Goal: Task Accomplishment & Management: Use online tool/utility

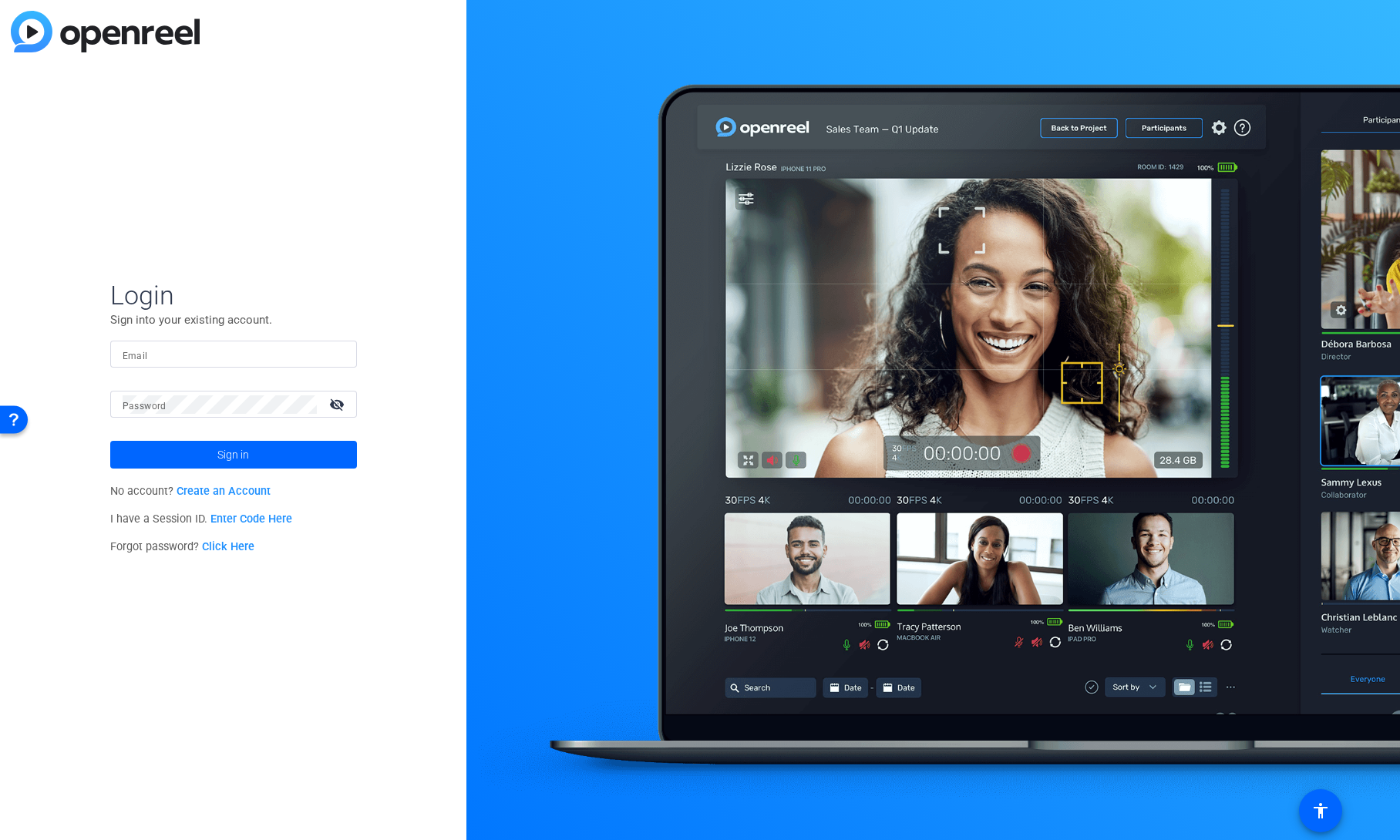
click at [170, 358] on input "Email" at bounding box center [233, 354] width 222 height 18
type input "shannon.feiszli@ey.com"
click at [241, 448] on span "Sign in" at bounding box center [232, 455] width 32 height 38
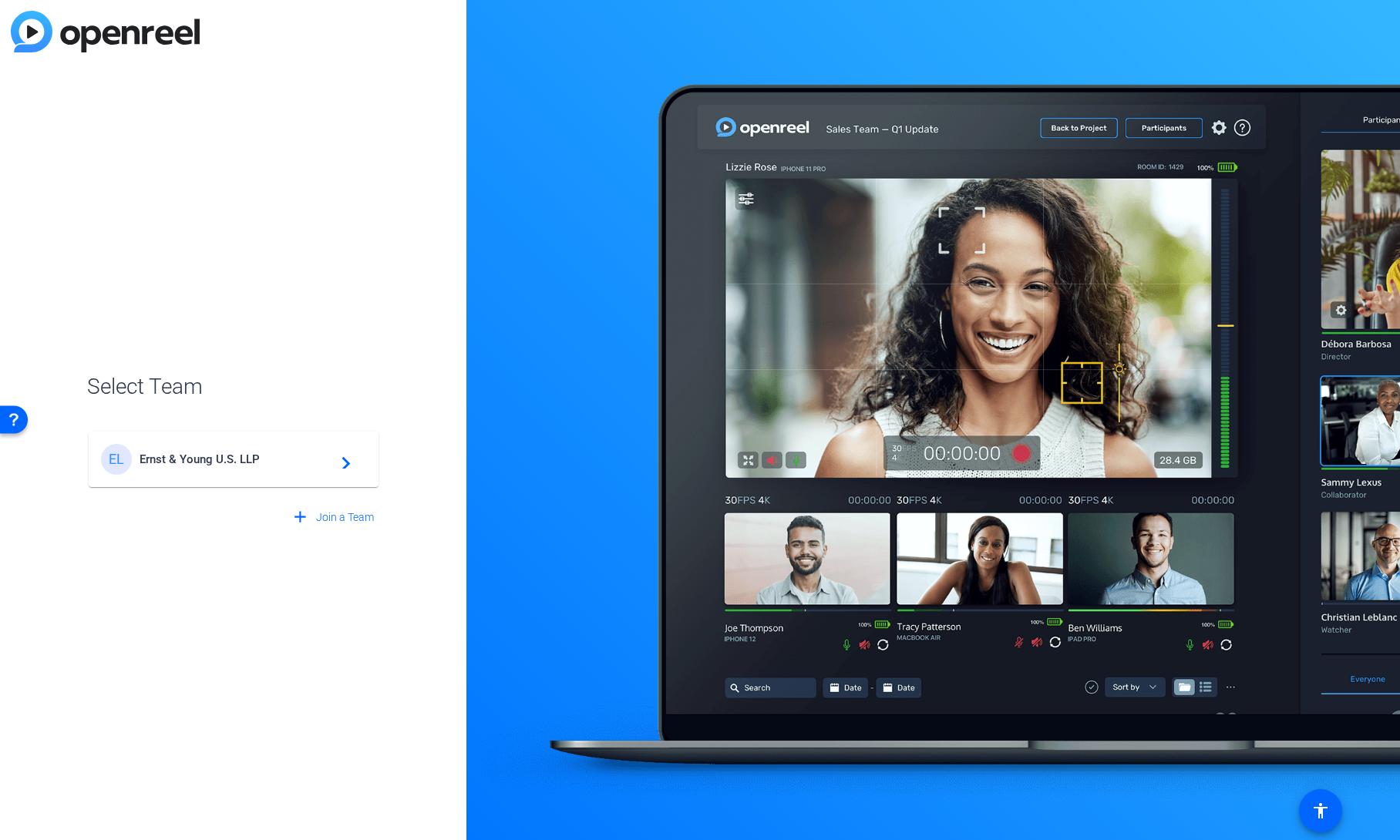
click at [234, 448] on div "EL Ernst & Young U.S. LLP navigate_next" at bounding box center [233, 459] width 265 height 31
click at [184, 457] on div "EL Ernst & Young U.S. LLP navigate_next" at bounding box center [233, 451] width 293 height 74
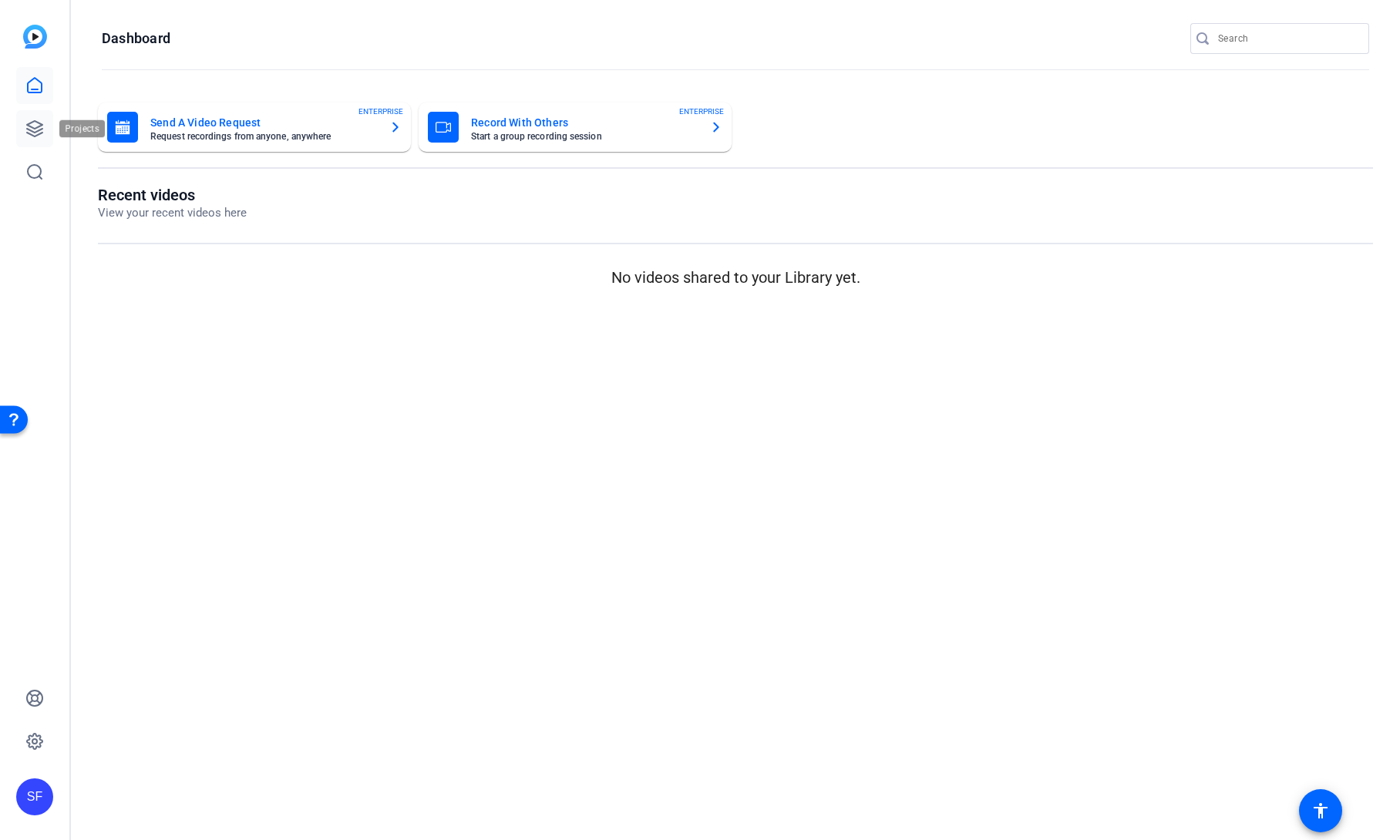
click at [37, 127] on icon at bounding box center [35, 129] width 15 height 15
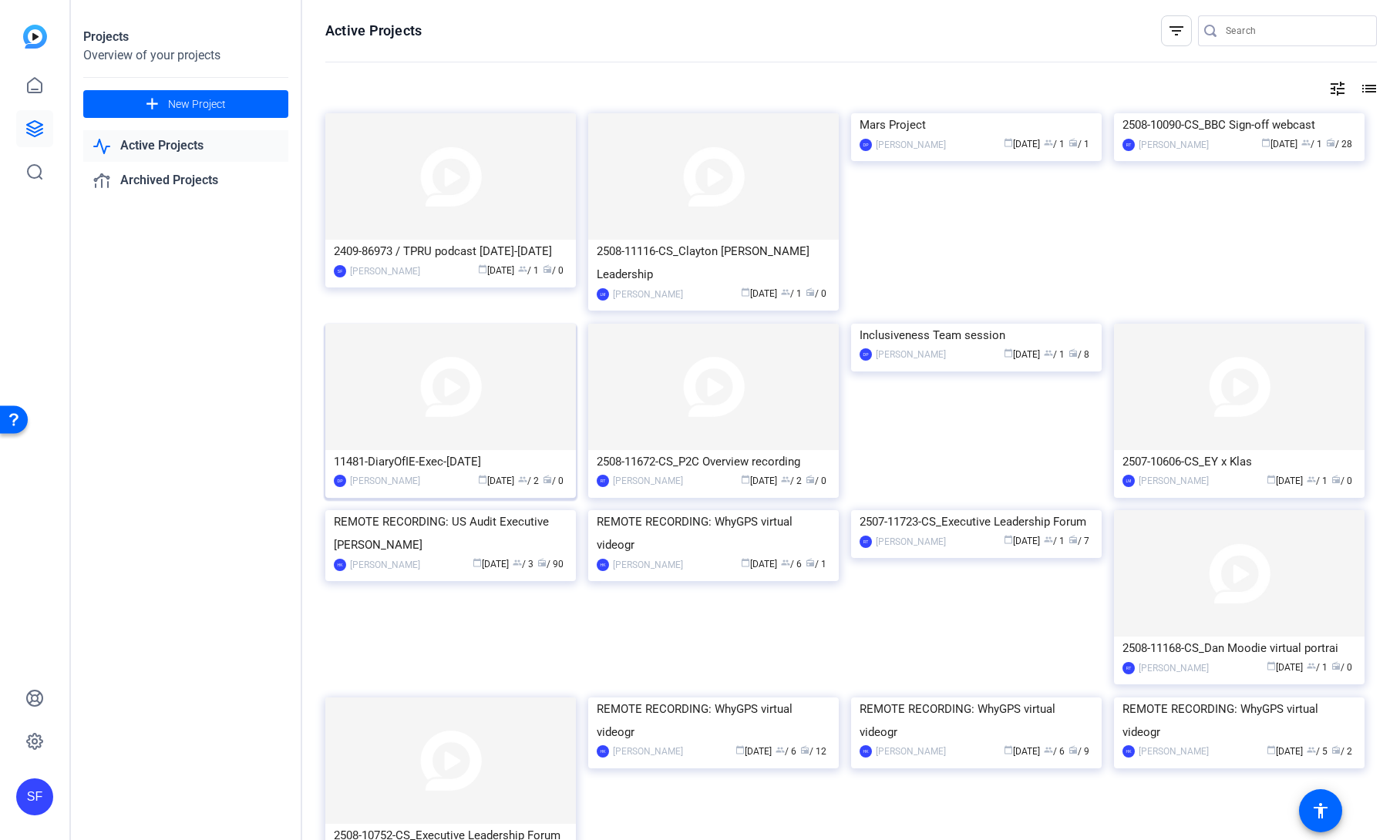
click at [424, 450] on div "11481-DiaryOfIE-Exec-Sept2025" at bounding box center [450, 462] width 233 height 23
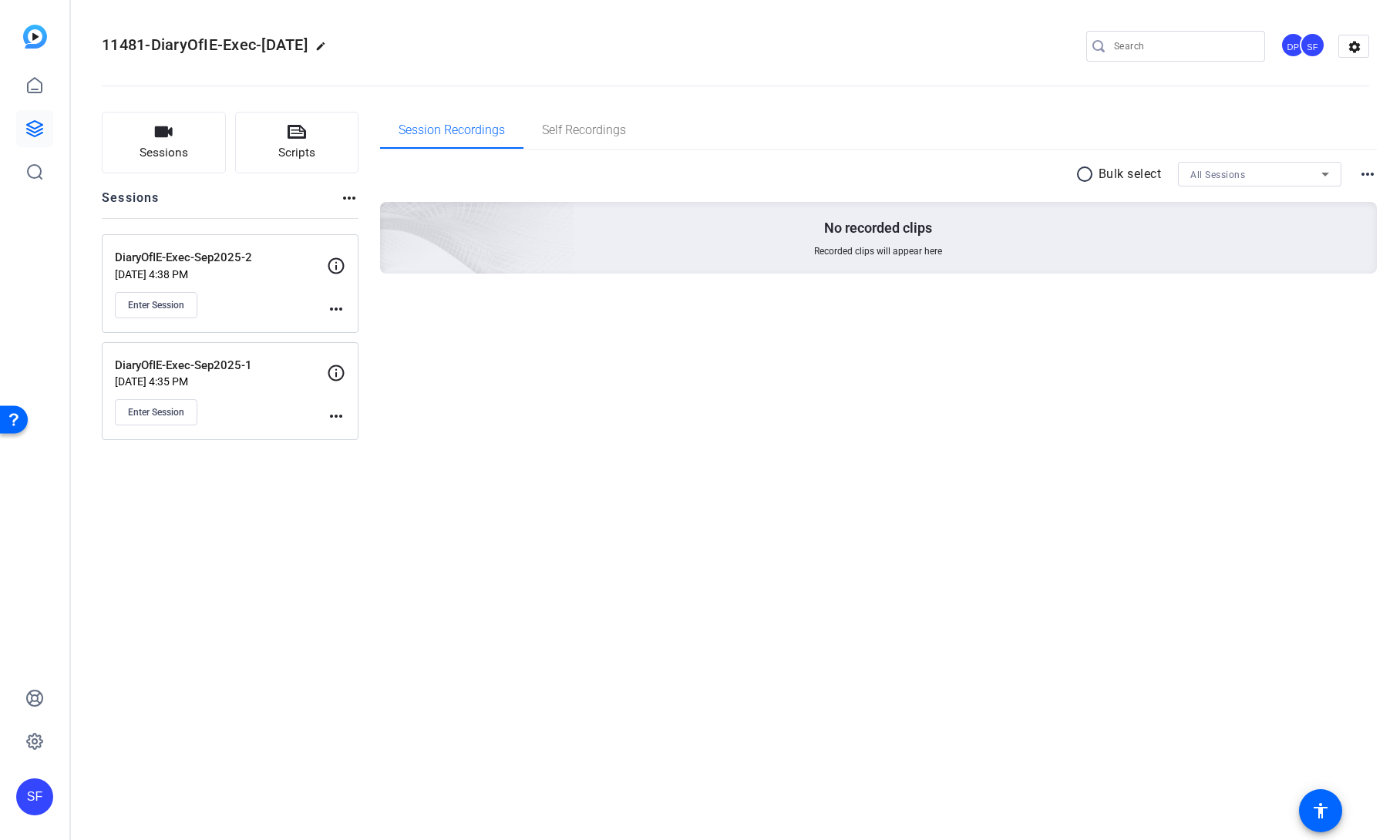
click at [331, 412] on mat-icon "more_horiz" at bounding box center [335, 416] width 18 height 18
click at [351, 441] on span "Edit Session" at bounding box center [374, 439] width 70 height 18
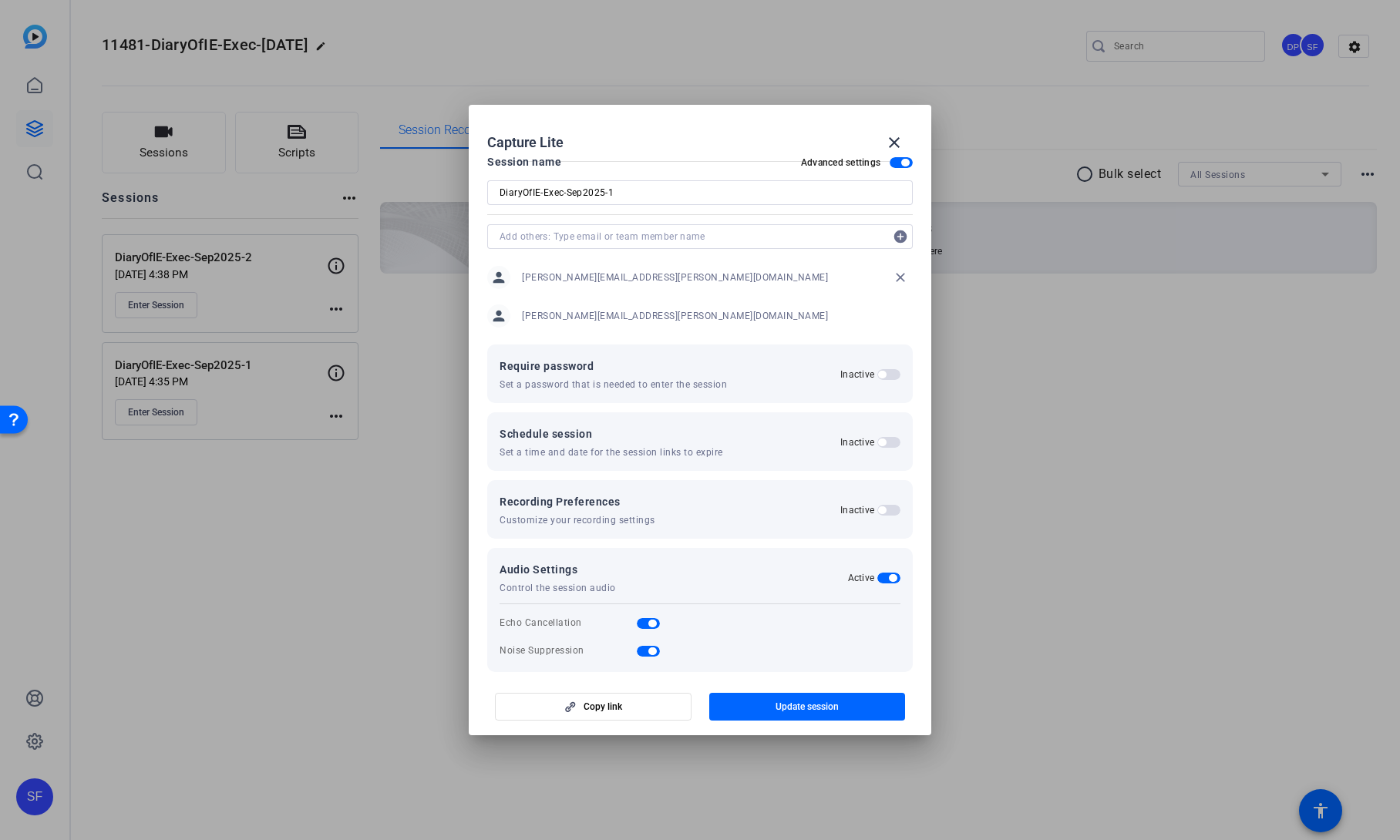
scroll to position [34, 0]
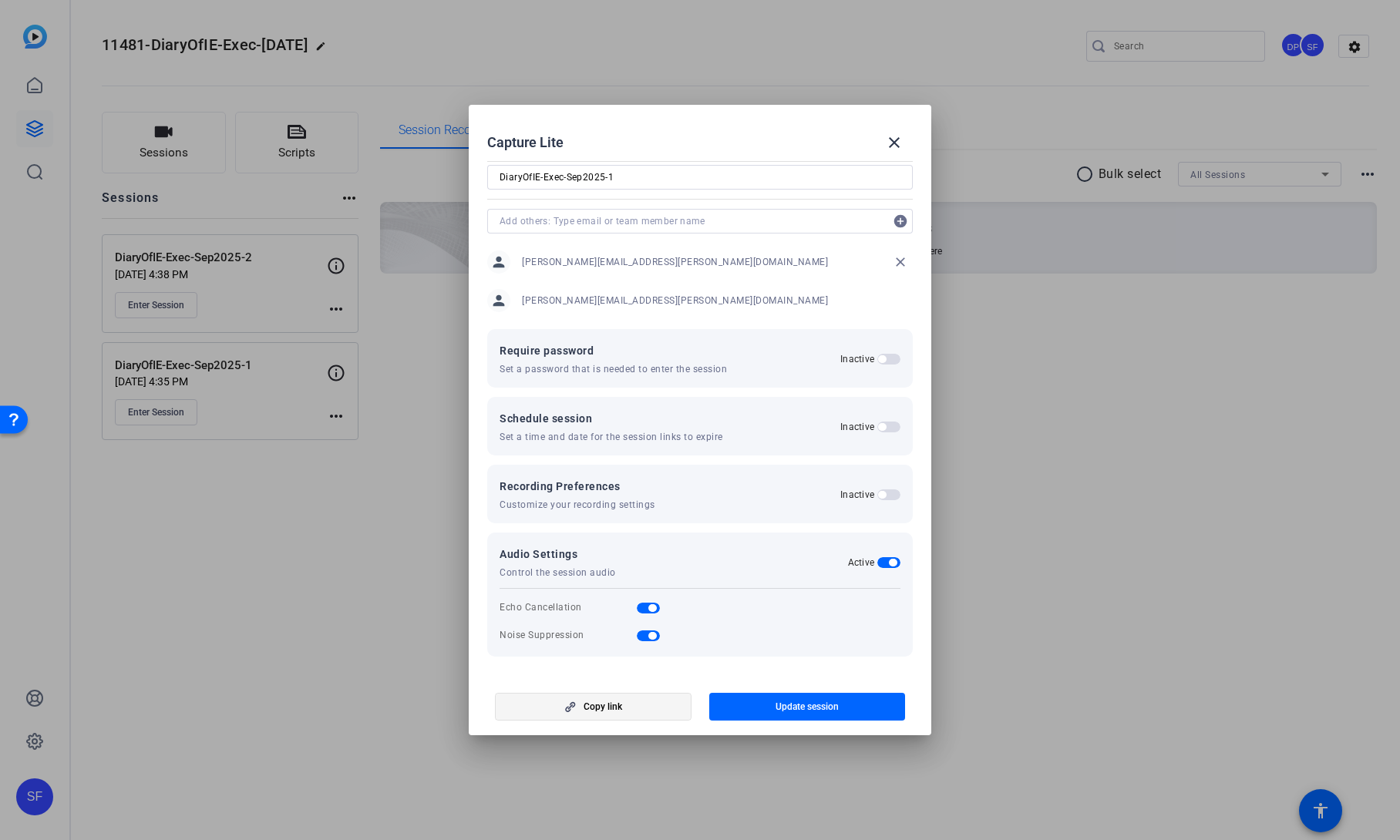
click at [608, 708] on span "Copy link" at bounding box center [603, 707] width 38 height 12
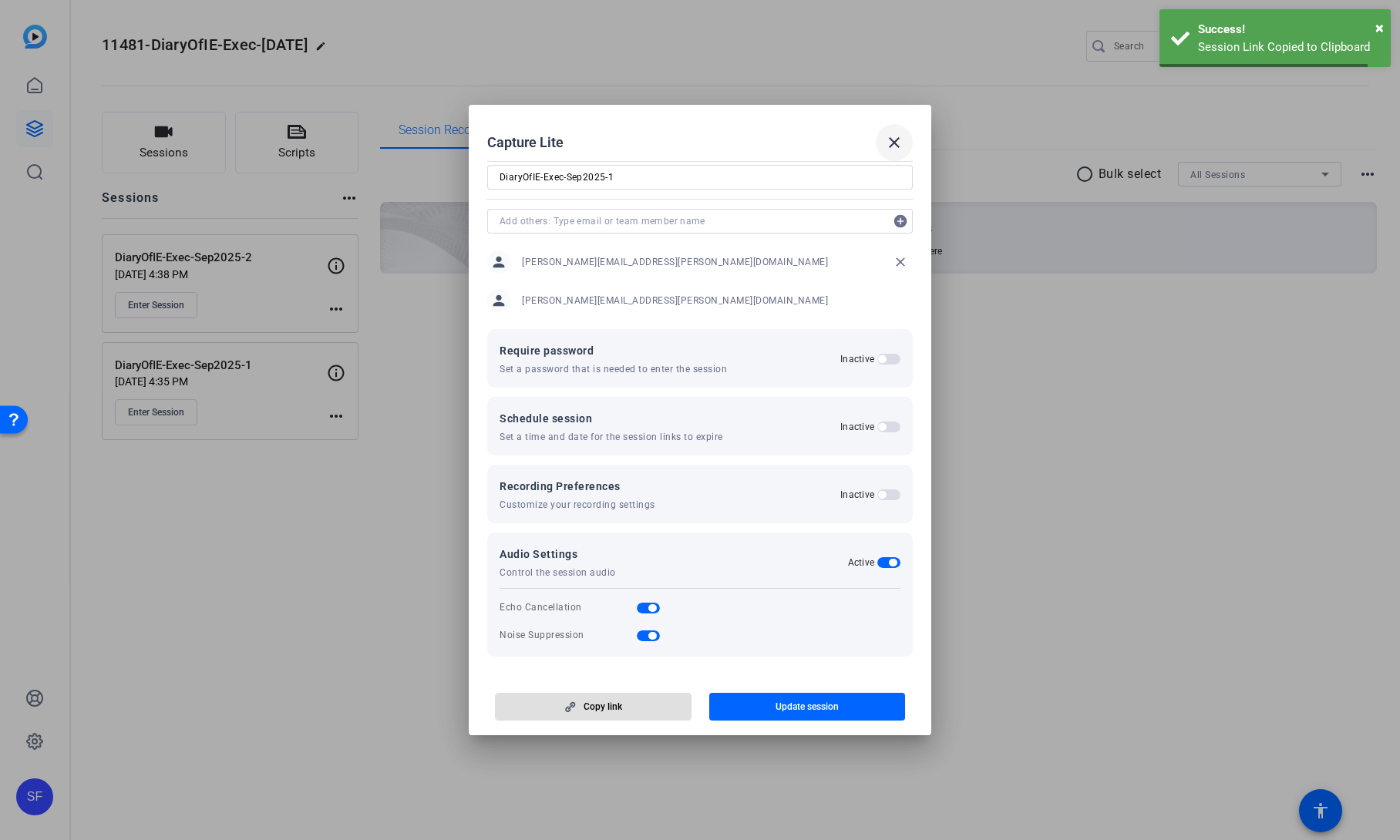
click at [892, 140] on mat-icon "close" at bounding box center [893, 142] width 18 height 18
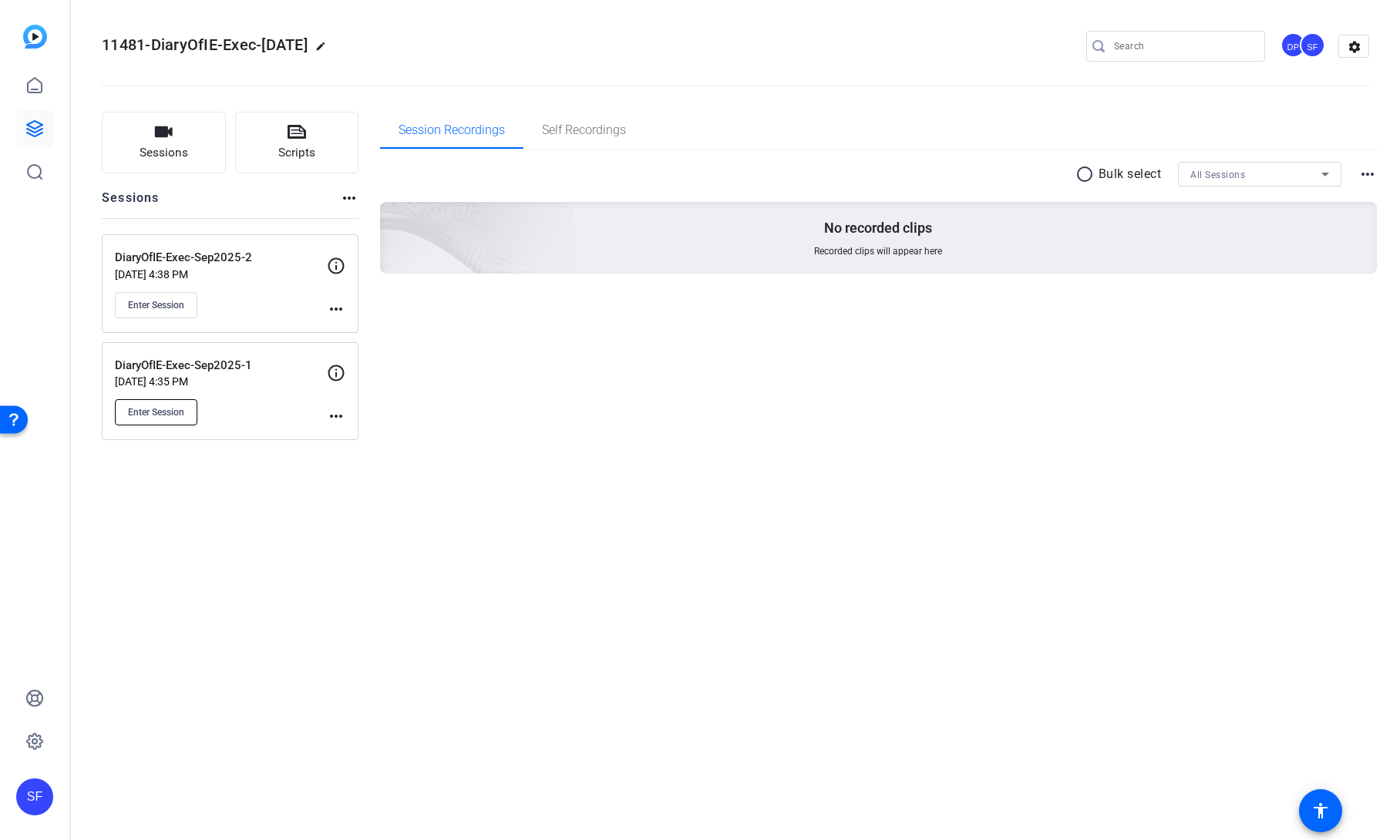
click at [186, 407] on button "Enter Session" at bounding box center [157, 412] width 83 height 26
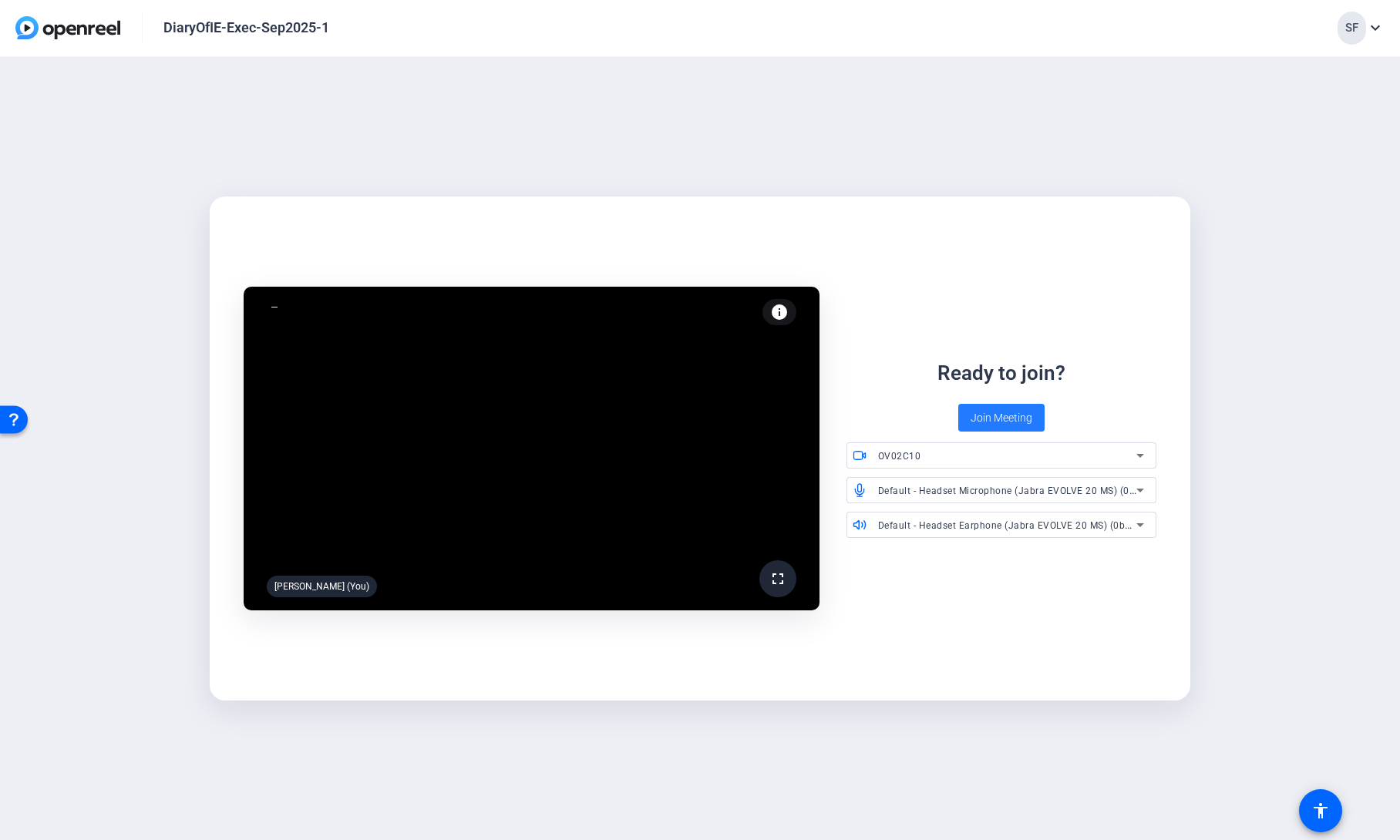
click at [1027, 420] on span "Join Meeting" at bounding box center [1002, 418] width 61 height 16
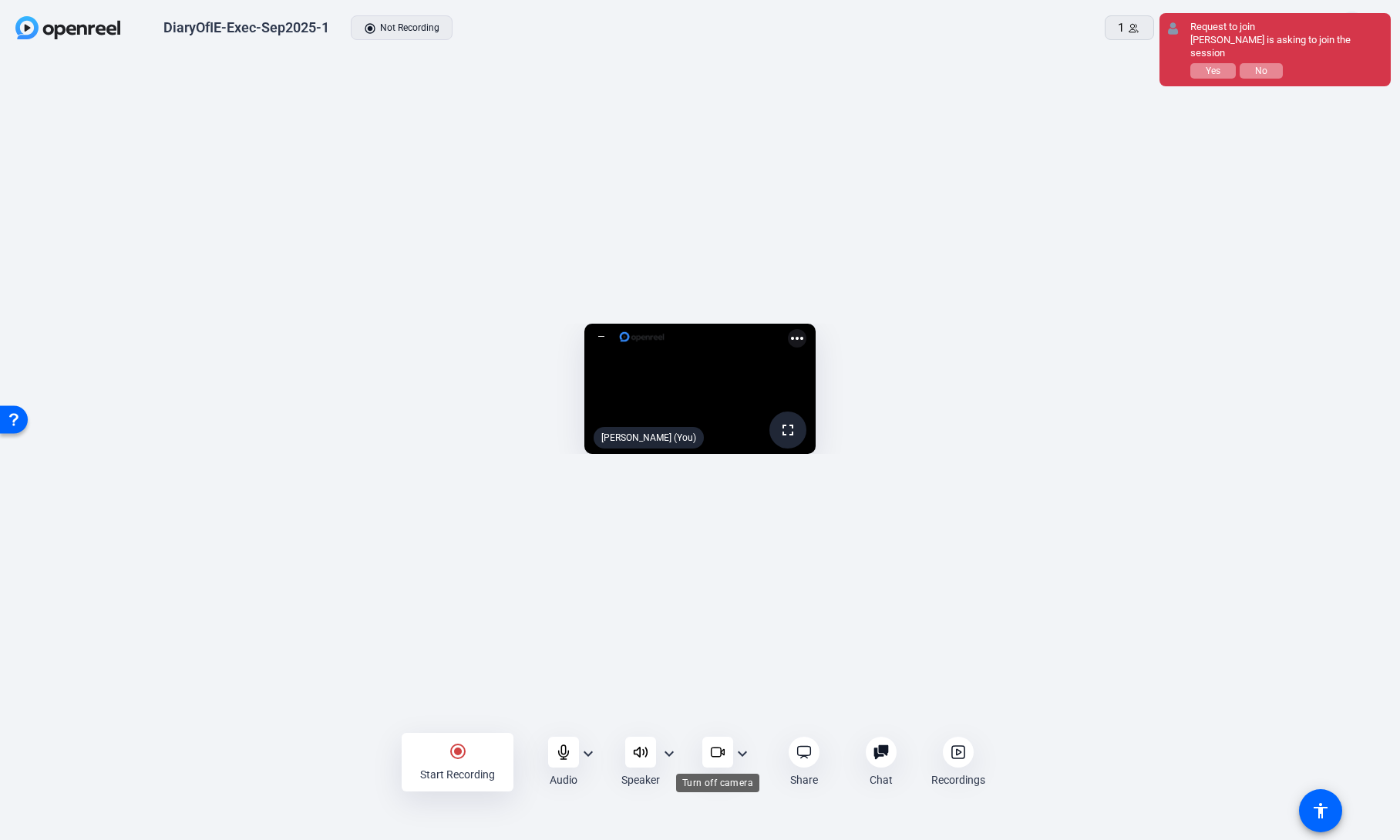
click at [716, 753] on icon at bounding box center [717, 752] width 15 height 15
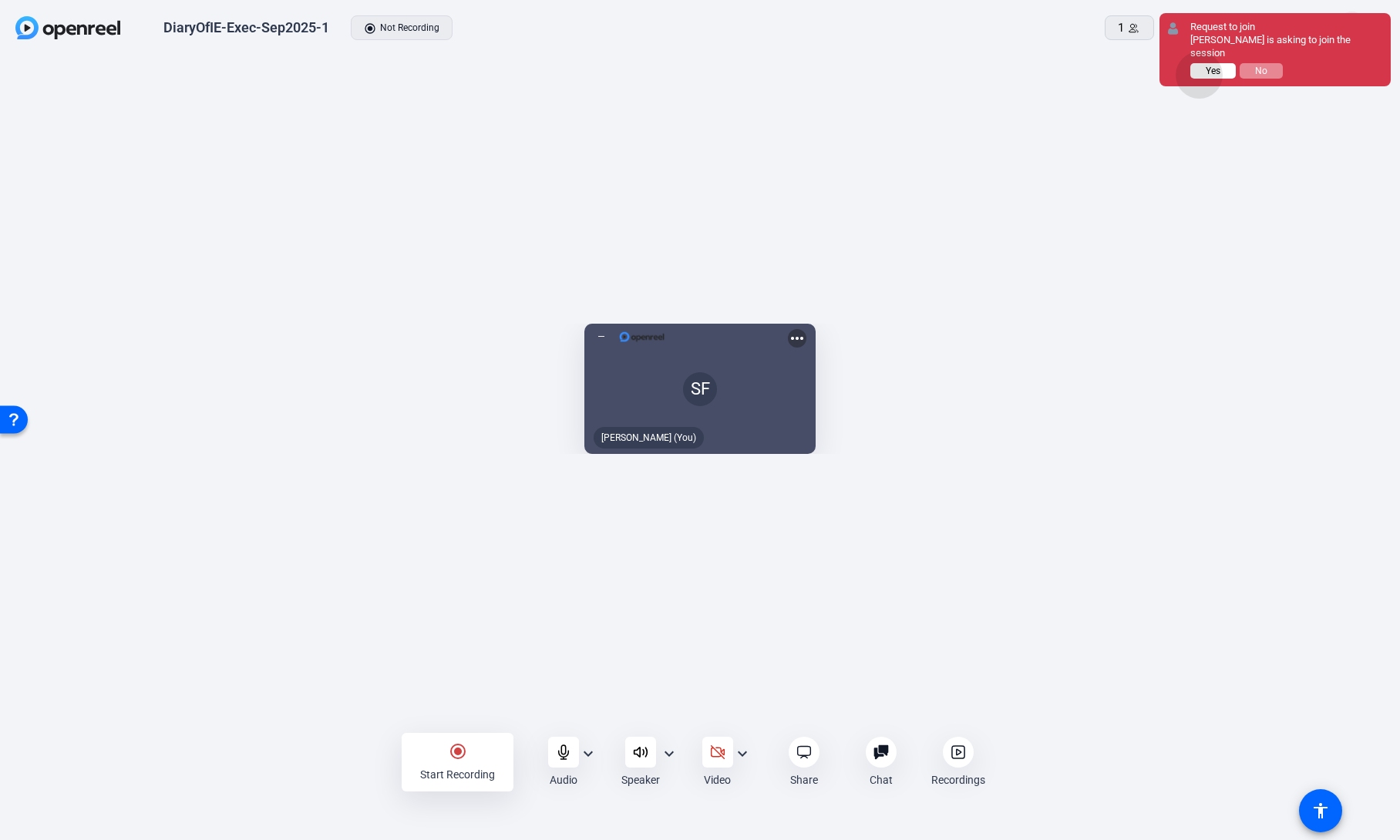
click at [1199, 63] on button "Yes" at bounding box center [1212, 71] width 45 height 15
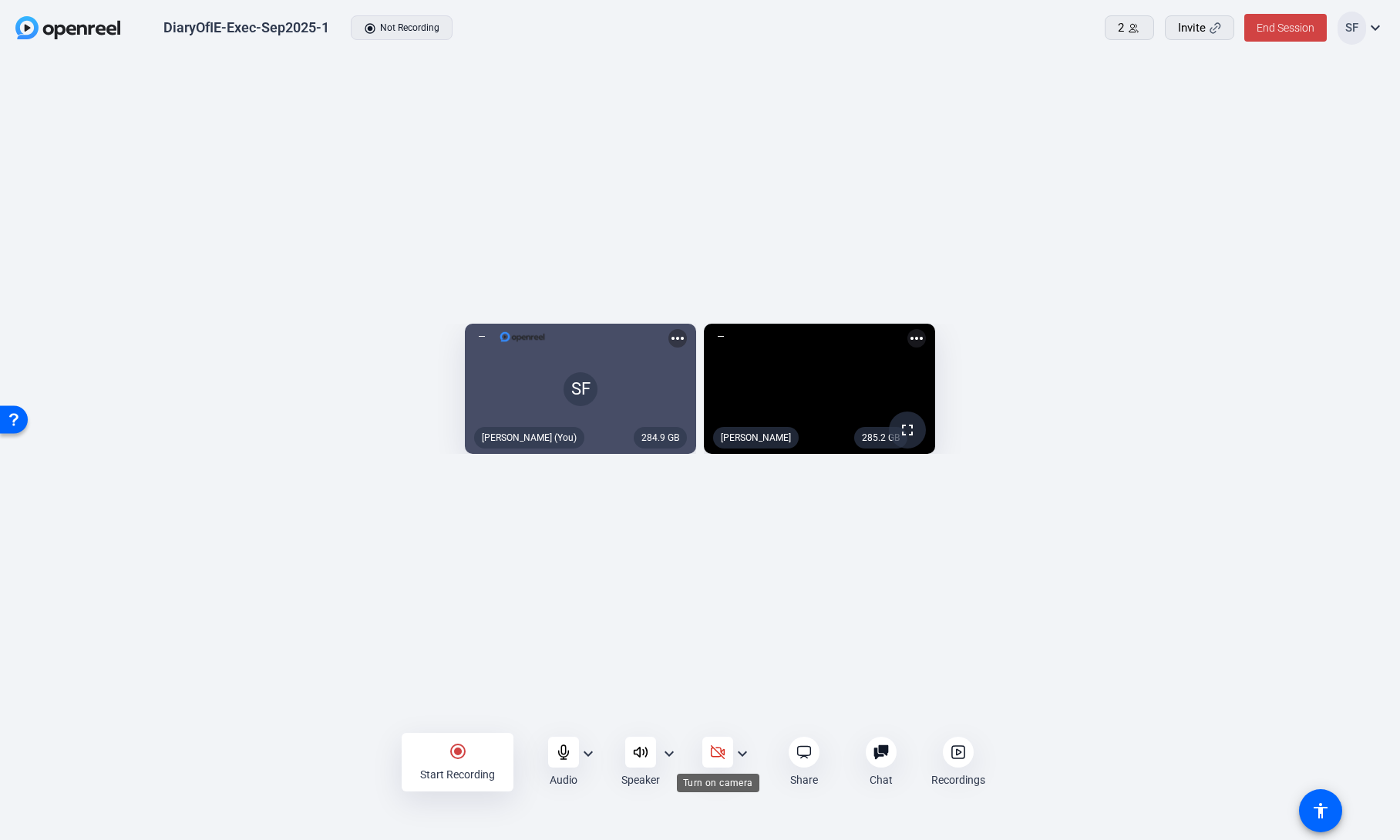
click at [725, 749] on div at bounding box center [717, 752] width 31 height 31
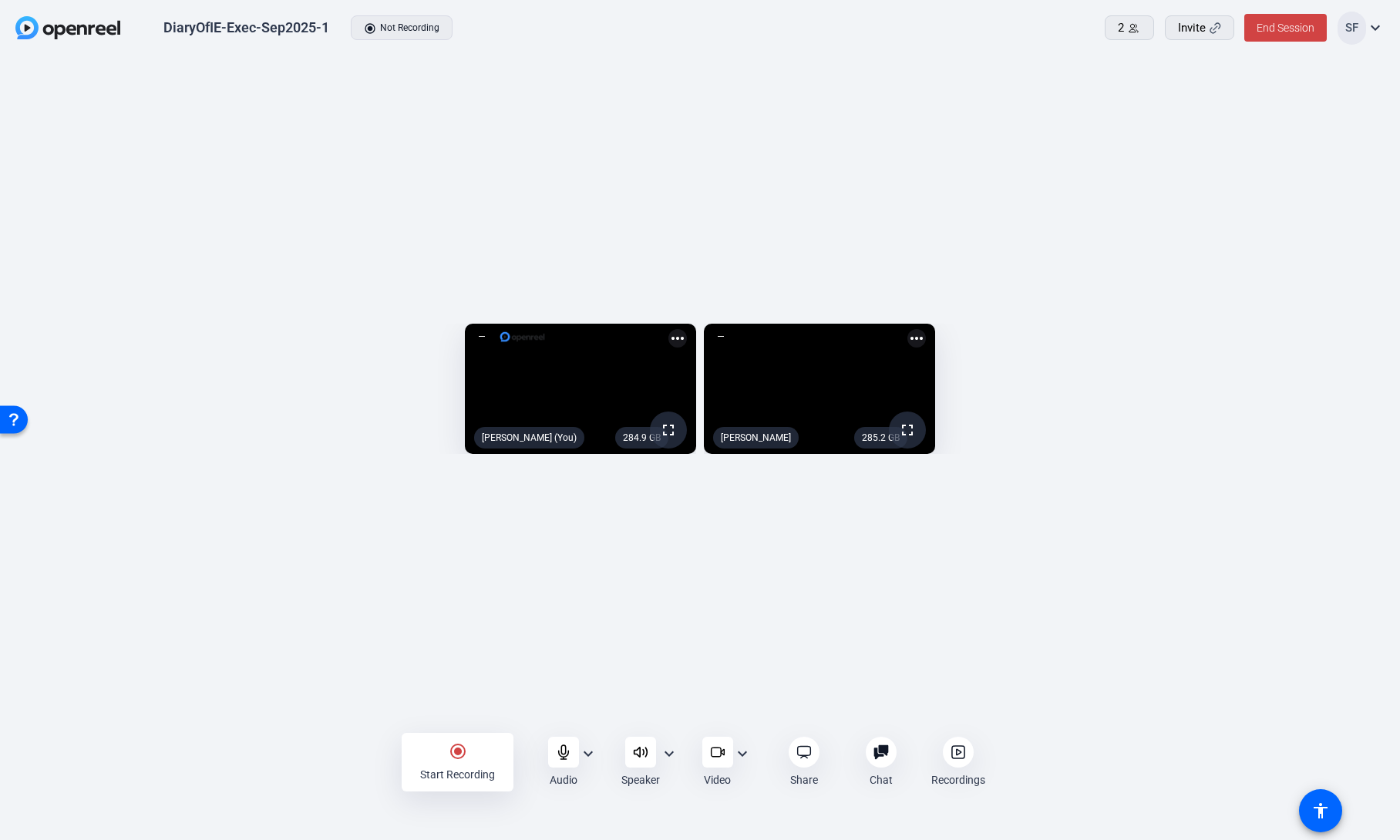
click at [966, 756] on div at bounding box center [958, 752] width 31 height 31
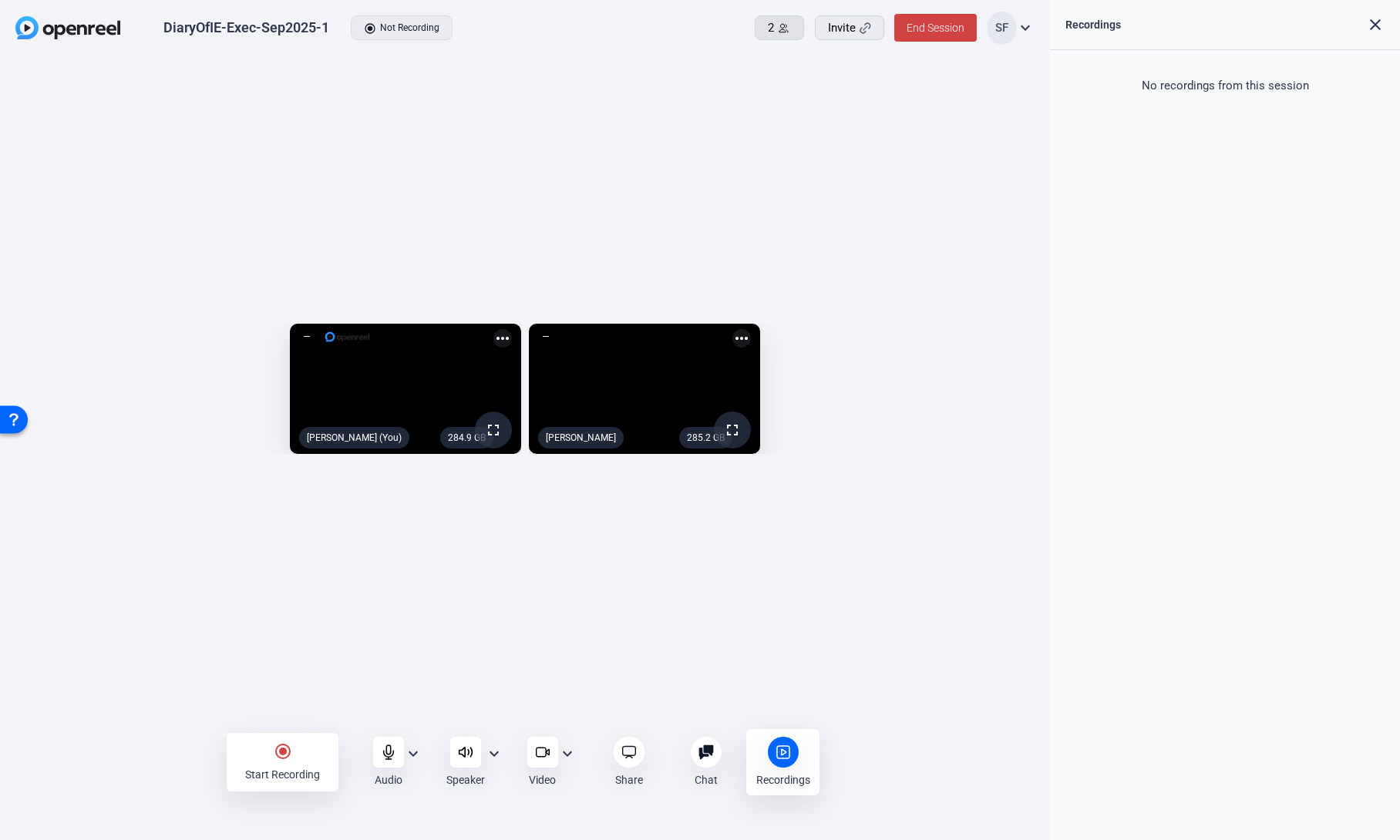
click at [784, 36] on div "2" at bounding box center [779, 28] width 23 height 17
click at [1023, 32] on mat-icon "expand_more" at bounding box center [1025, 27] width 18 height 18
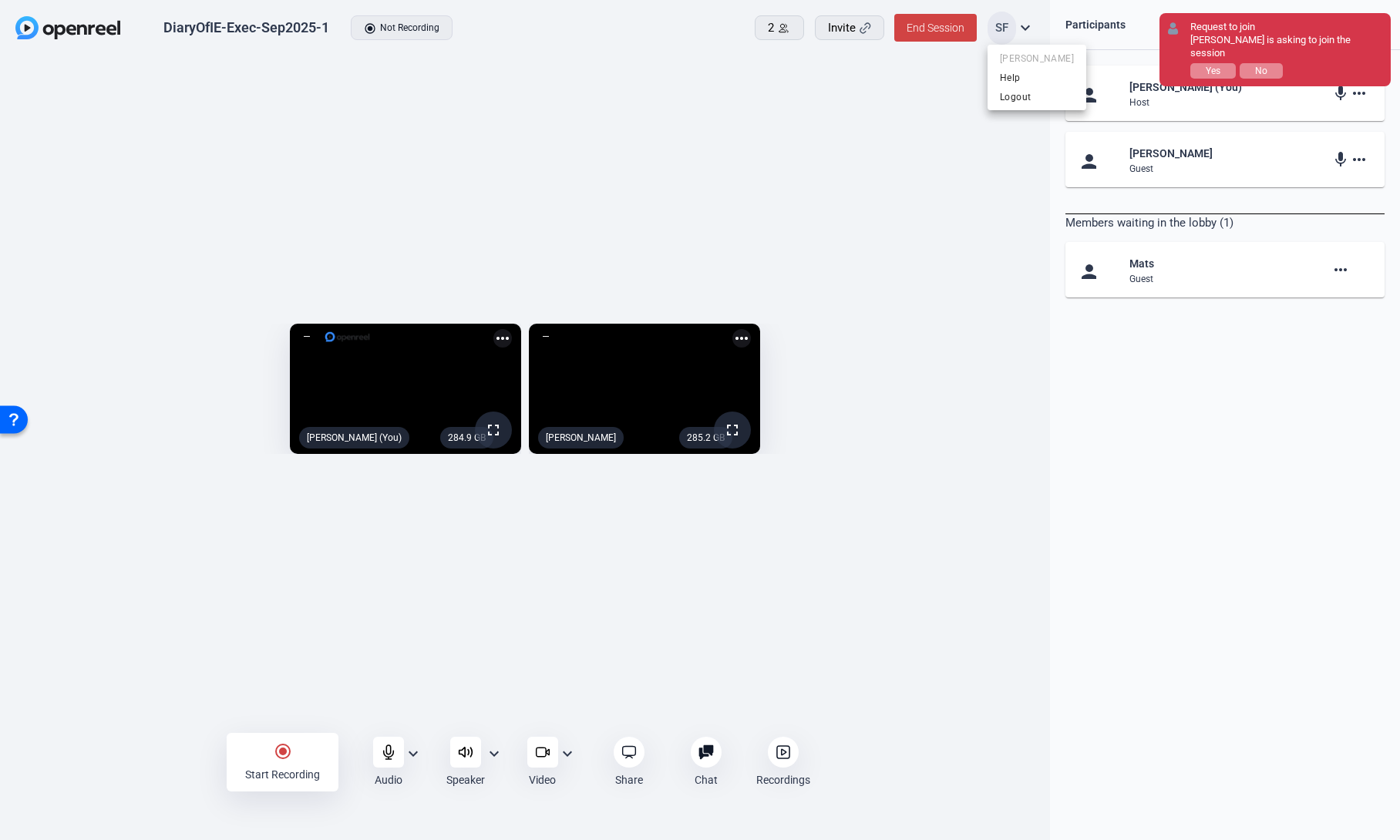
click at [760, 132] on div at bounding box center [700, 420] width 1400 height 840
click at [1214, 65] on span "Yes" at bounding box center [1212, 70] width 14 height 11
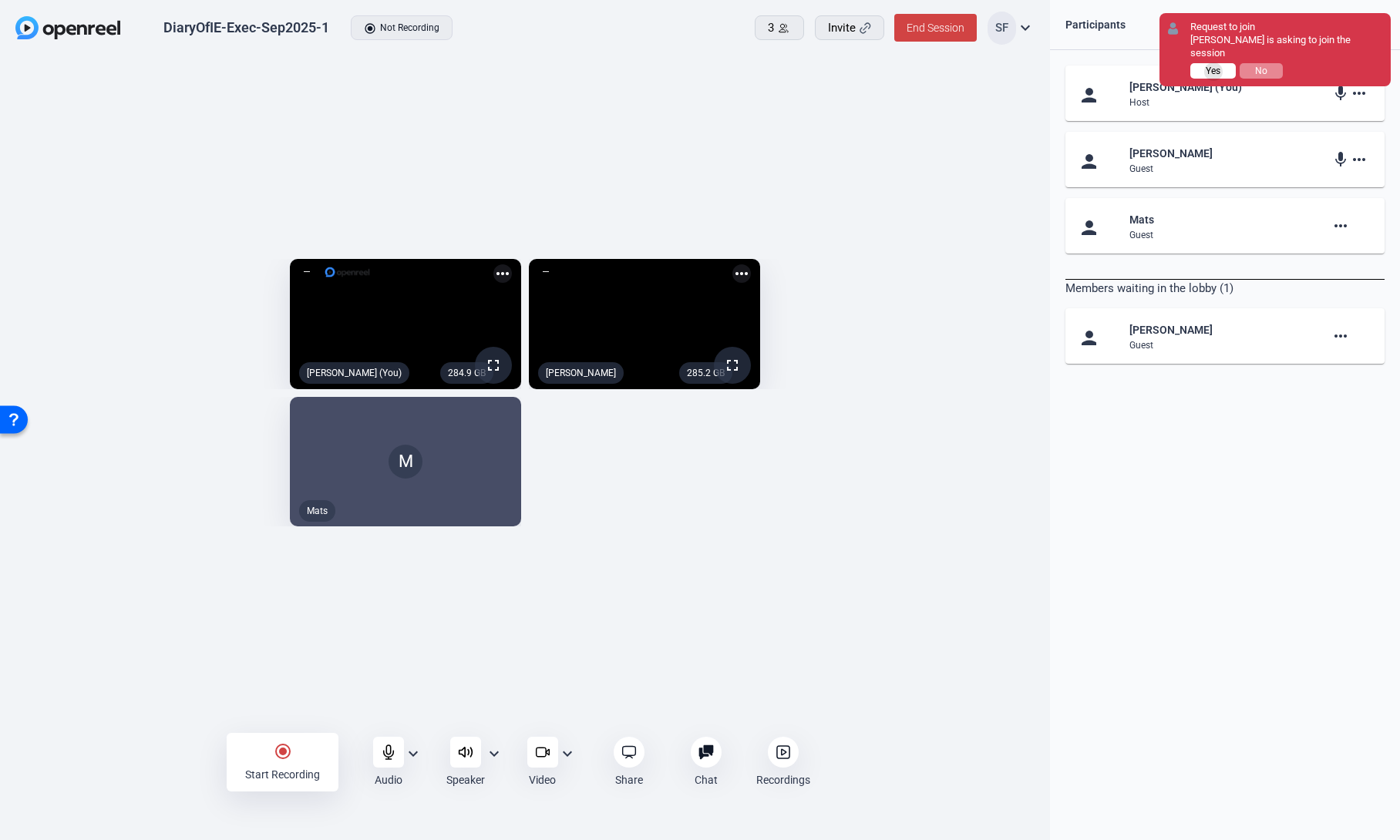
click at [1215, 65] on span "Yes" at bounding box center [1212, 70] width 14 height 11
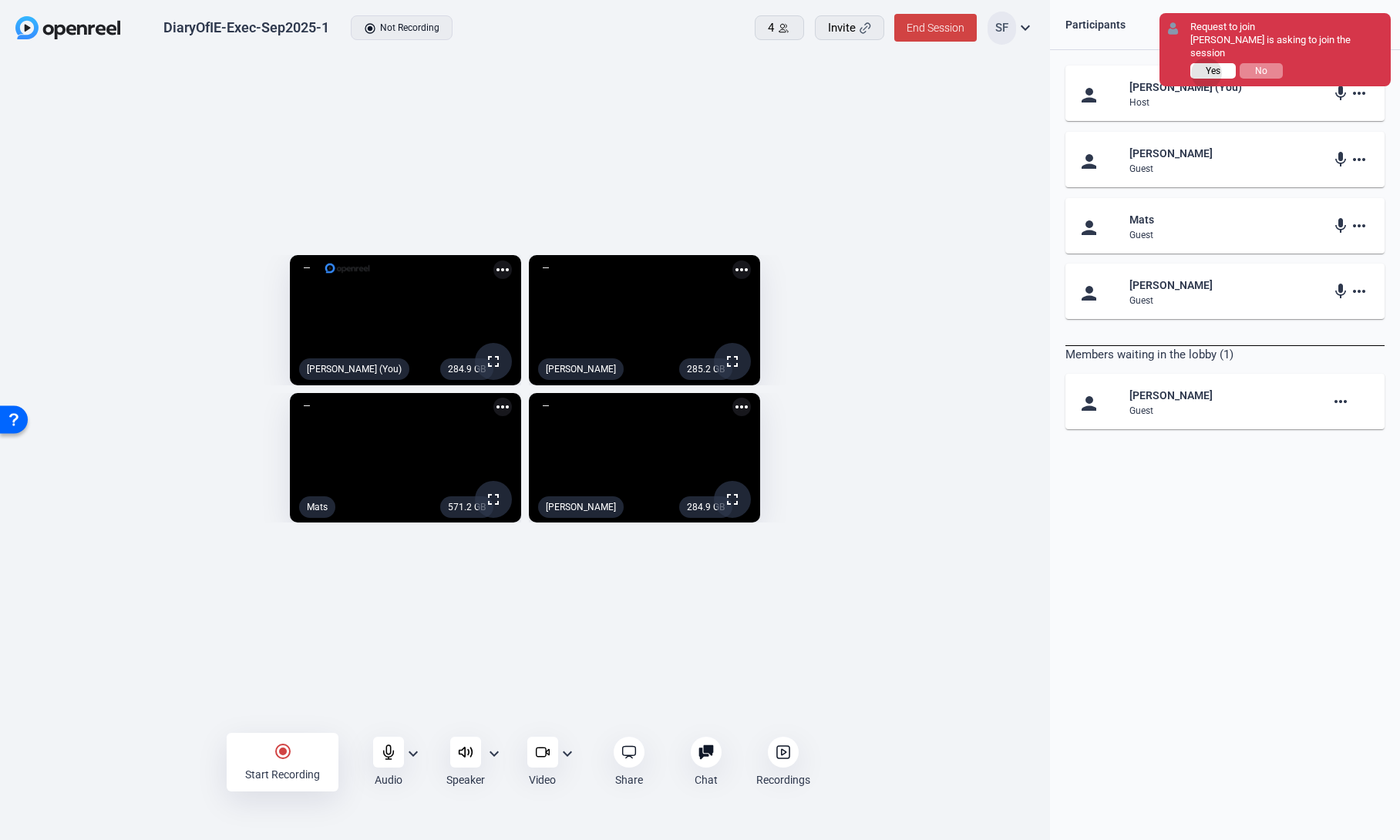
click at [1207, 65] on span "Yes" at bounding box center [1212, 70] width 14 height 11
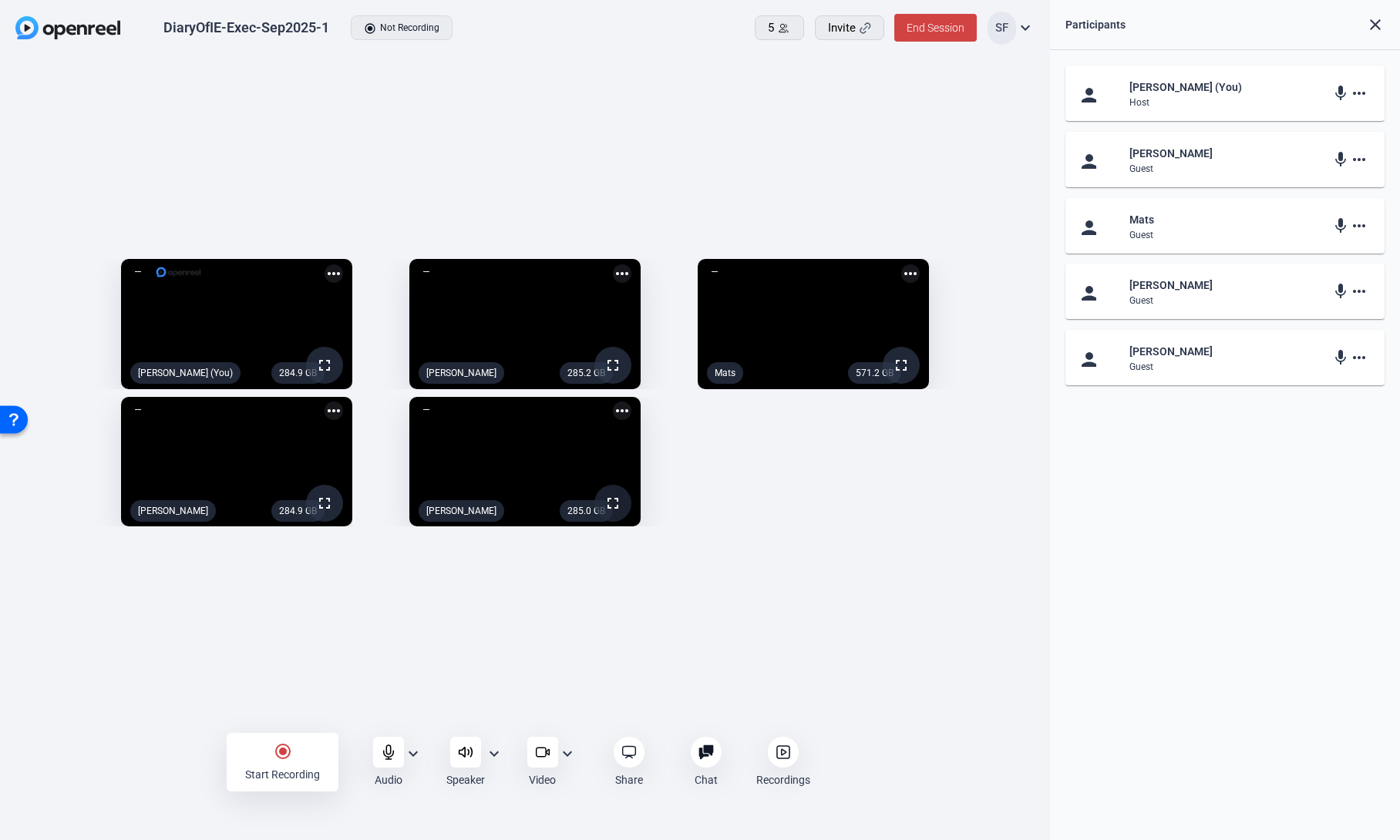
click at [622, 513] on mat-icon "fullscreen" at bounding box center [612, 503] width 18 height 18
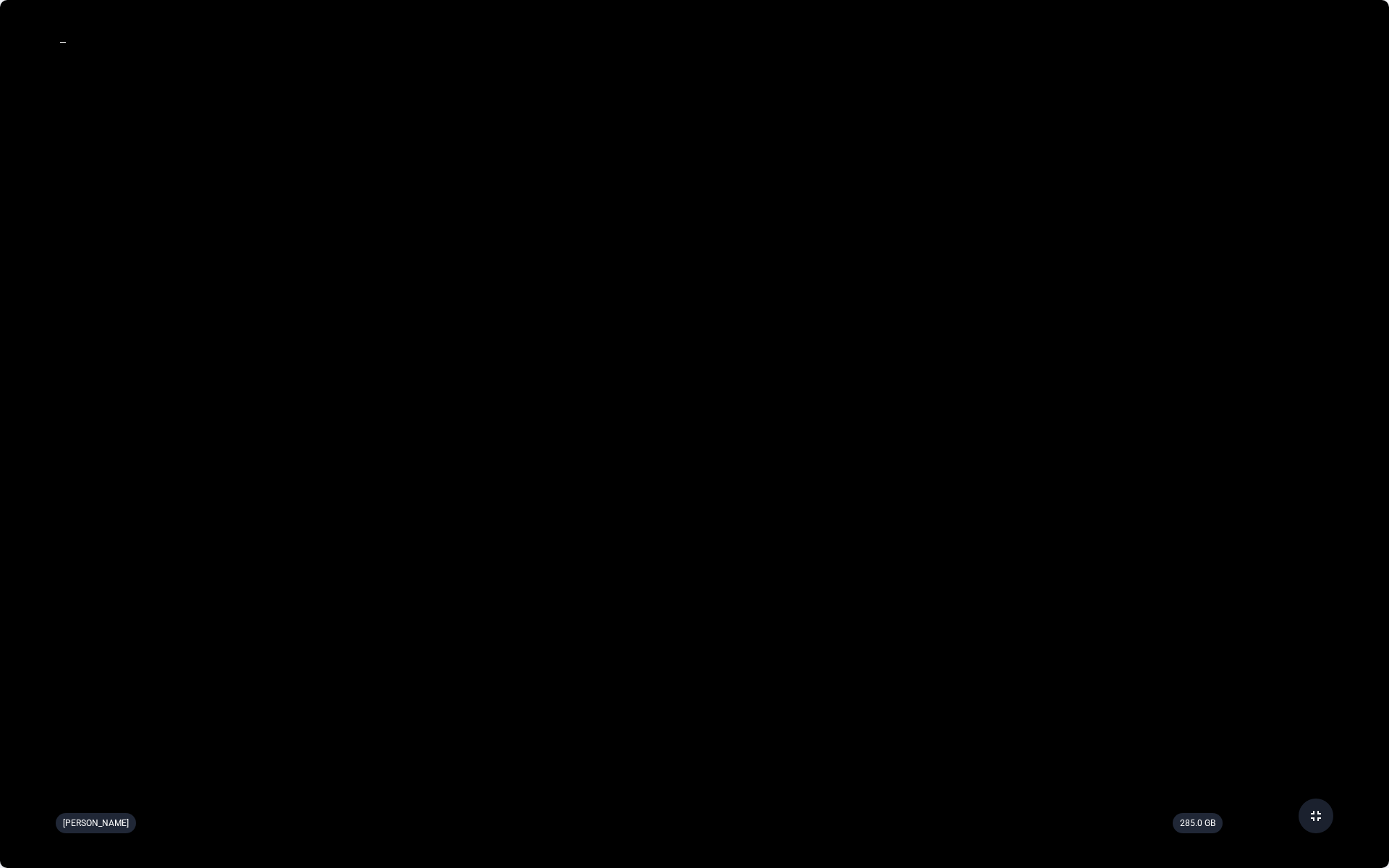
click at [1306, 788] on span at bounding box center [1316, 816] width 35 height 35
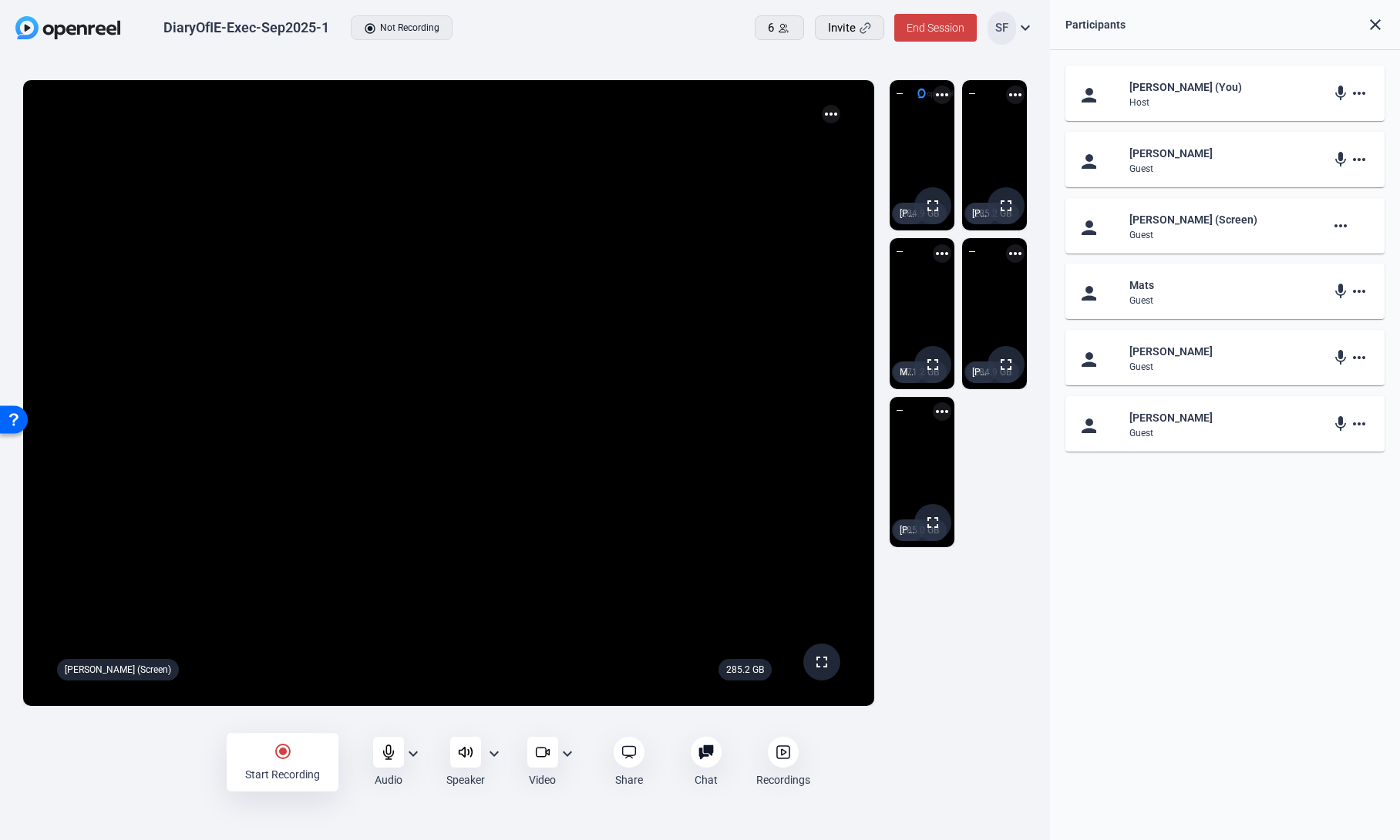
click at [830, 115] on mat-icon "more_horiz" at bounding box center [831, 113] width 18 height 18
click at [970, 618] on div at bounding box center [700, 420] width 1400 height 840
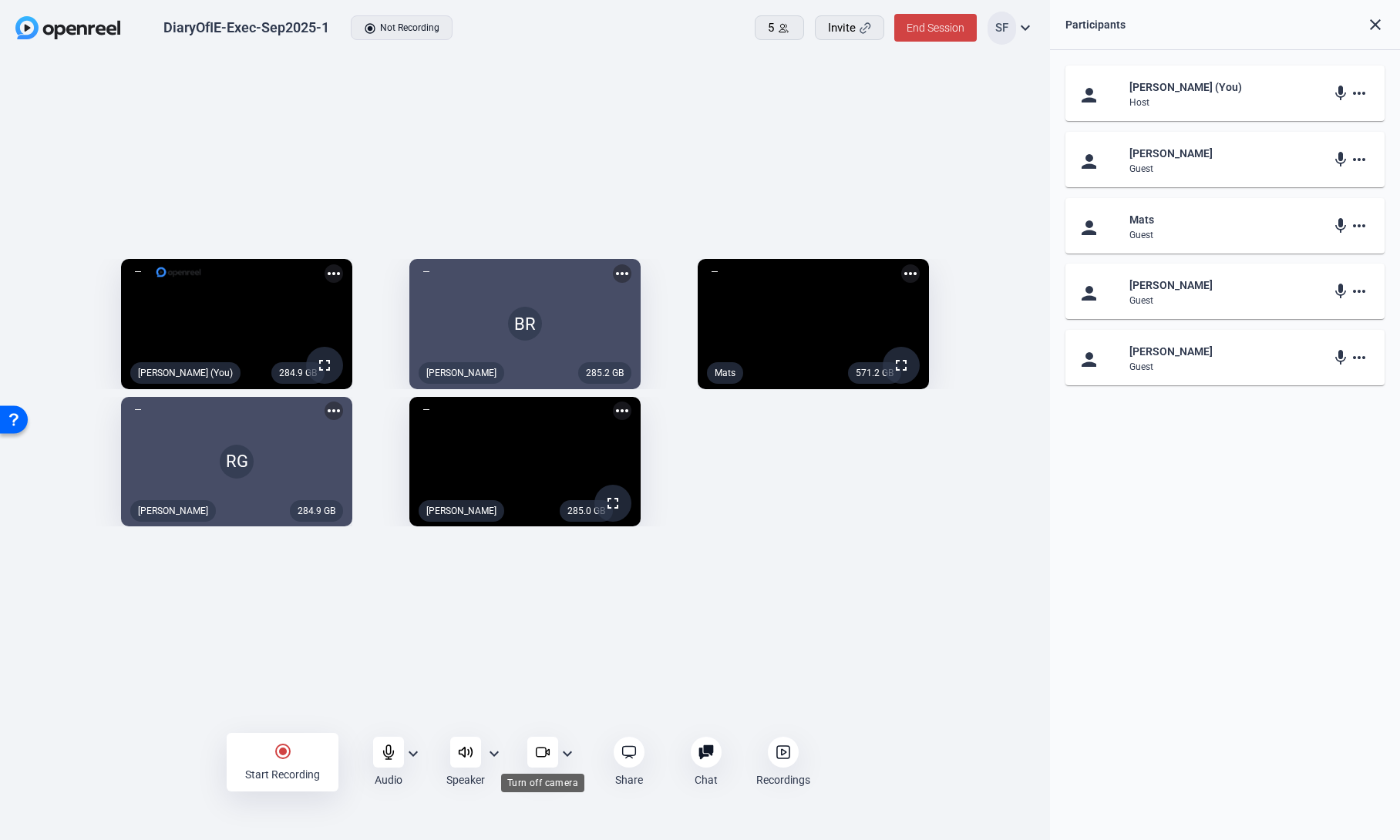
click at [543, 749] on icon at bounding box center [543, 752] width 15 height 15
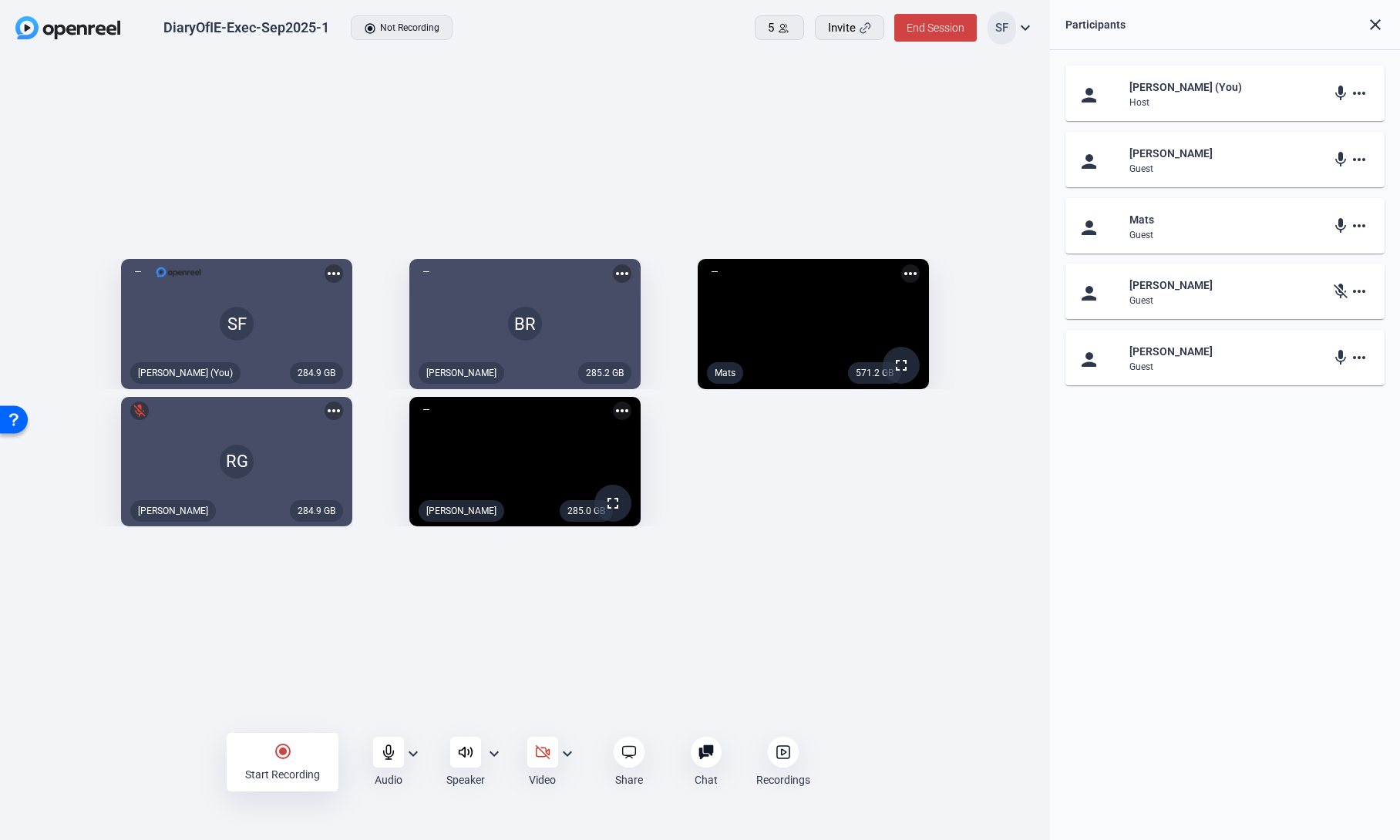
click at [631, 415] on mat-icon "more_horiz" at bounding box center [621, 410] width 18 height 18
click at [799, 441] on div at bounding box center [700, 420] width 1400 height 840
click at [631, 416] on mat-icon "more_horiz" at bounding box center [621, 410] width 18 height 18
click at [755, 442] on div at bounding box center [700, 420] width 1400 height 840
drag, startPoint x: 282, startPoint y: 752, endPoint x: 97, endPoint y: 702, distance: 191.6
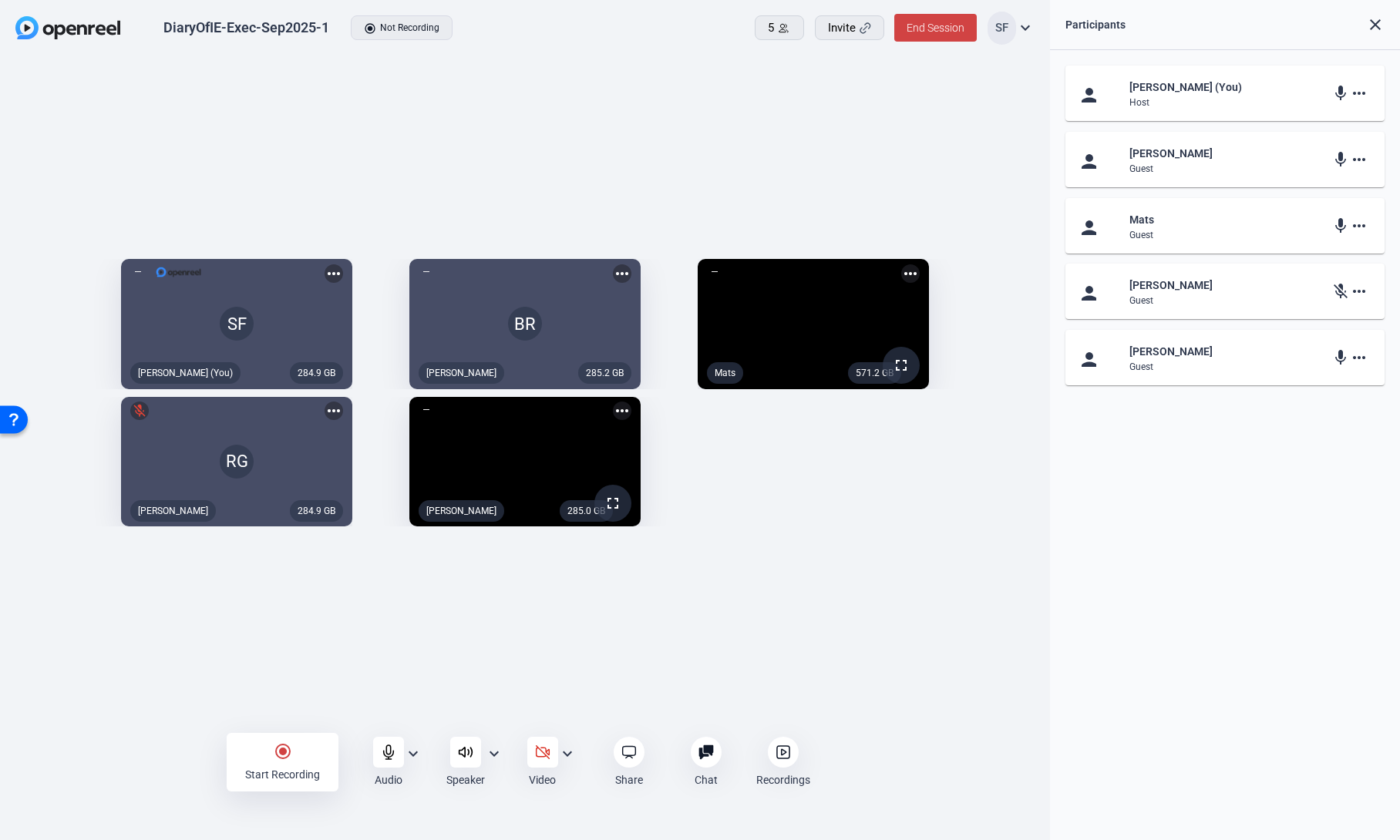
click at [97, 702] on div "DiaryOfIE-Exec-Sep2025-1 radio_button_checked Not Recording 5 Invite End Sessio…" at bounding box center [524, 420] width 1050 height 840
click at [281, 750] on mat-icon "radio_button_checked" at bounding box center [282, 751] width 18 height 18
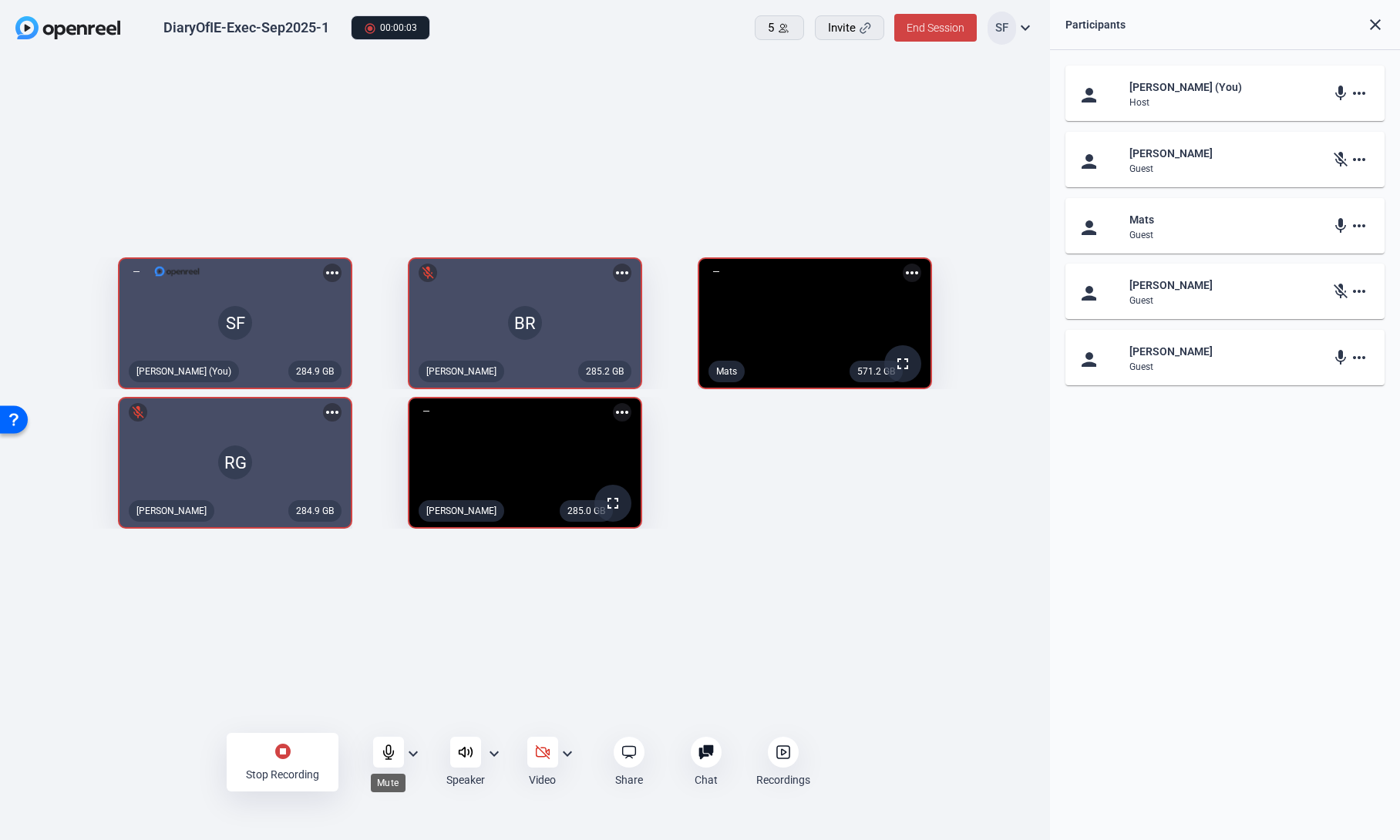
click at [381, 748] on icon at bounding box center [389, 752] width 15 height 15
click at [784, 759] on icon at bounding box center [783, 752] width 15 height 15
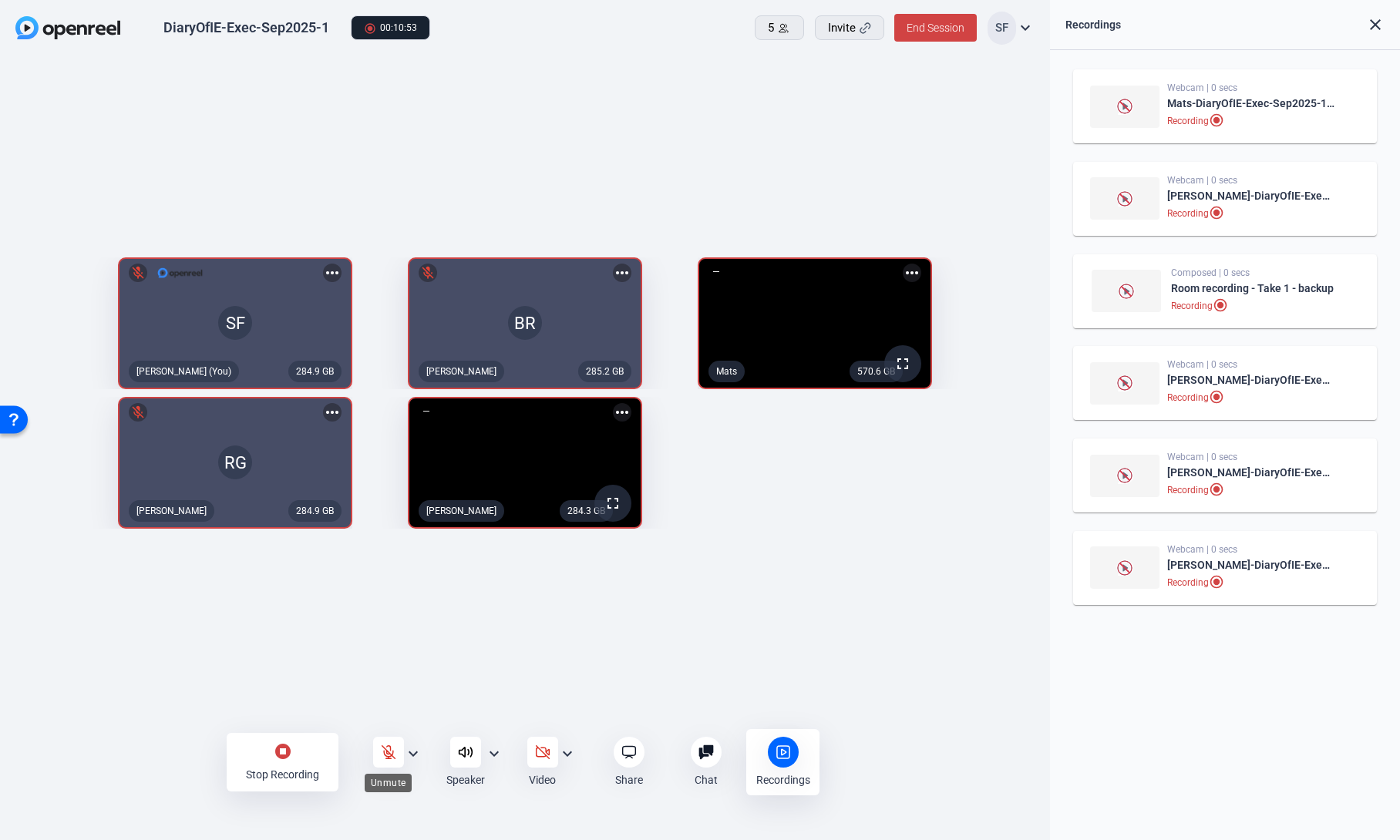
click at [388, 748] on icon at bounding box center [389, 752] width 15 height 15
click at [283, 753] on mat-icon "stop_circle" at bounding box center [282, 751] width 18 height 18
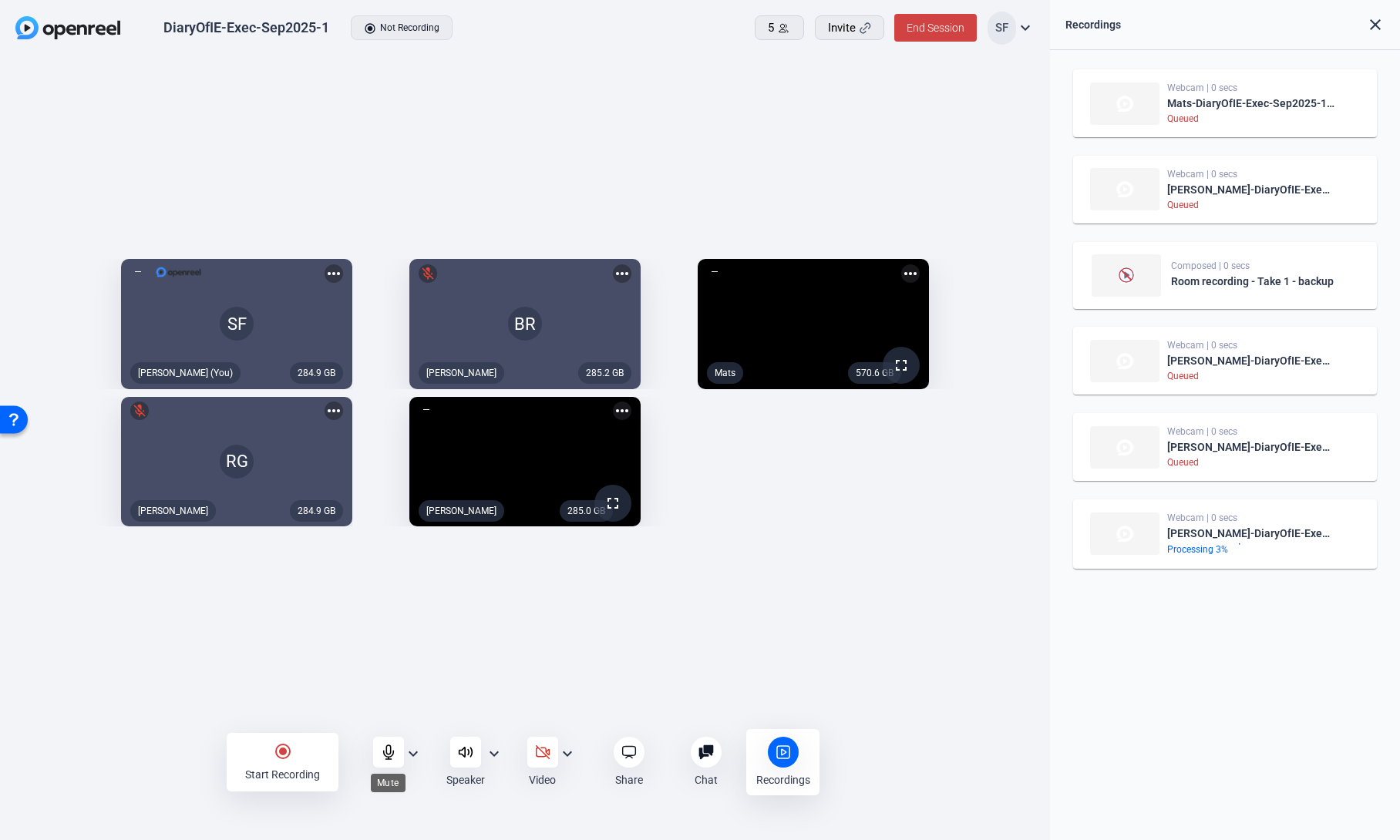
click at [388, 752] on icon at bounding box center [389, 752] width 15 height 15
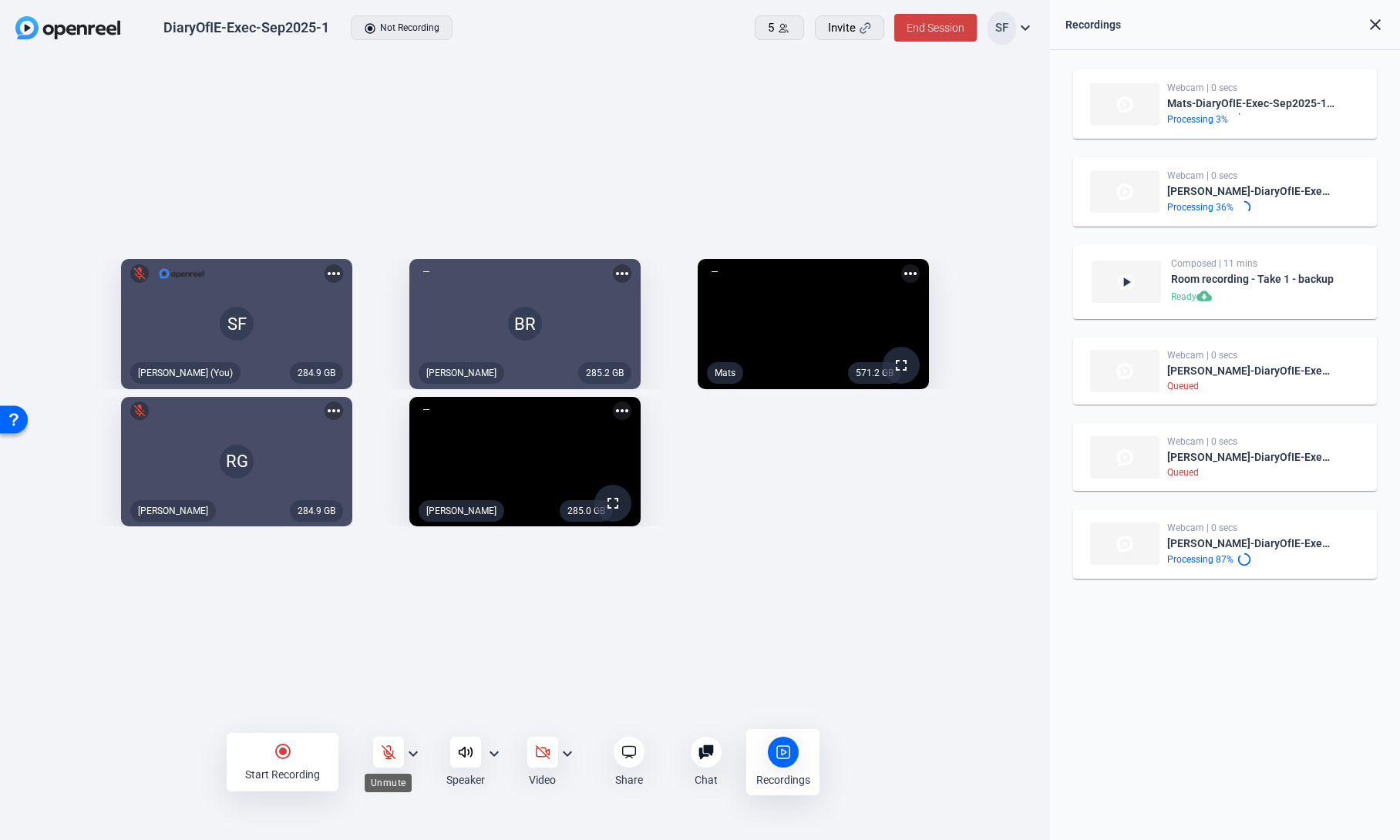
click at [393, 752] on icon at bounding box center [388, 753] width 13 height 13
click at [282, 756] on mat-icon "radio_button_checked" at bounding box center [282, 751] width 18 height 18
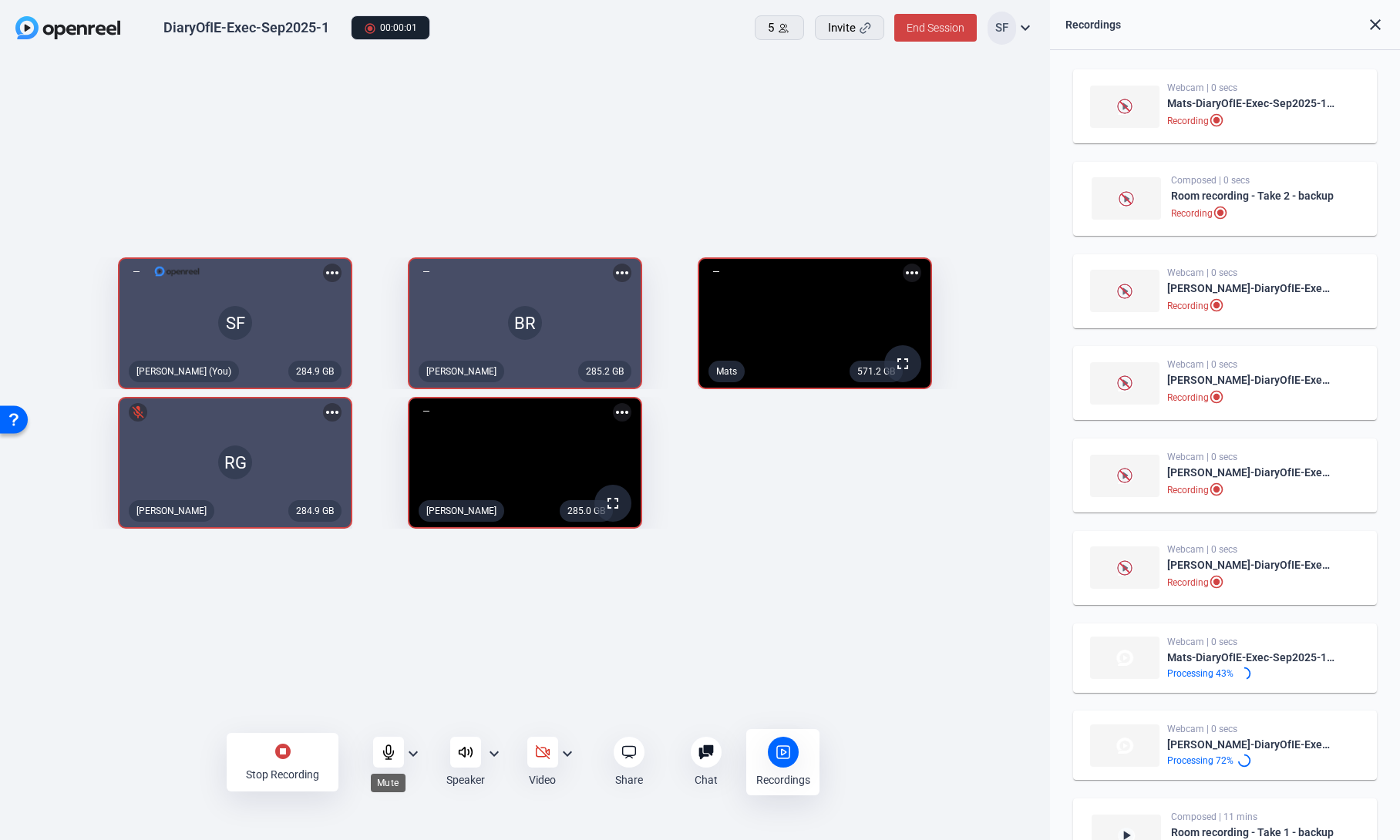
click at [381, 753] on icon at bounding box center [389, 752] width 15 height 15
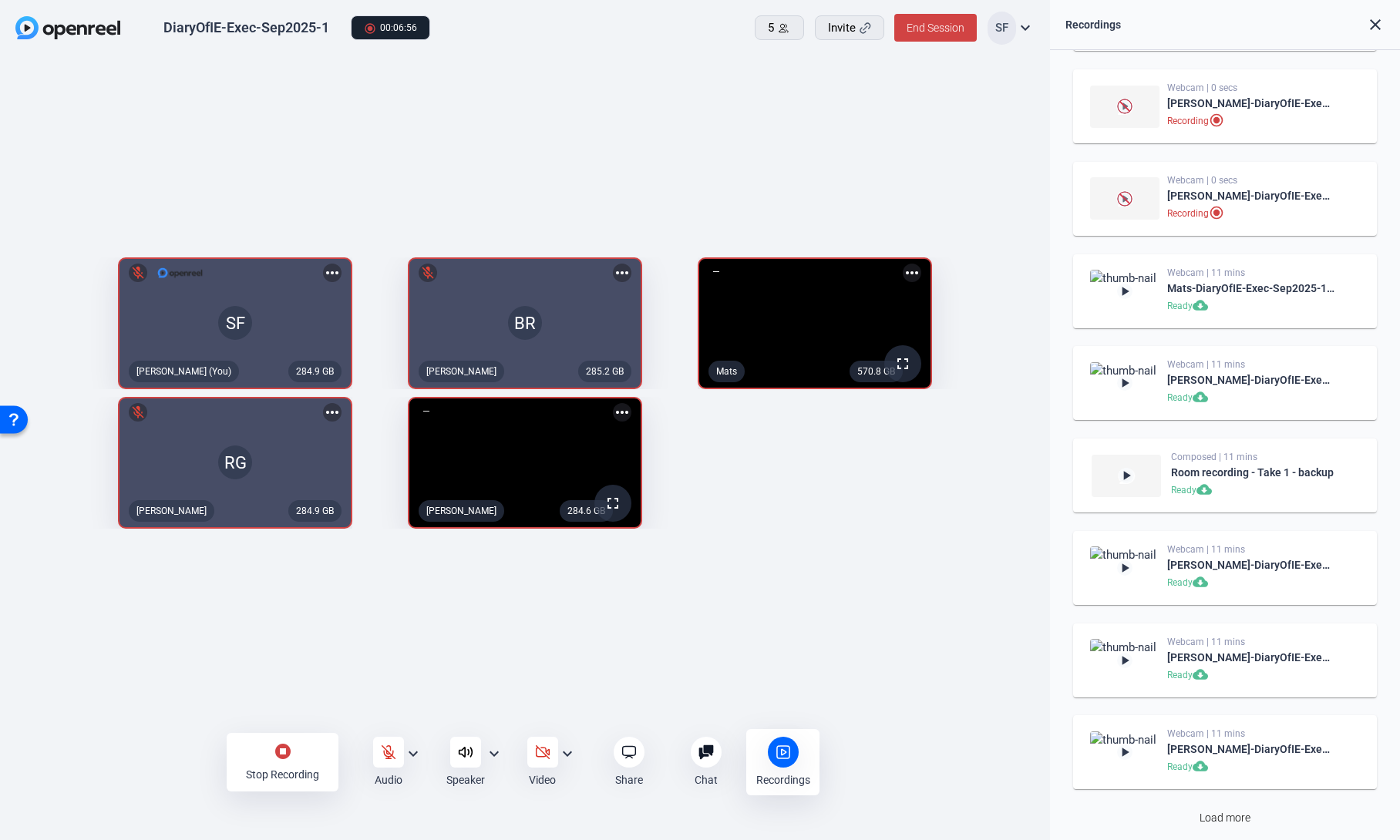
scroll to position [376, 0]
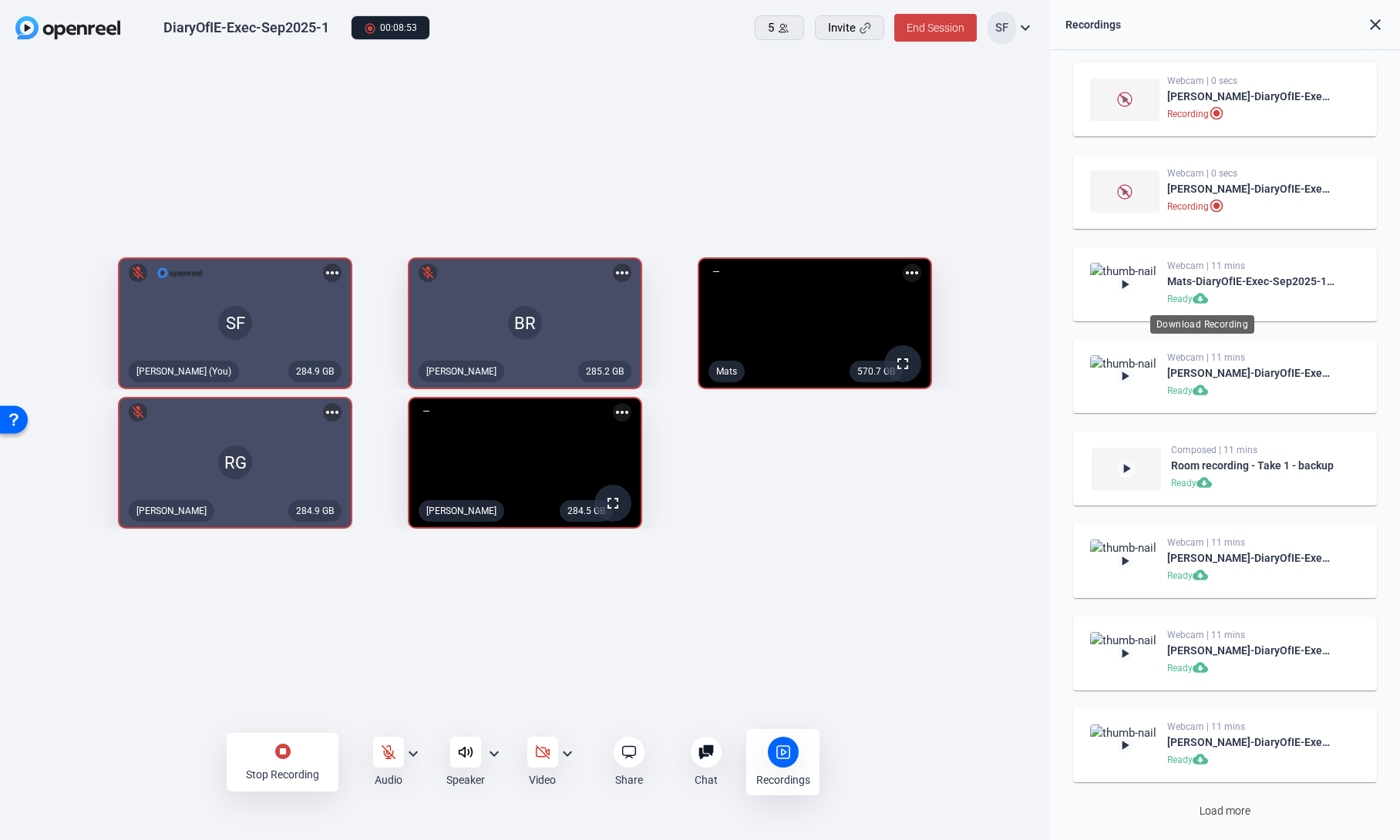
click at [1201, 301] on mat-icon "cloud_download" at bounding box center [1201, 300] width 18 height 18
drag, startPoint x: 389, startPoint y: 752, endPoint x: 379, endPoint y: 701, distance: 52.0
click at [379, 701] on div "DiaryOfIE-Exec-Sep2025-1 radio_button_checked 00:13:08 5 Invite End Session SF …" at bounding box center [524, 420] width 1050 height 840
click at [387, 750] on icon at bounding box center [389, 752] width 15 height 15
click at [287, 749] on mat-icon "stop_circle" at bounding box center [282, 751] width 18 height 18
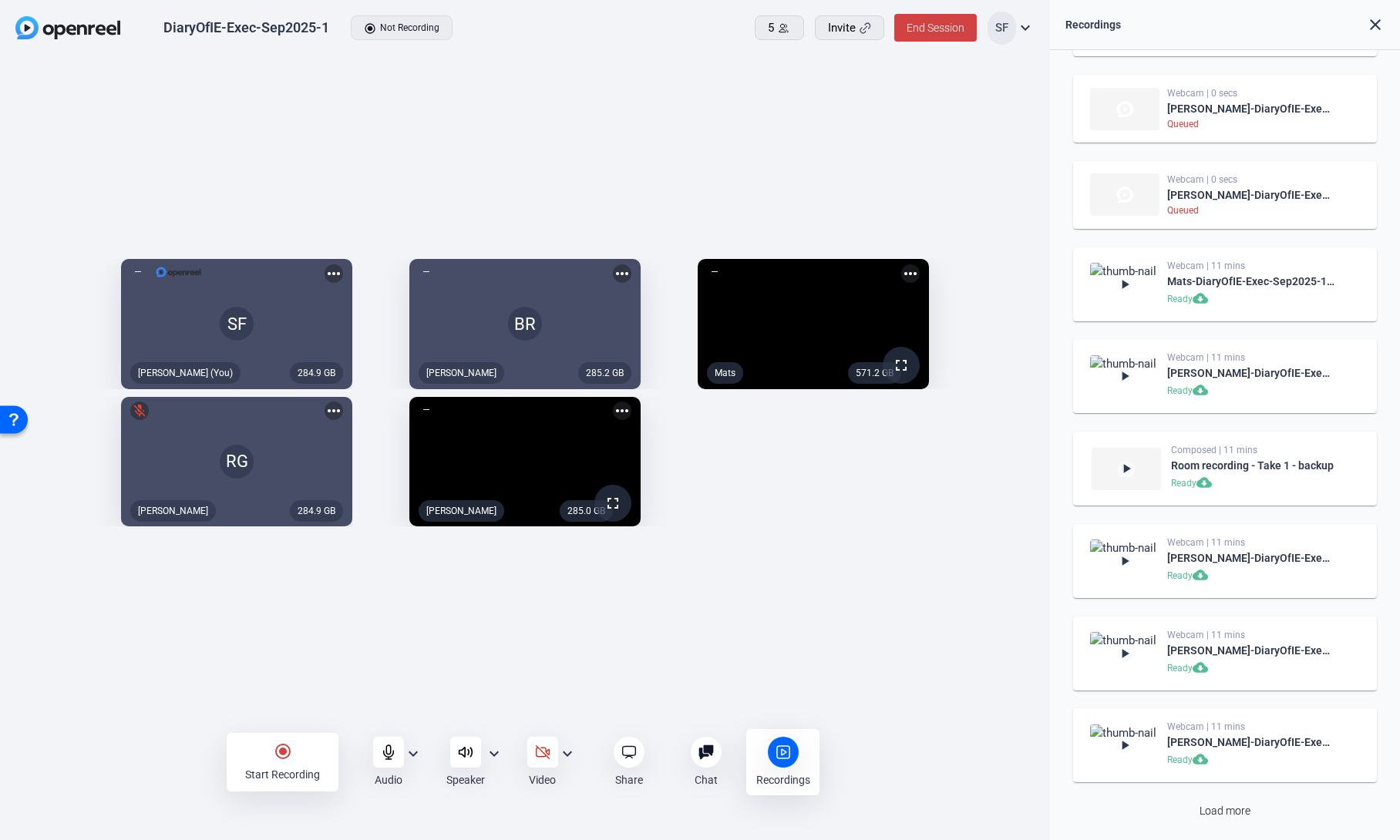
scroll to position [347, 0]
click at [286, 751] on mat-icon "radio_button_checked" at bounding box center [282, 751] width 18 height 18
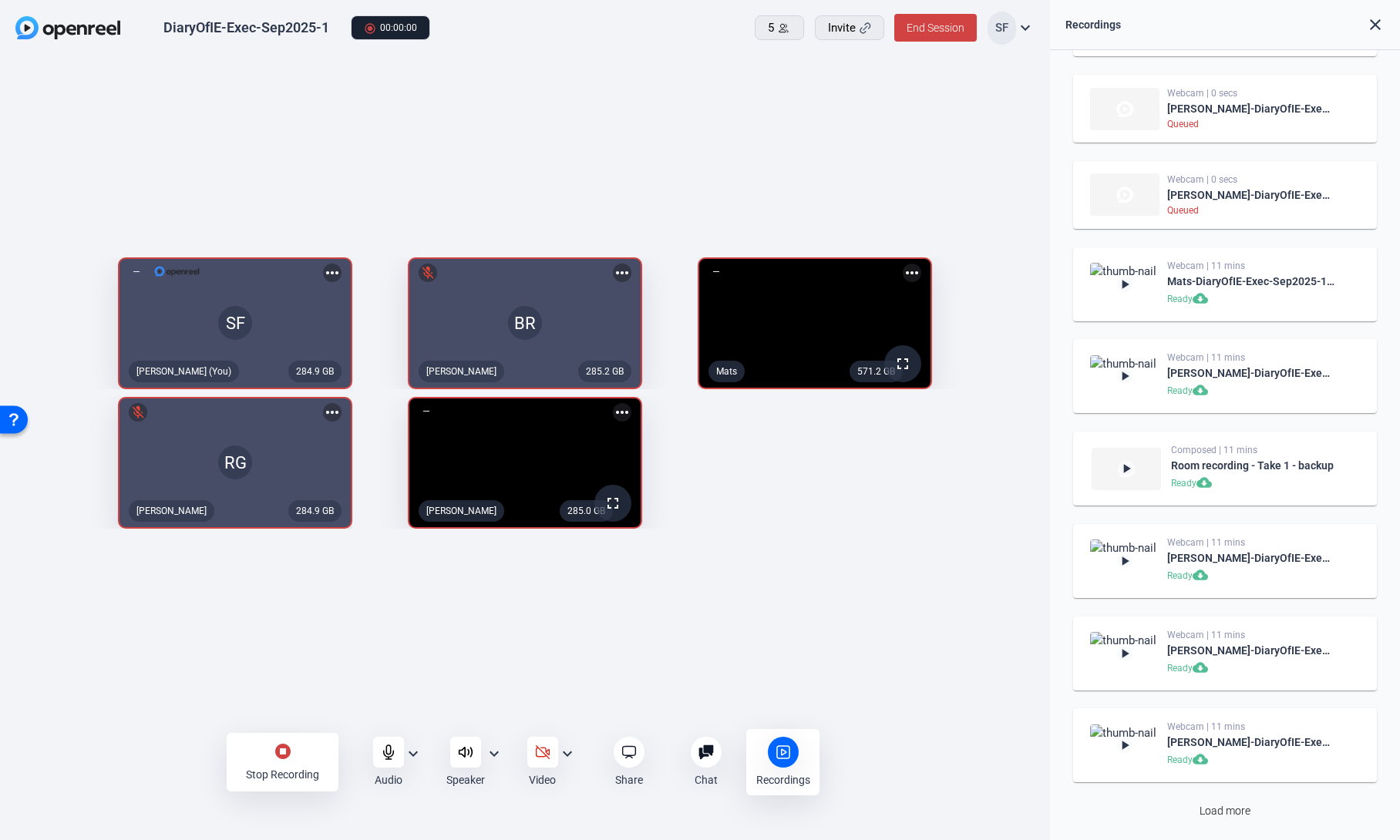
scroll to position [902, 0]
click at [389, 748] on icon at bounding box center [389, 752] width 15 height 15
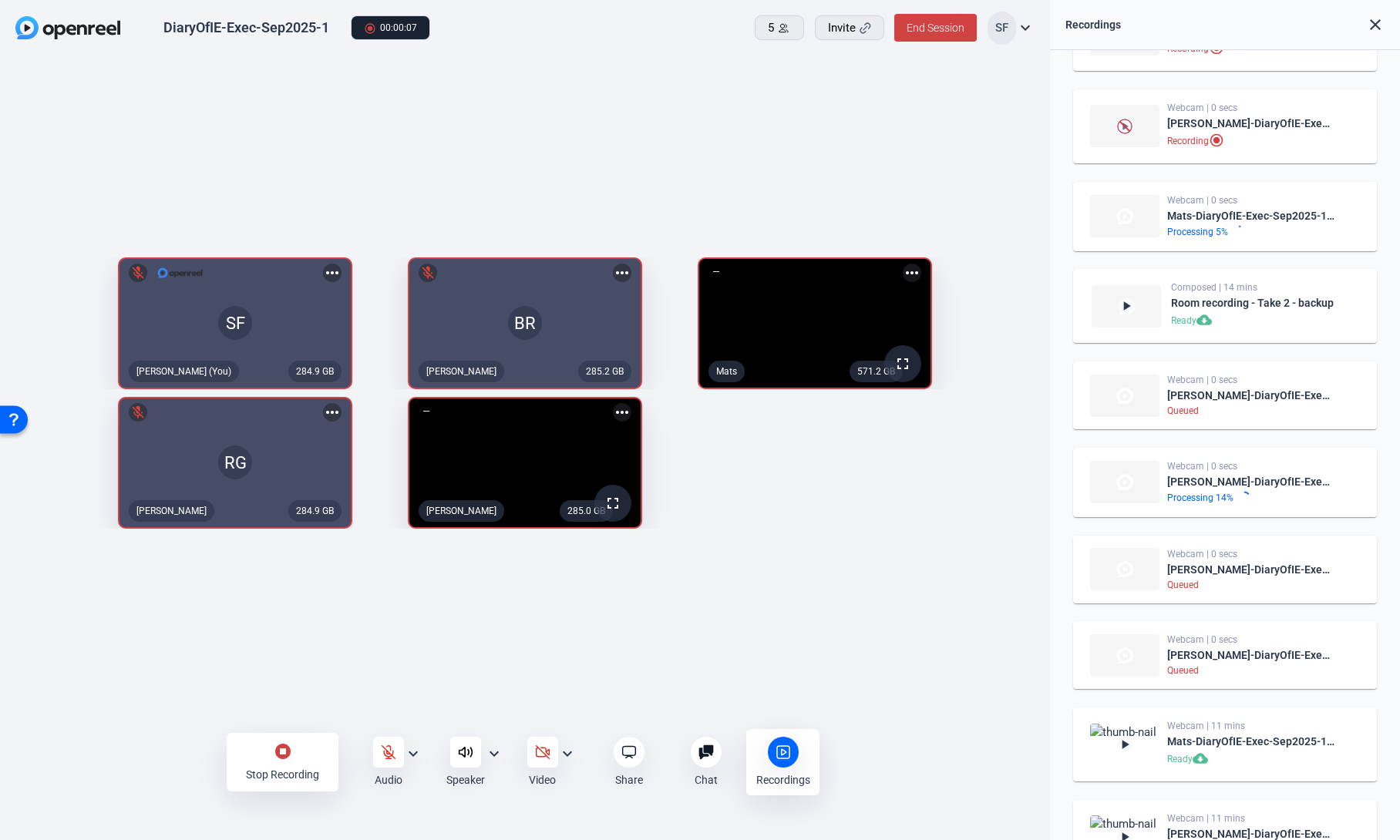
scroll to position [440, 0]
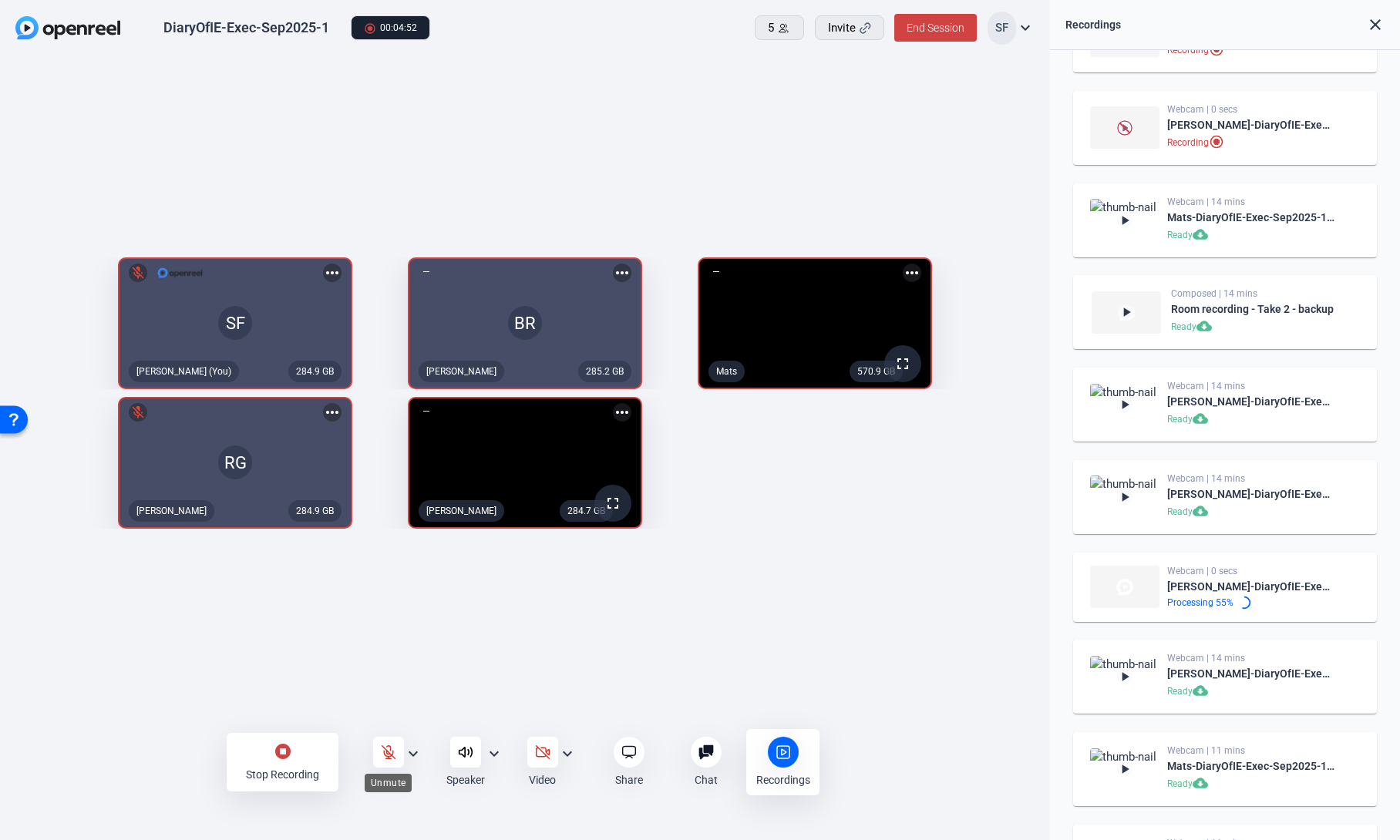
click at [389, 750] on icon at bounding box center [389, 752] width 15 height 15
click at [286, 752] on mat-icon "stop_circle" at bounding box center [282, 751] width 18 height 18
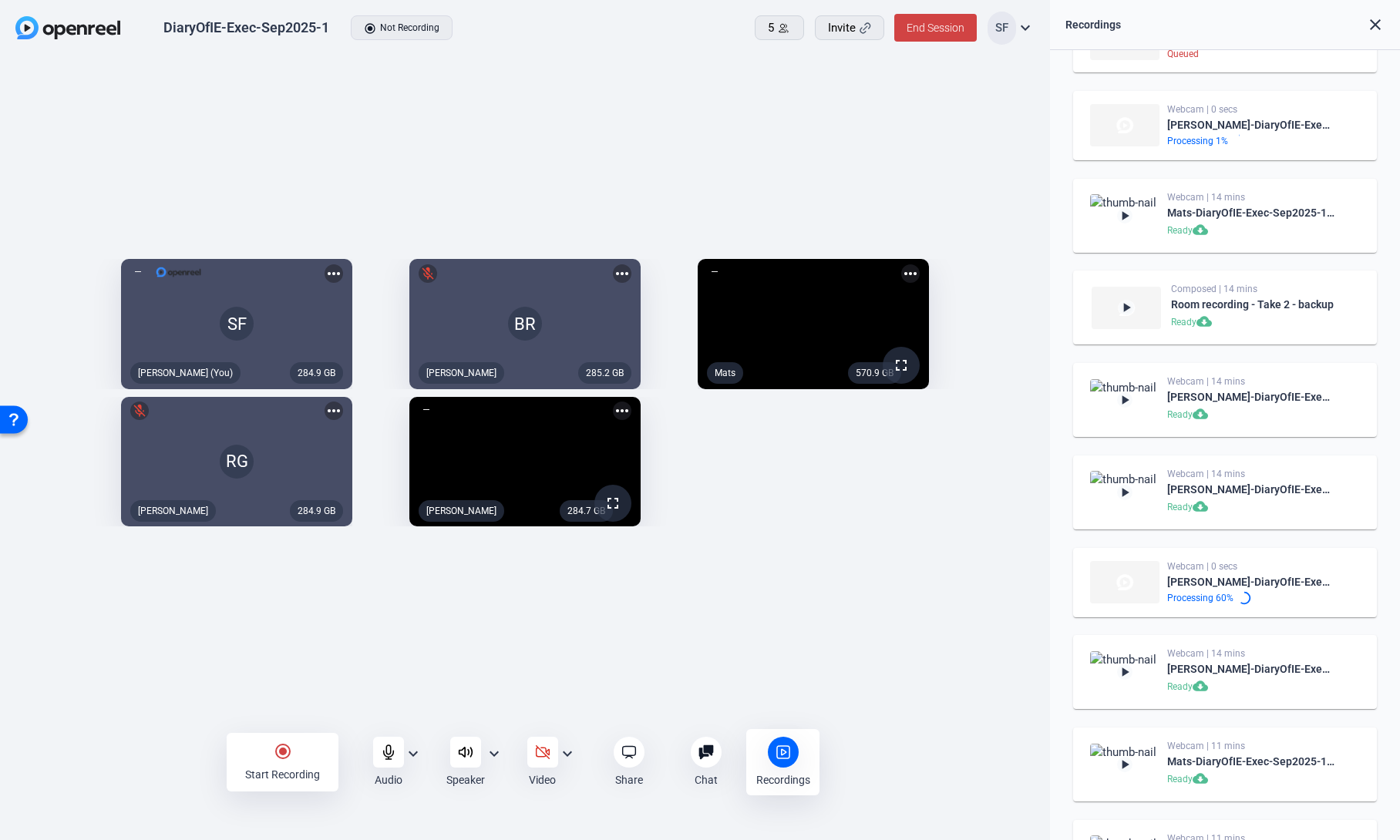
scroll to position [416, 0]
click at [281, 752] on mat-icon "radio_button_checked" at bounding box center [282, 751] width 18 height 18
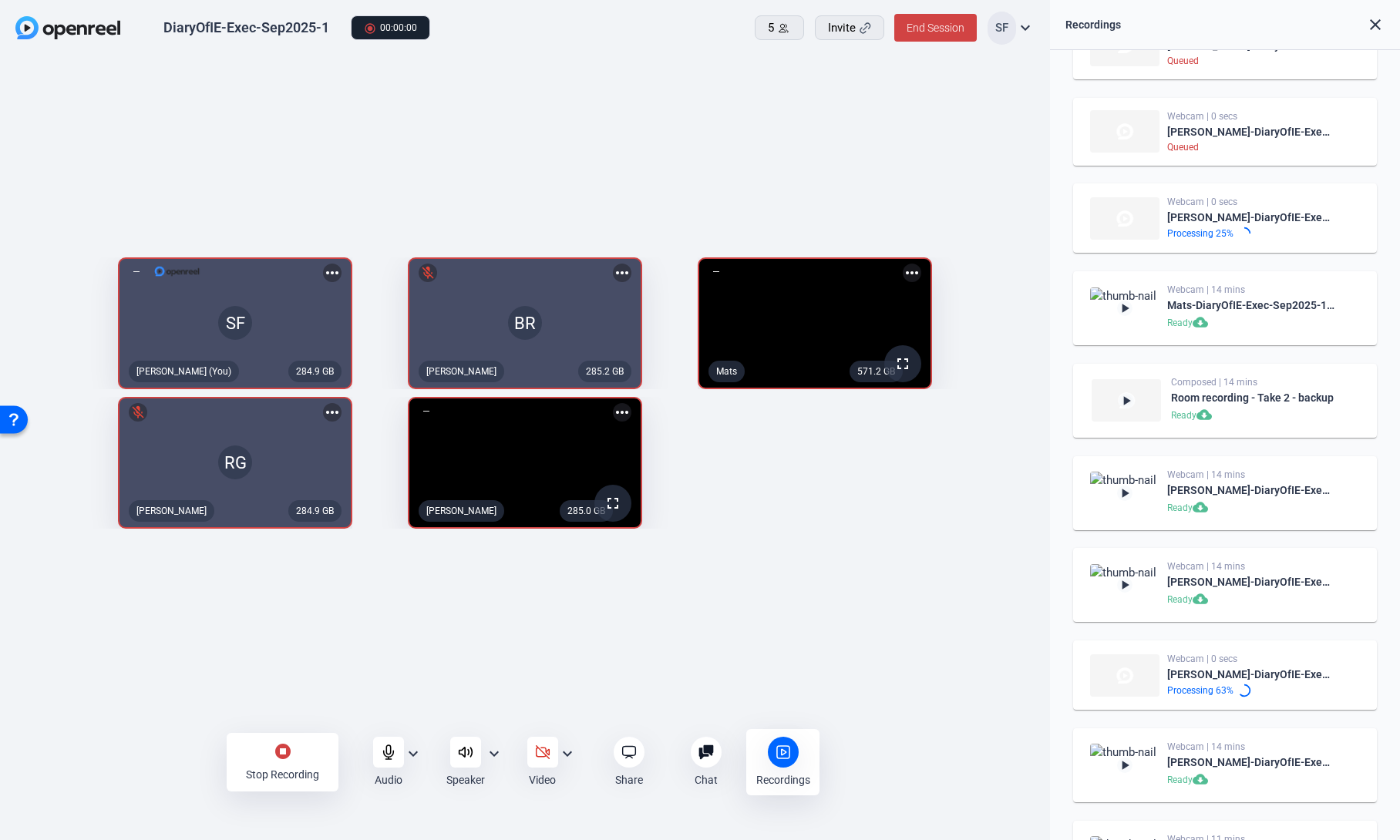
scroll to position [971, 0]
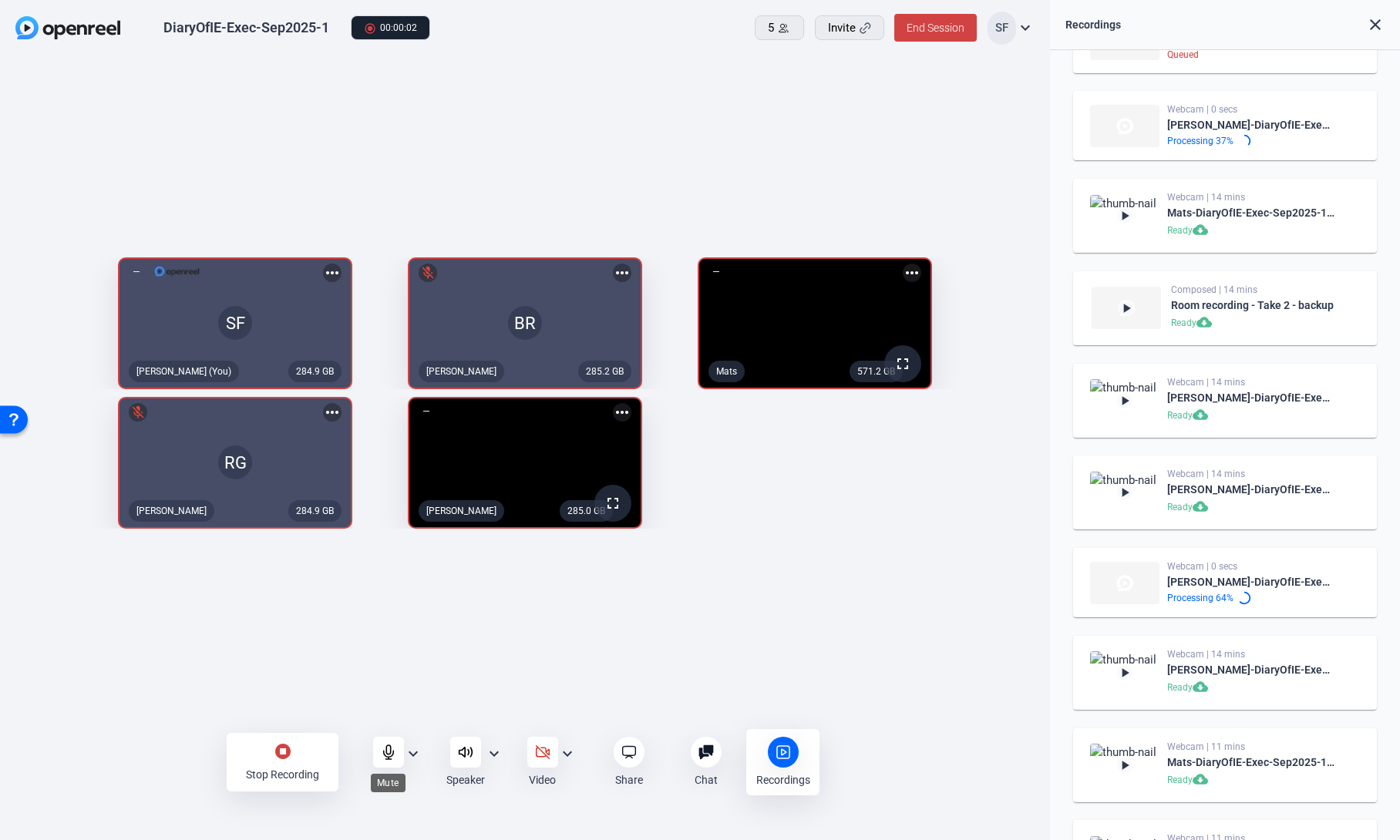
click at [394, 756] on icon at bounding box center [389, 752] width 15 height 15
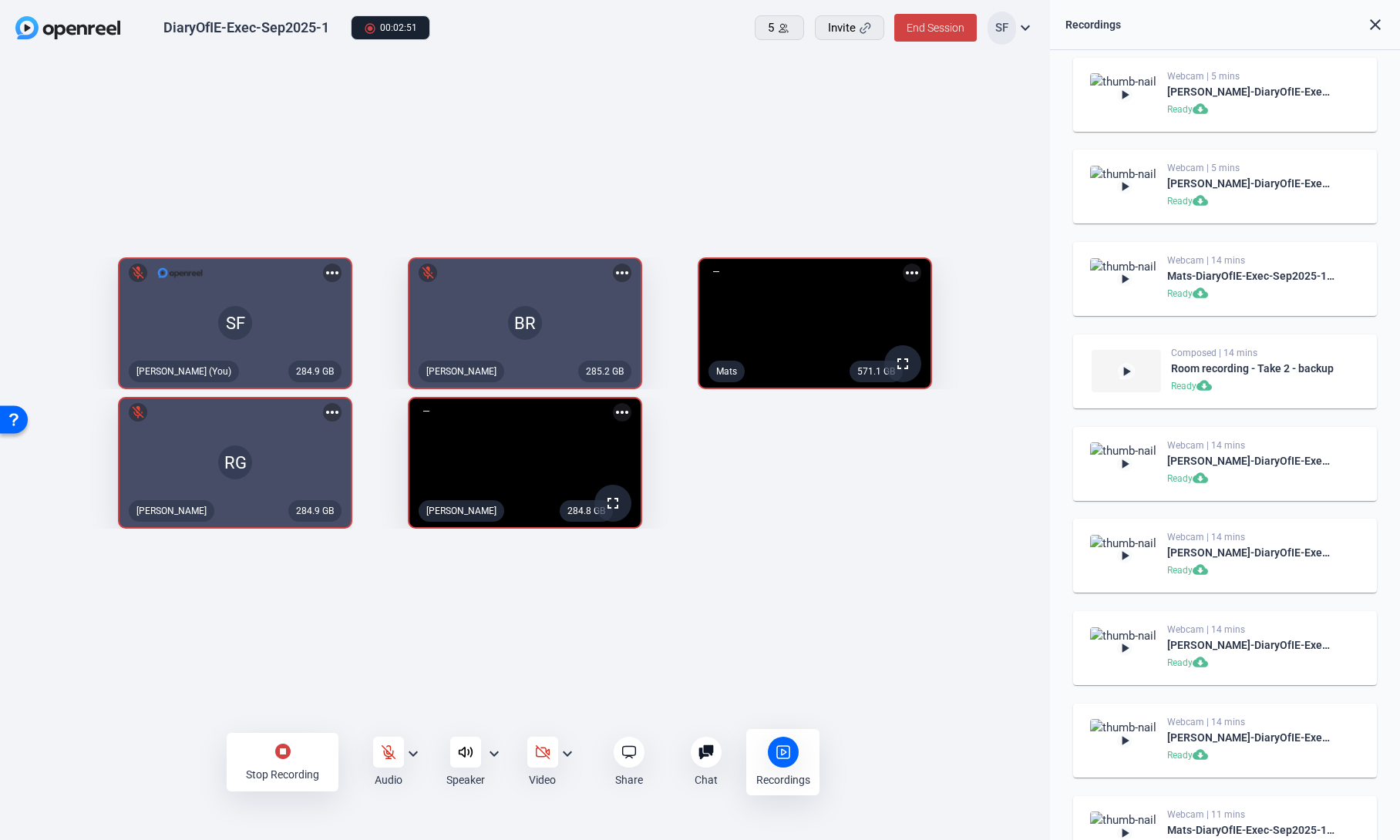
scroll to position [935, 0]
click at [389, 756] on icon at bounding box center [389, 752] width 15 height 15
click at [287, 757] on mat-icon "stop_circle" at bounding box center [282, 751] width 18 height 18
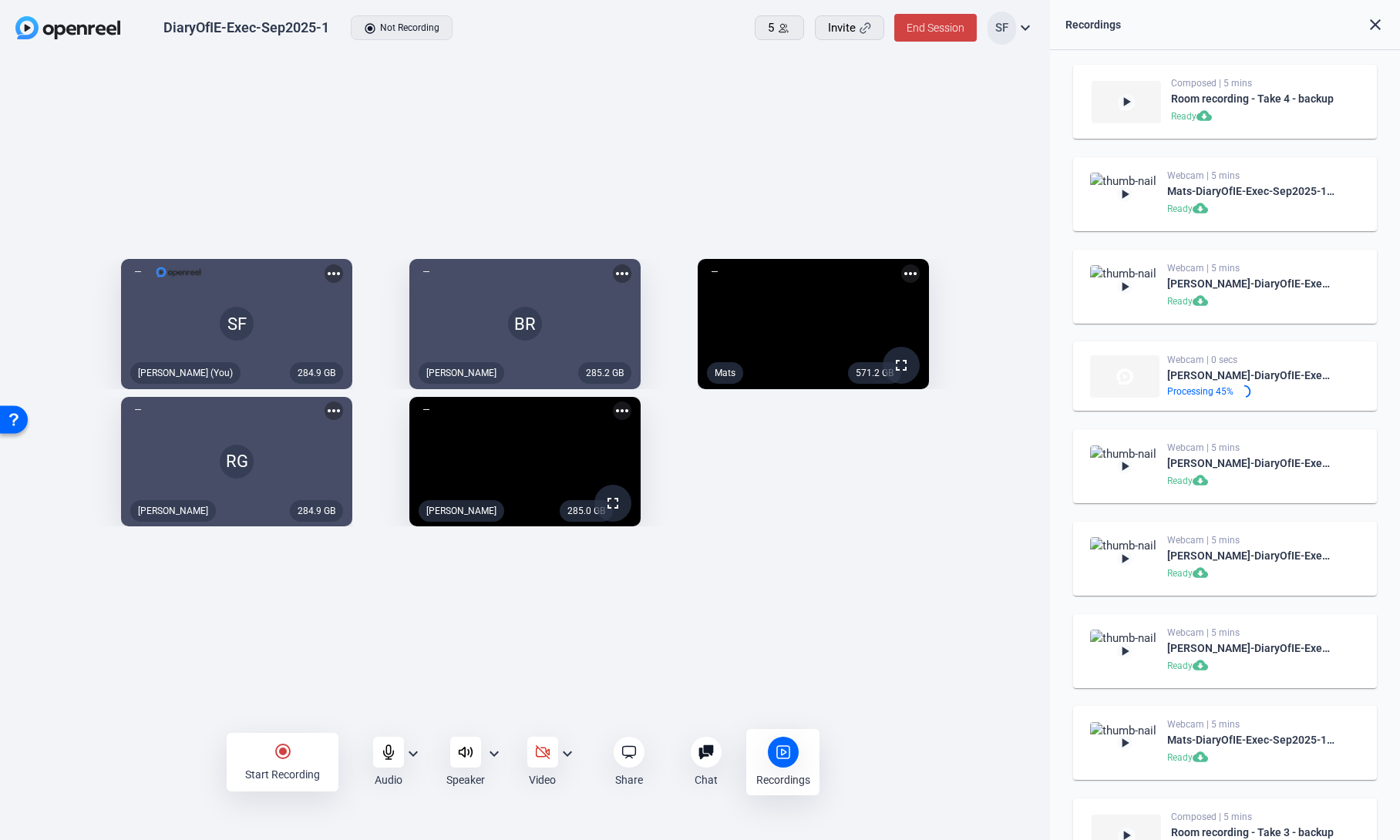
scroll to position [0, 0]
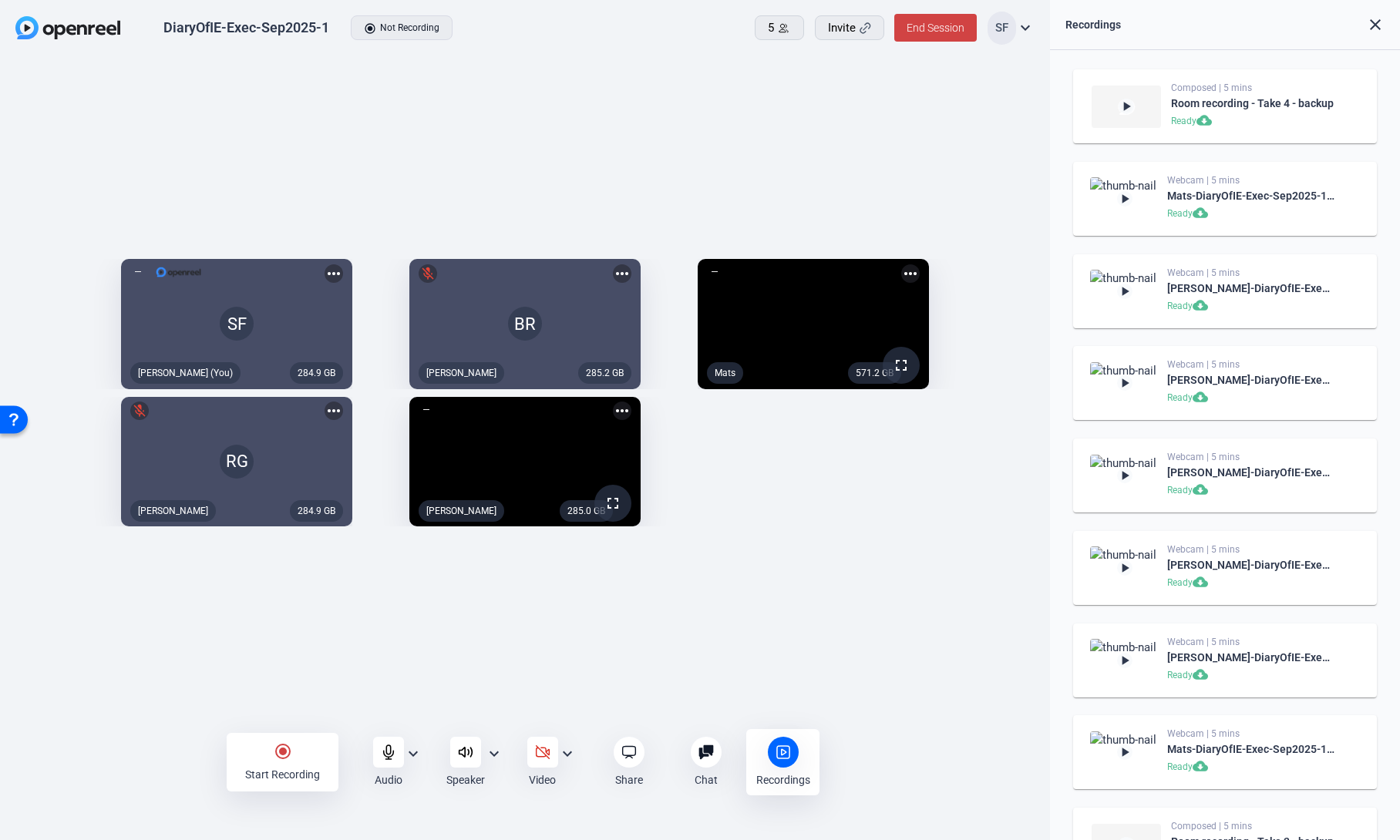
click at [283, 752] on mat-icon "radio_button_checked" at bounding box center [282, 751] width 18 height 18
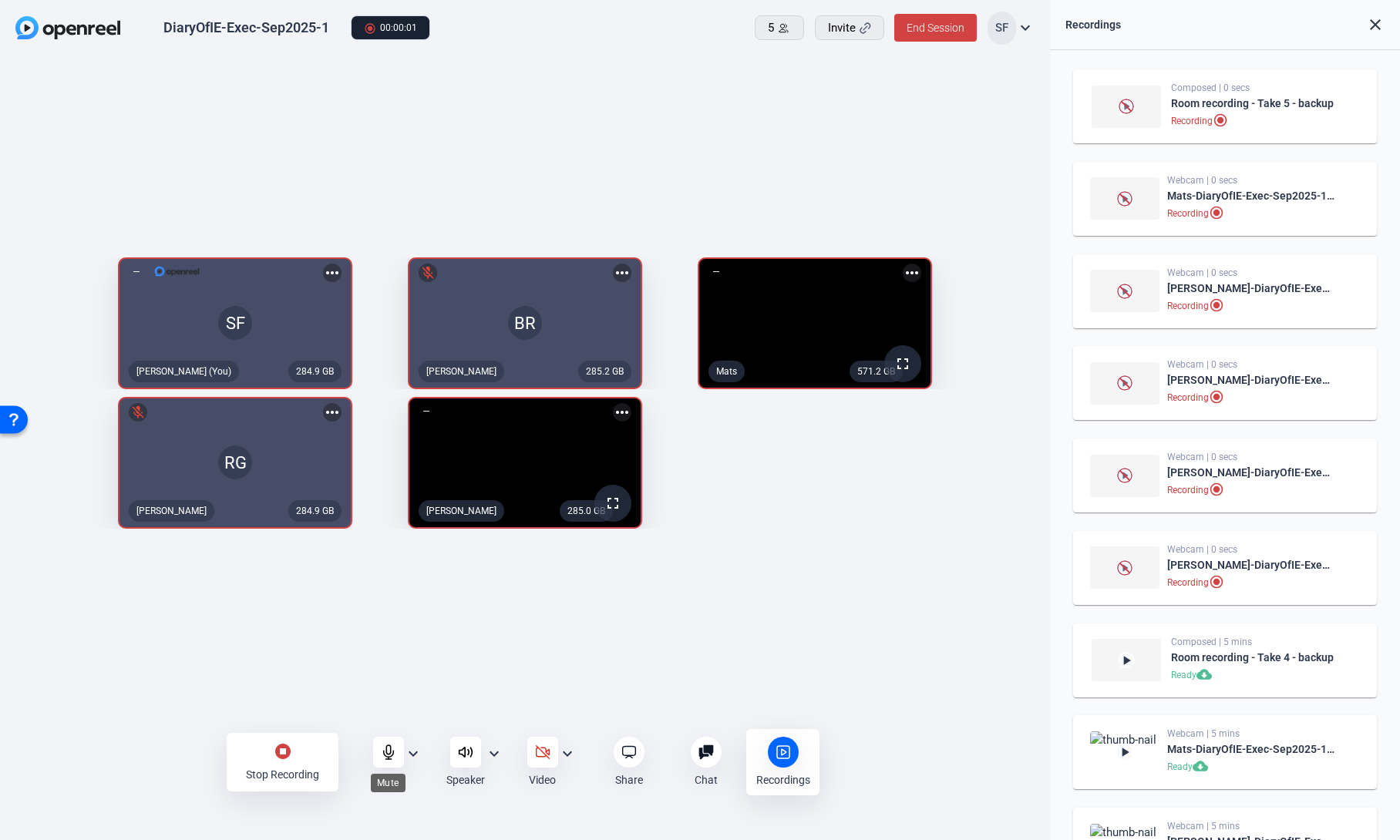
click at [385, 753] on icon at bounding box center [389, 752] width 15 height 15
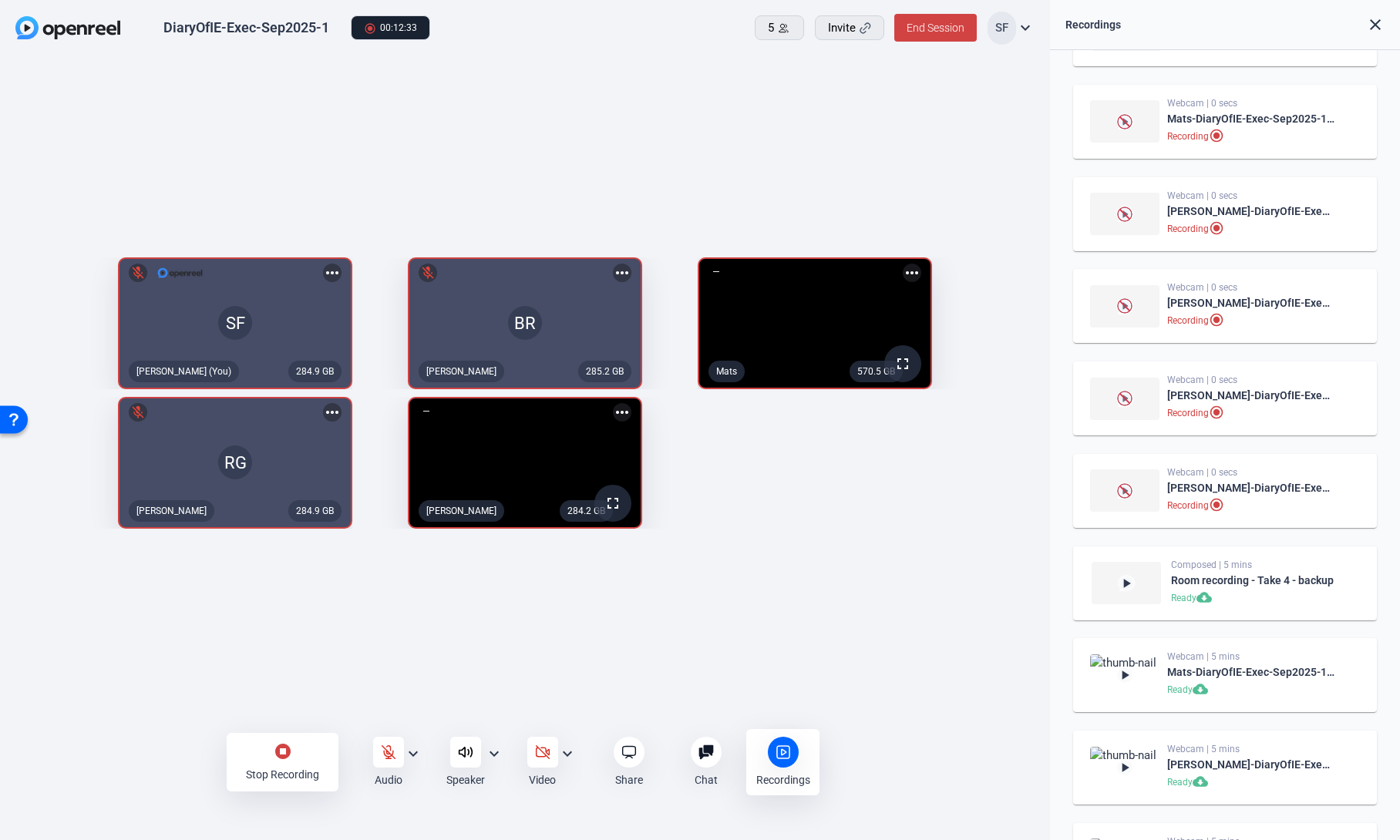
click at [287, 751] on mat-icon "stop_circle" at bounding box center [282, 751] width 18 height 18
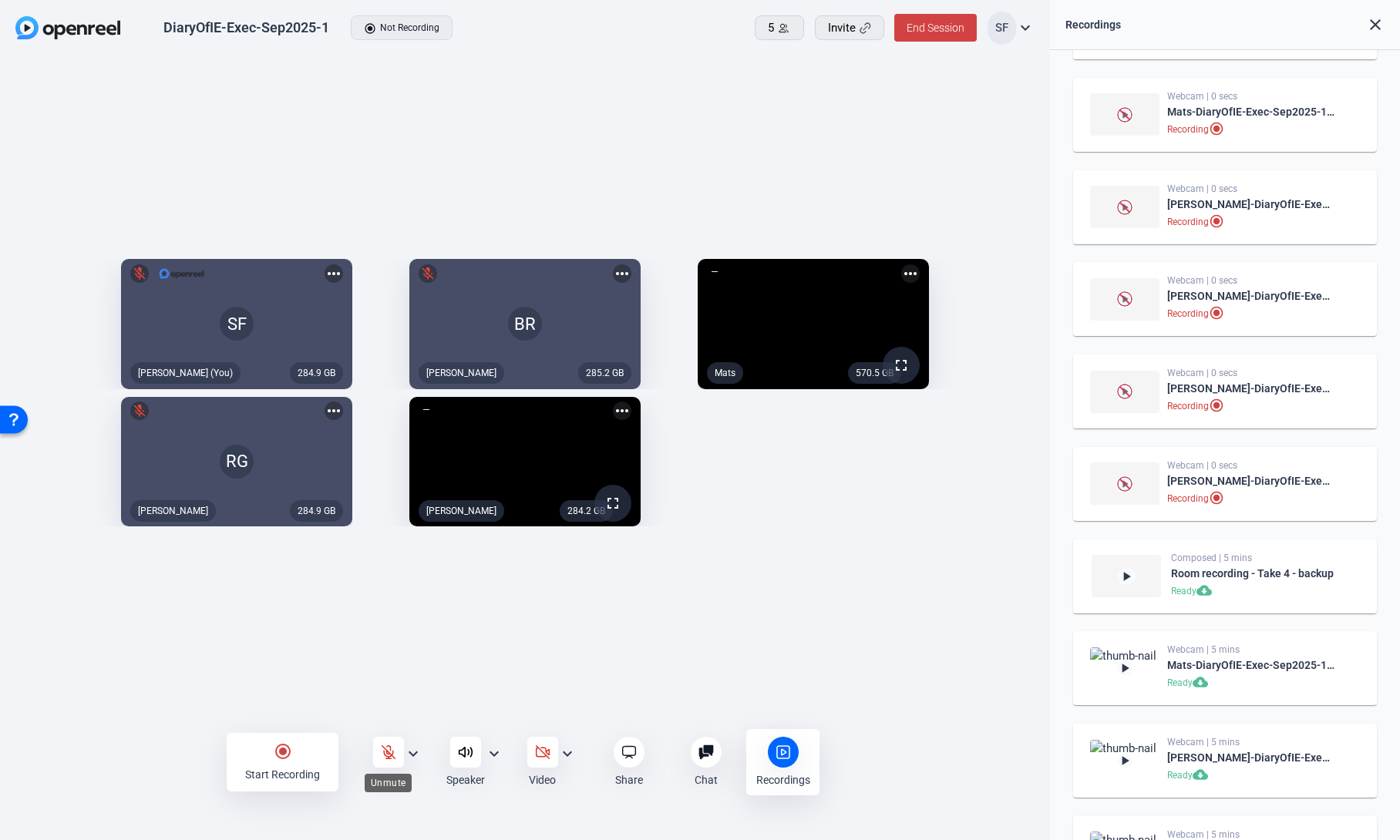
scroll to position [70, 0]
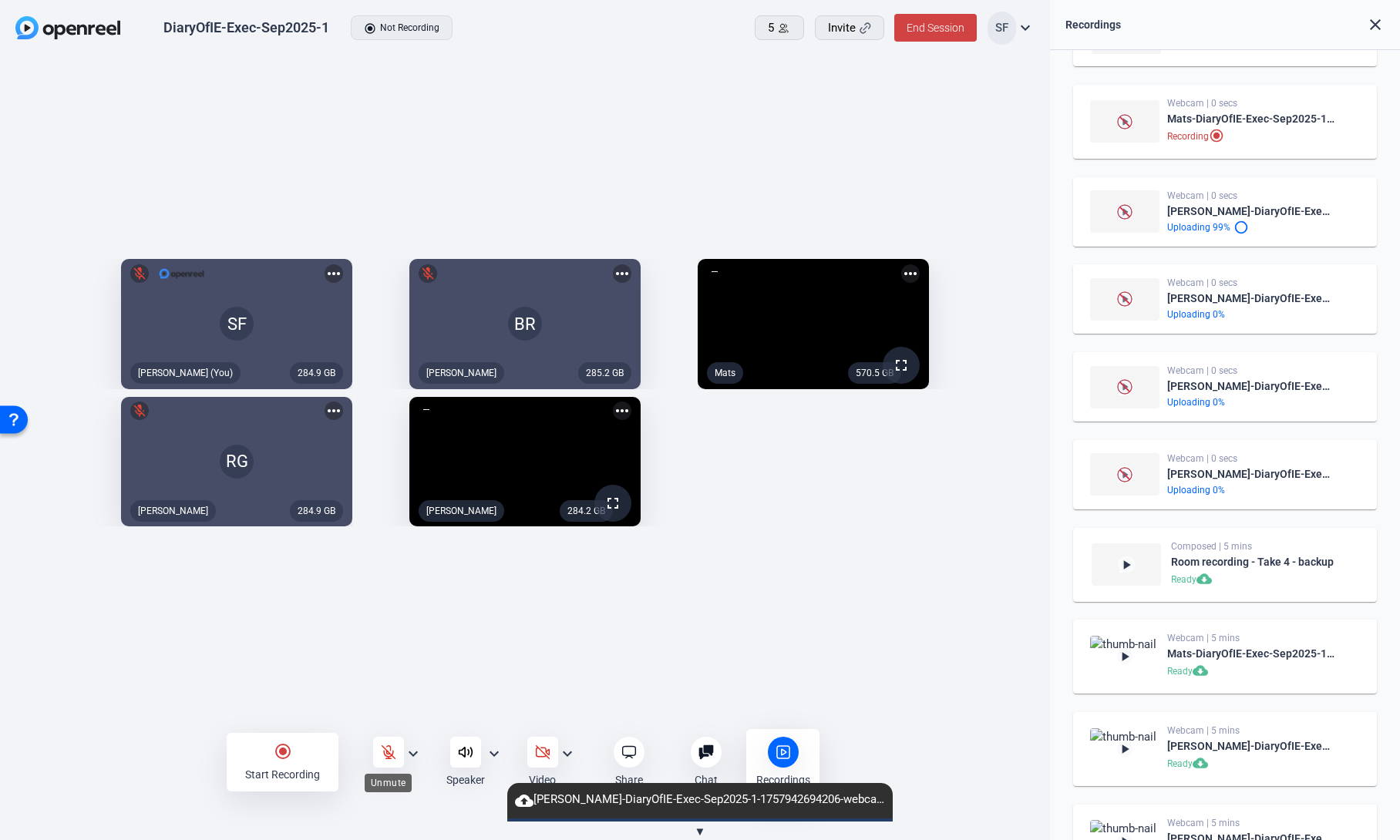
click at [382, 748] on icon at bounding box center [389, 752] width 15 height 15
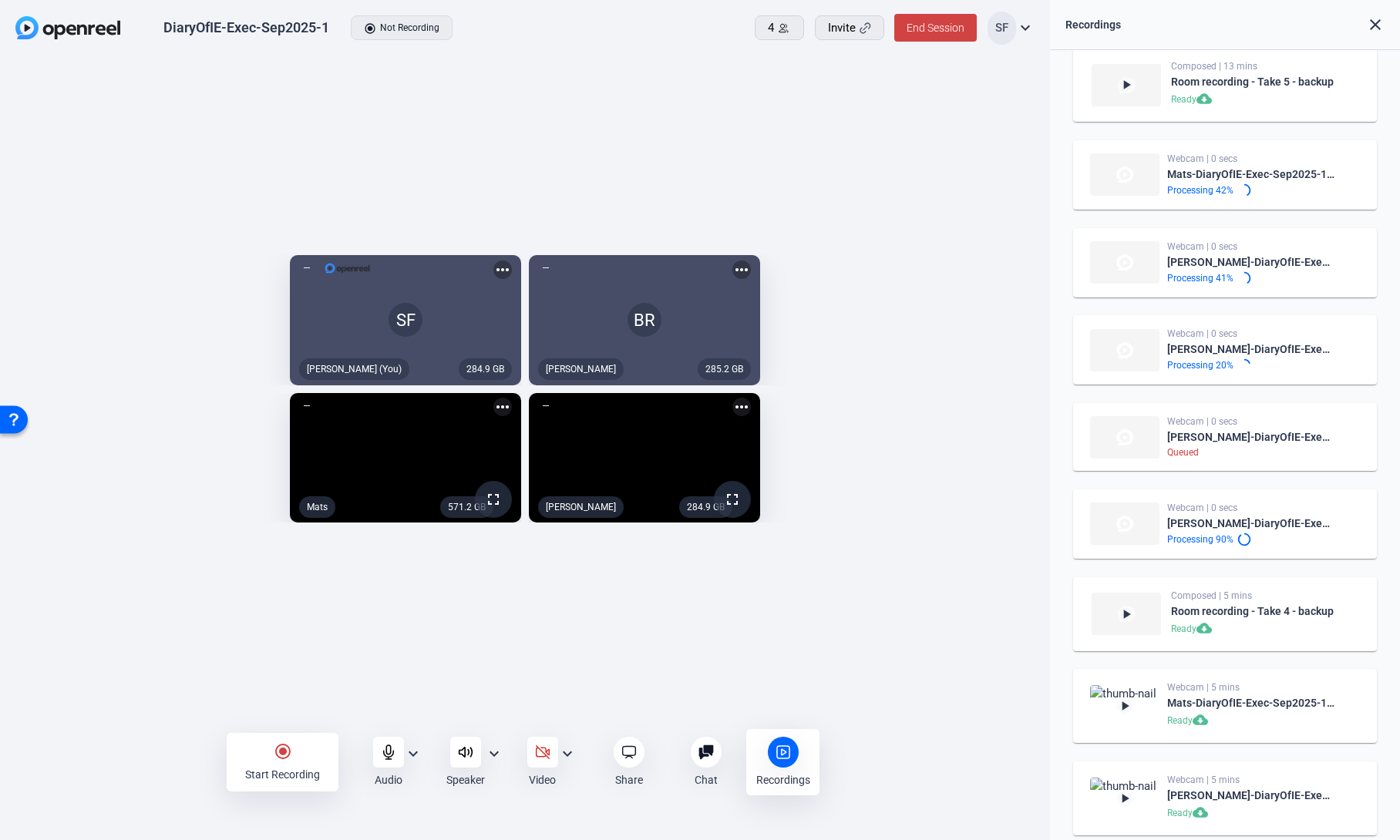
scroll to position [0, 0]
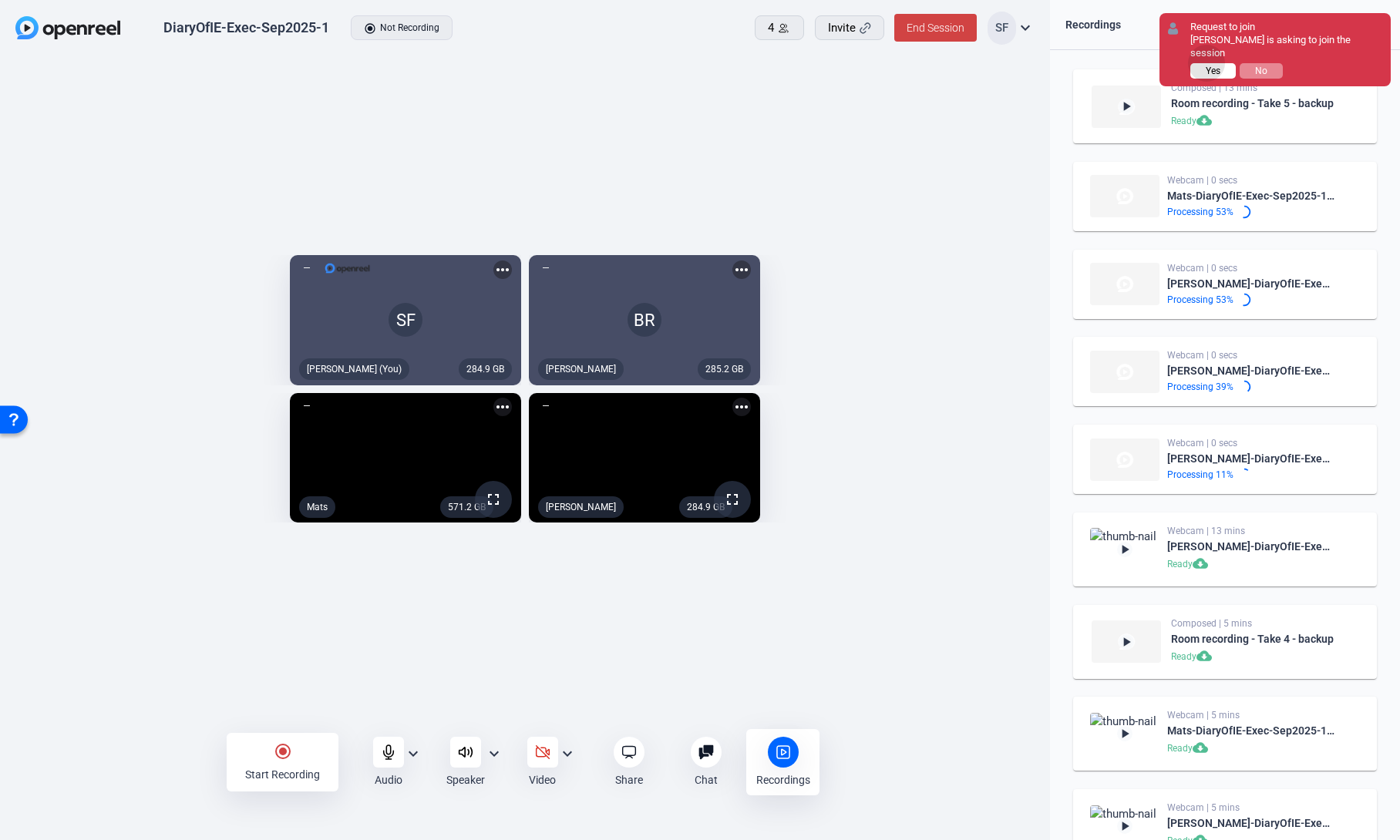
click at [1207, 63] on button "Yes" at bounding box center [1212, 71] width 45 height 15
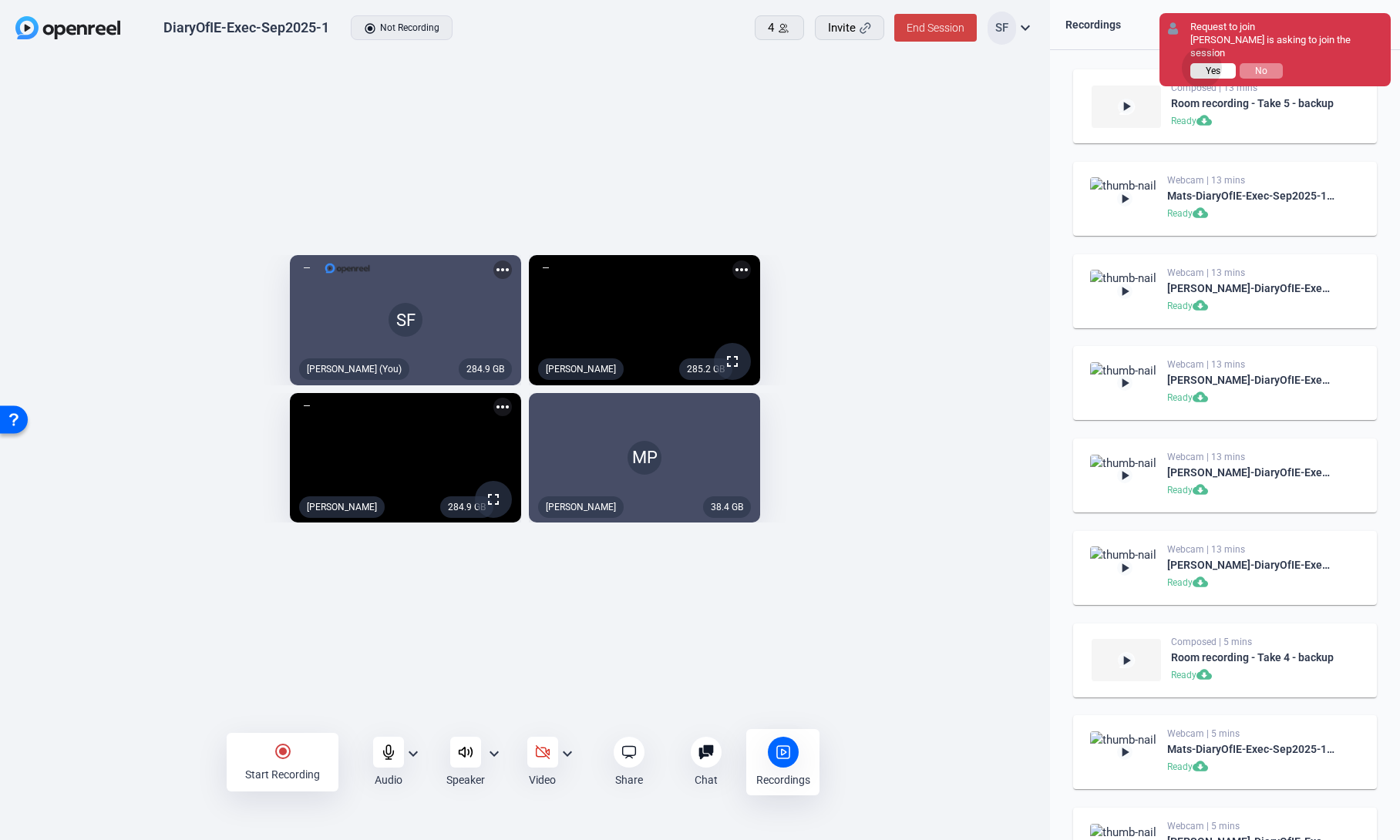
click at [1202, 63] on button "Yes" at bounding box center [1212, 71] width 45 height 15
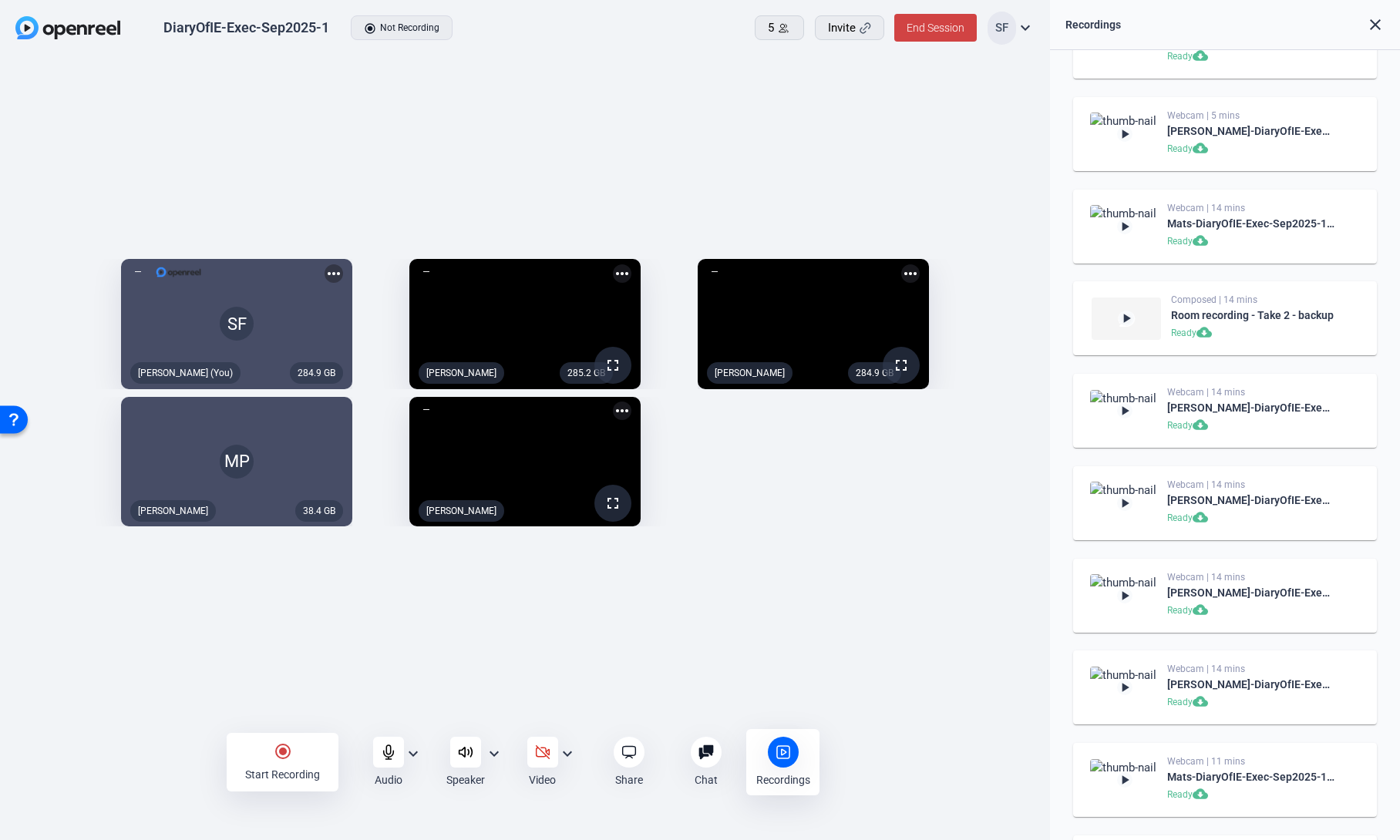
scroll to position [2037, 0]
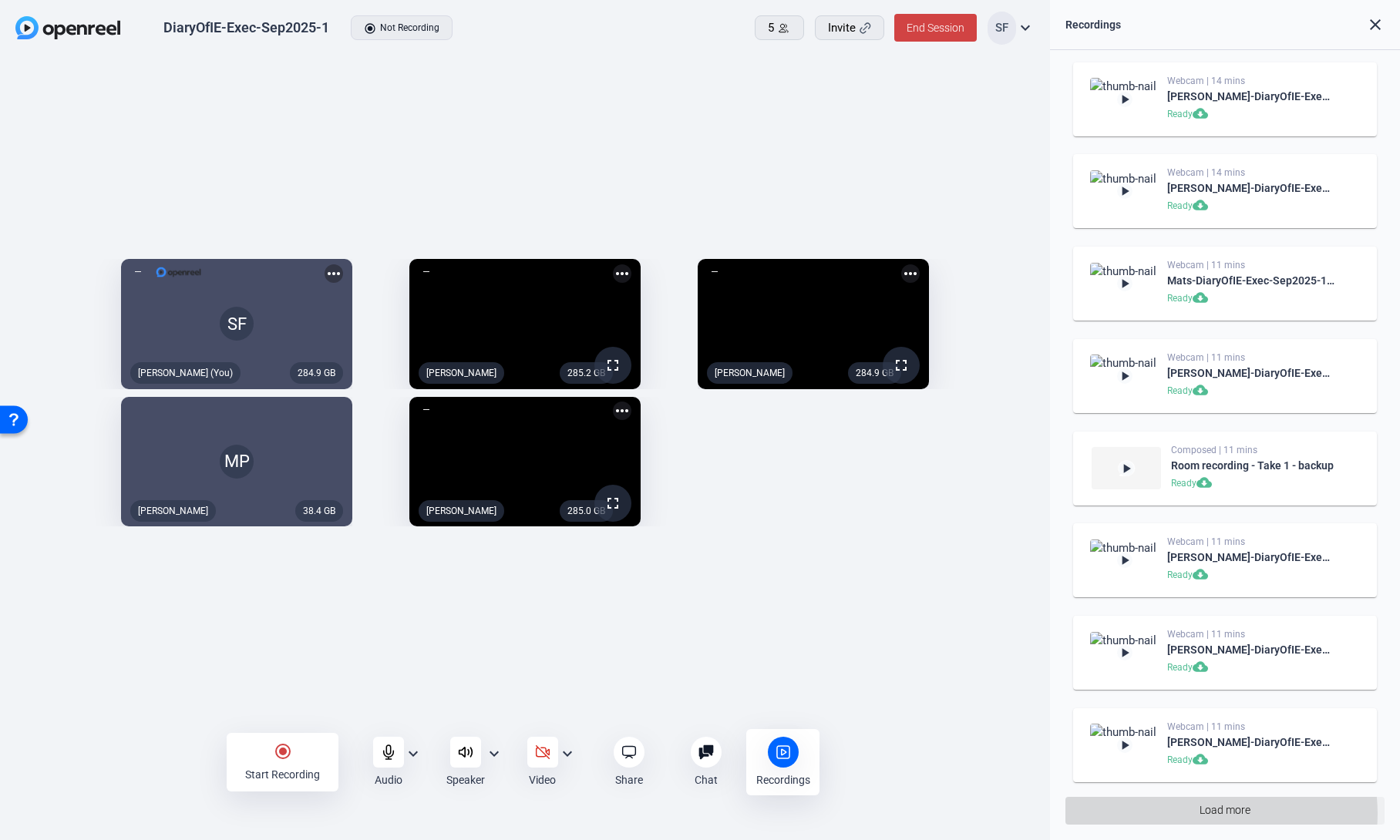
click at [1207, 814] on span "Load more" at bounding box center [1224, 810] width 51 height 16
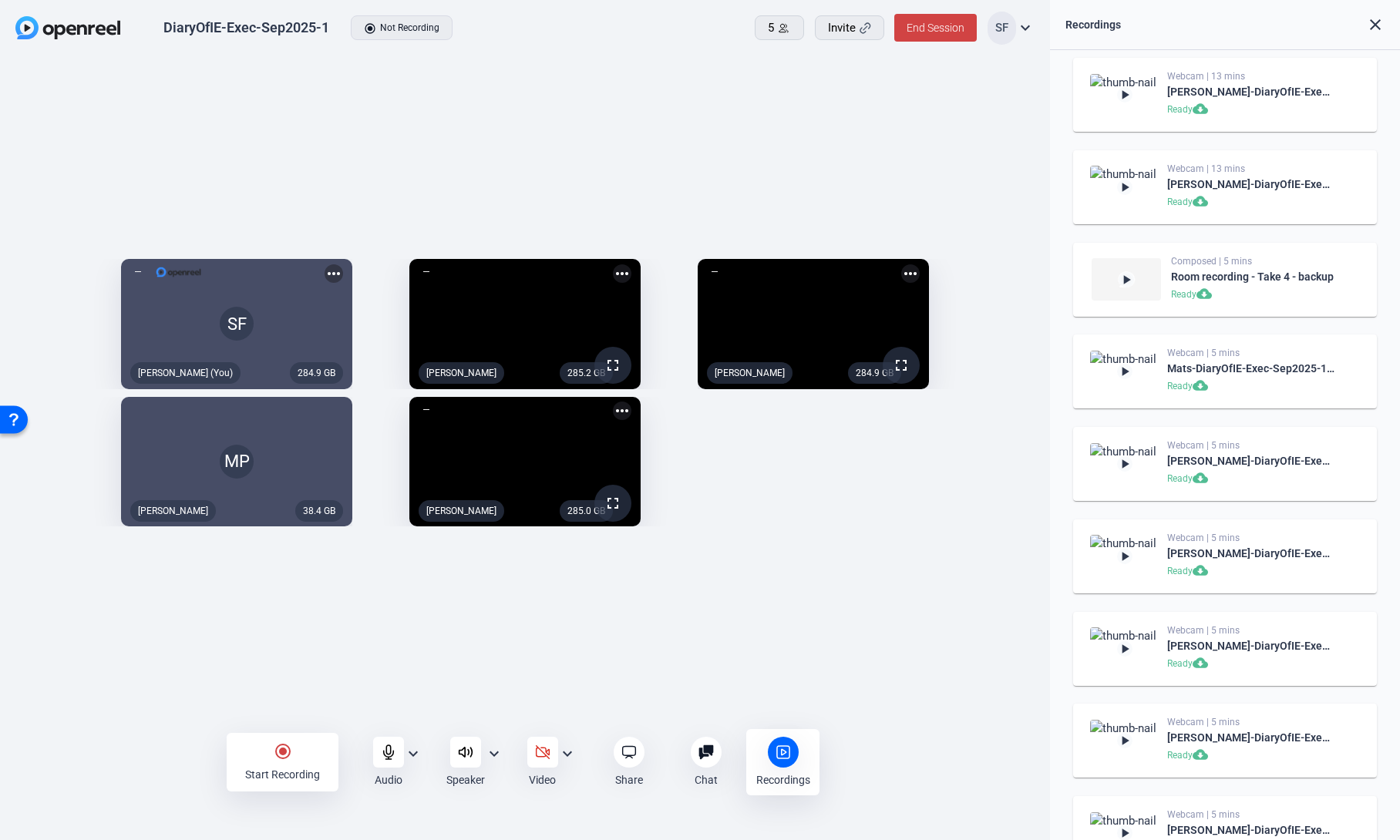
scroll to position [0, 0]
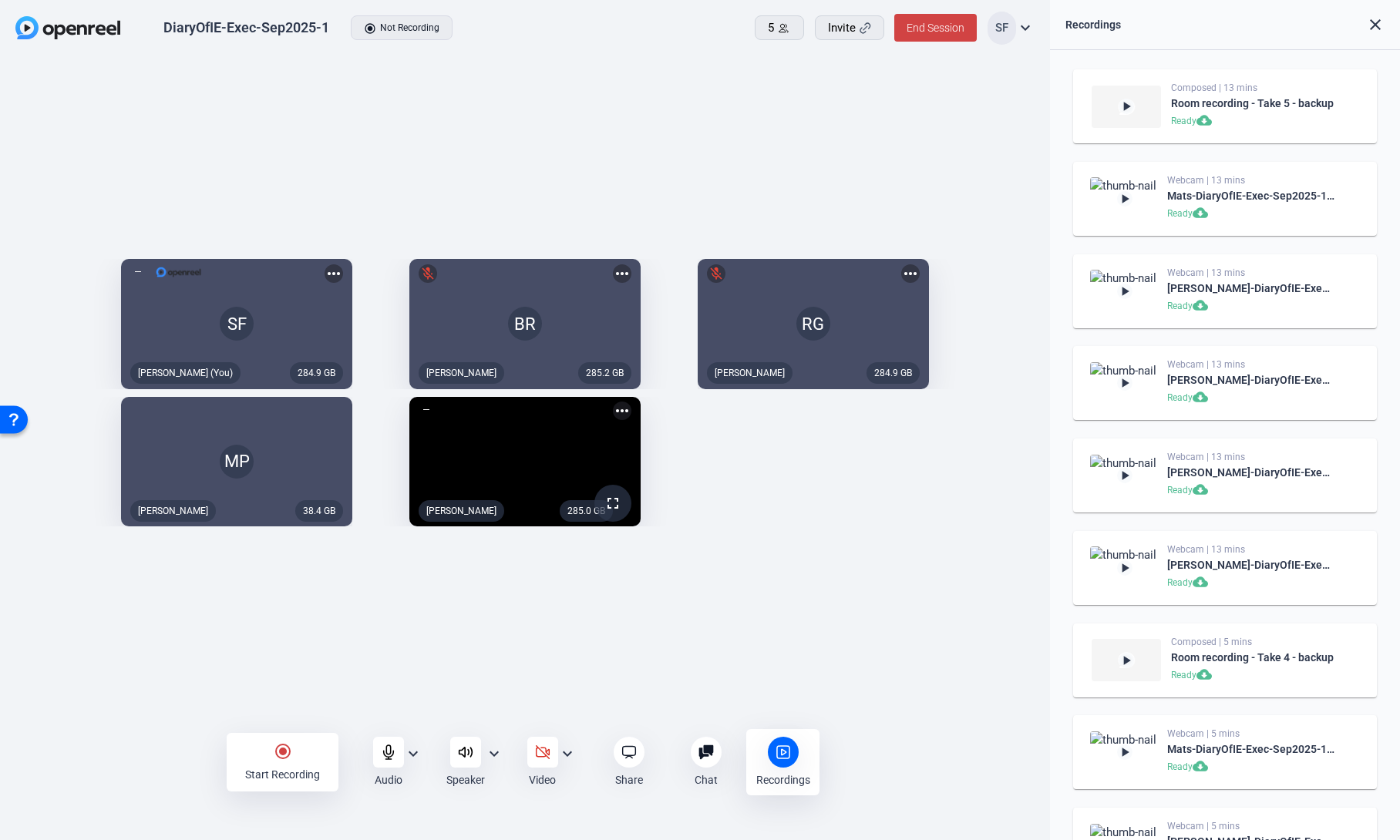
click at [281, 747] on mat-icon "radio_button_checked" at bounding box center [282, 751] width 18 height 18
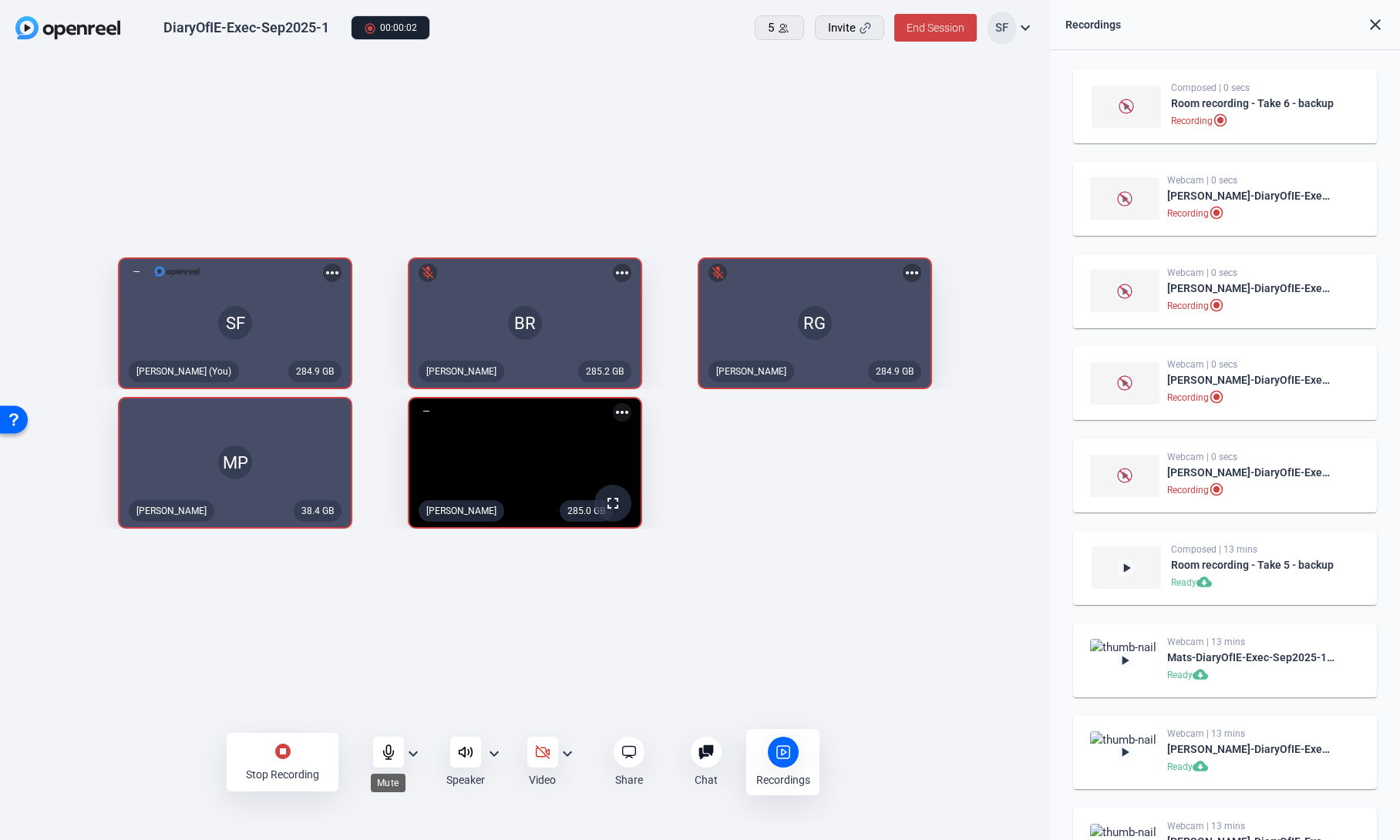
click at [391, 751] on icon at bounding box center [389, 752] width 15 height 15
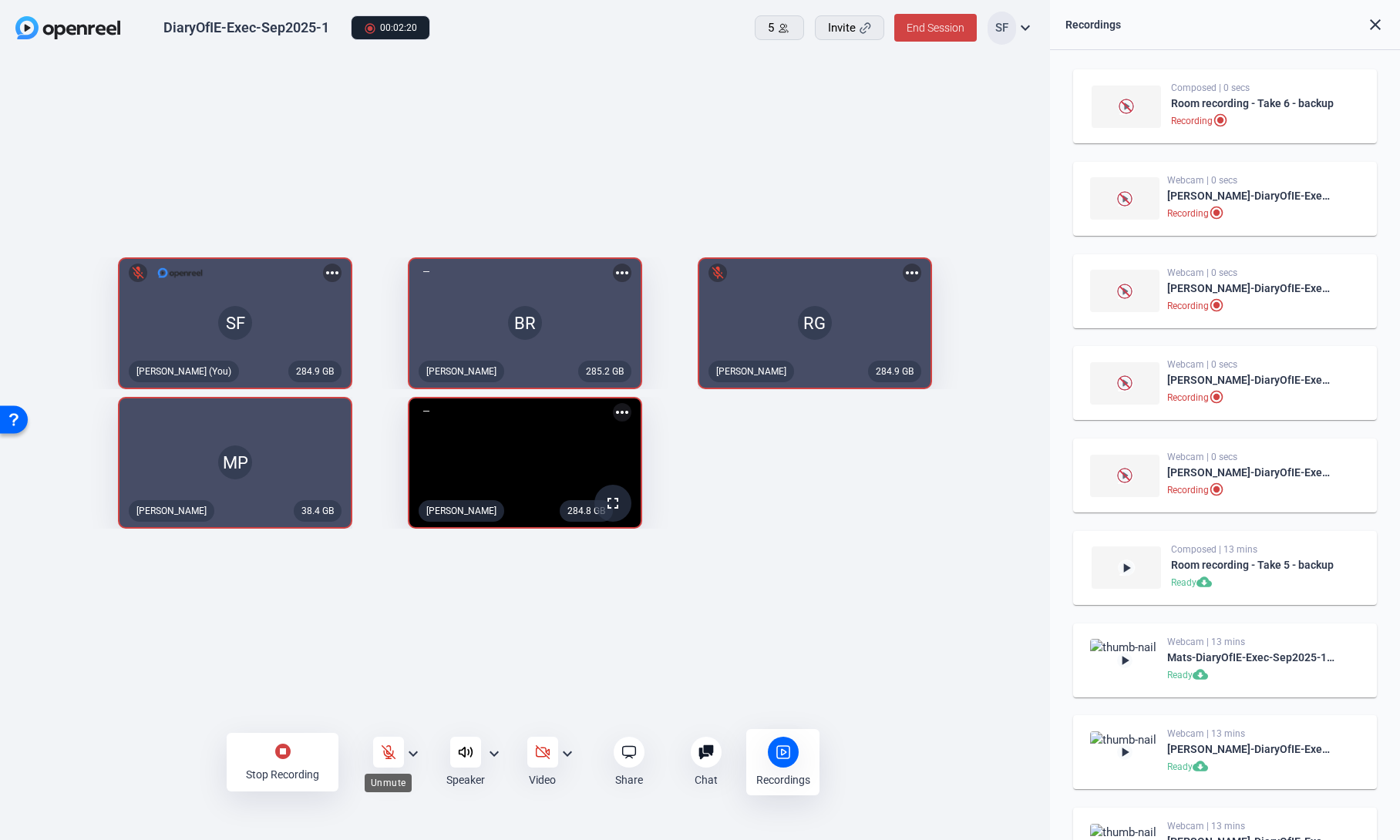
click at [393, 756] on icon at bounding box center [389, 752] width 15 height 15
click at [378, 665] on div "284.9 GB SF [PERSON_NAME] (You) more_horiz 285.2 GB BR mic_off [PERSON_NAME] mo…" at bounding box center [524, 393] width 1050 height 672
click at [377, 749] on div at bounding box center [388, 752] width 31 height 31
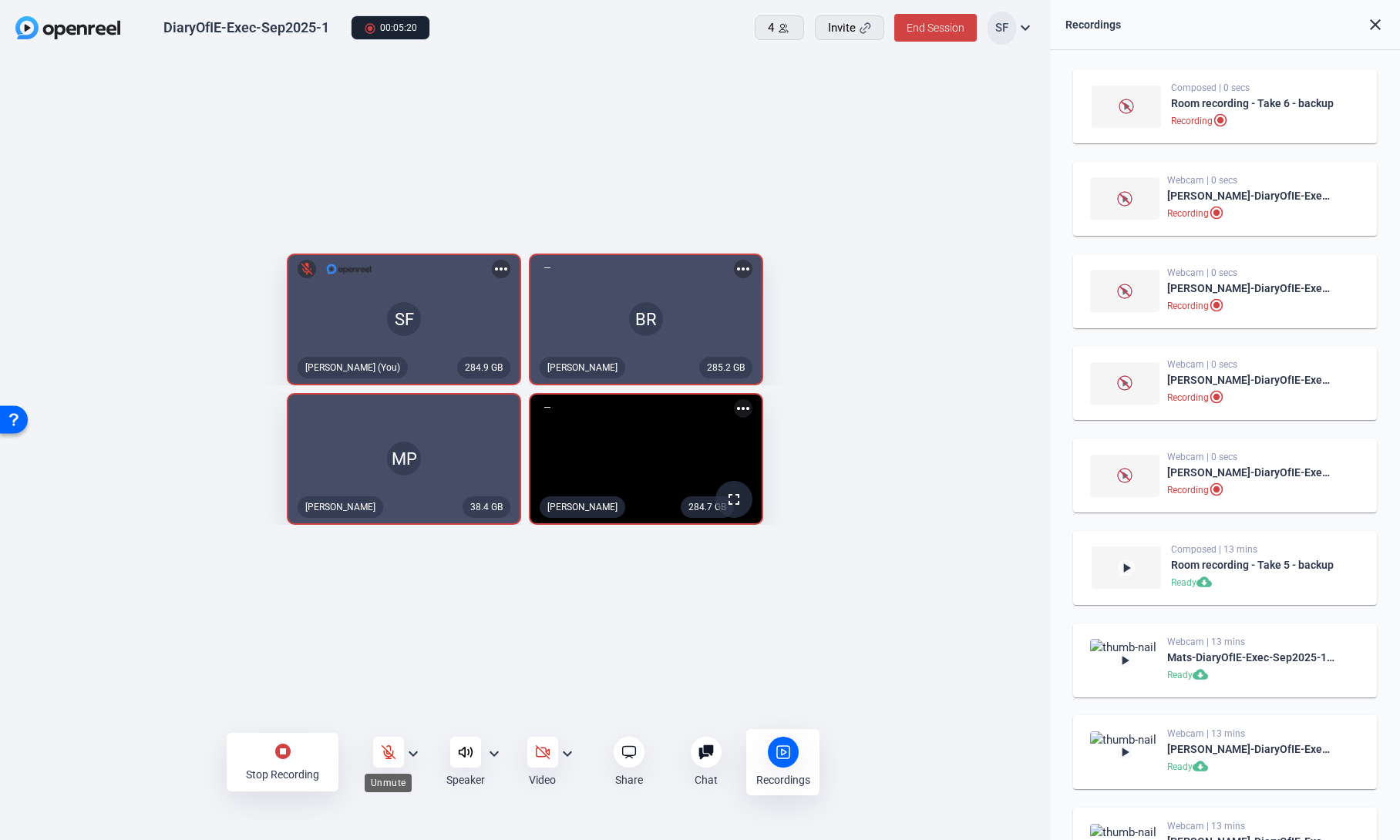
click at [393, 753] on icon at bounding box center [389, 752] width 15 height 15
click at [284, 756] on mat-icon "stop_circle" at bounding box center [282, 751] width 18 height 18
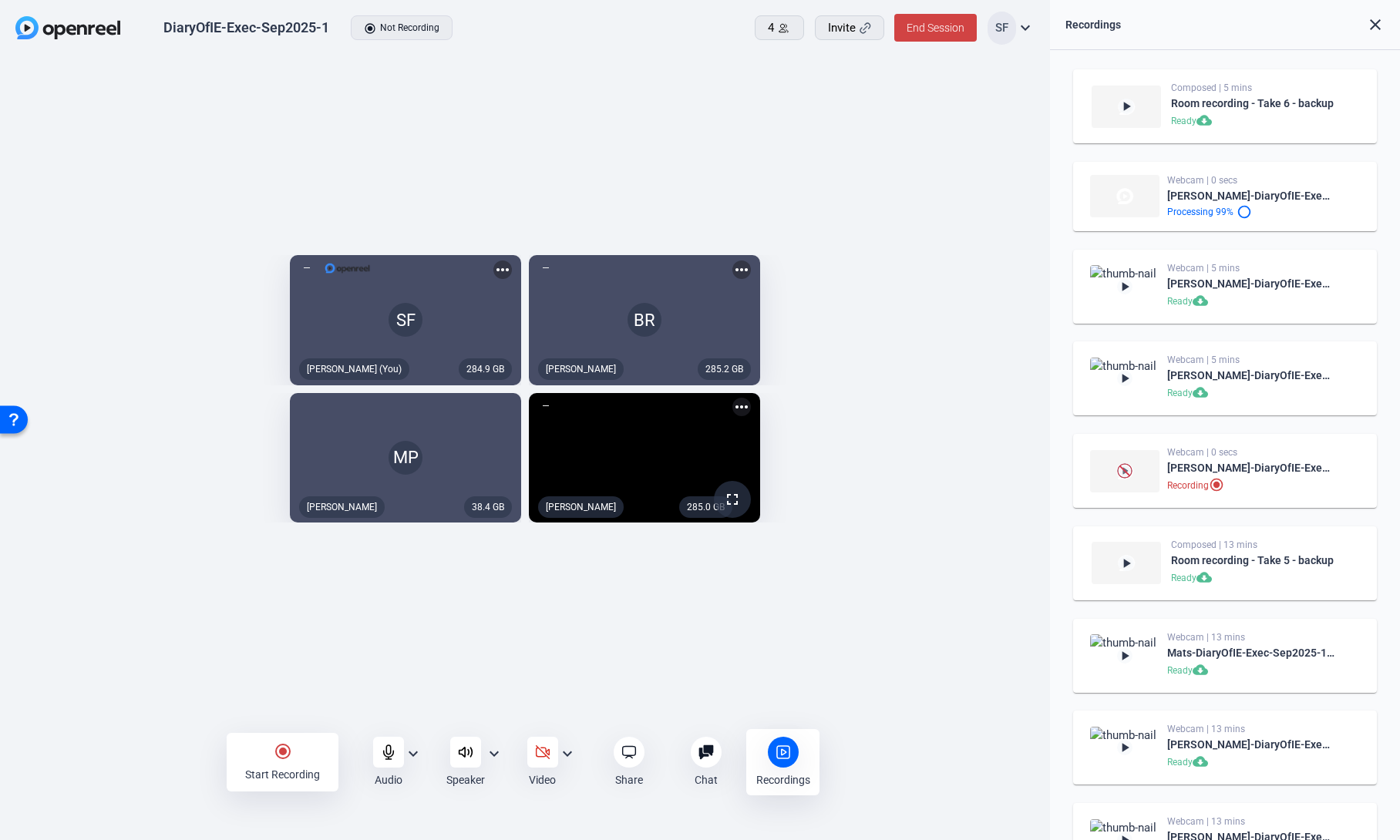
click at [281, 754] on mat-icon "radio_button_checked" at bounding box center [282, 751] width 18 height 18
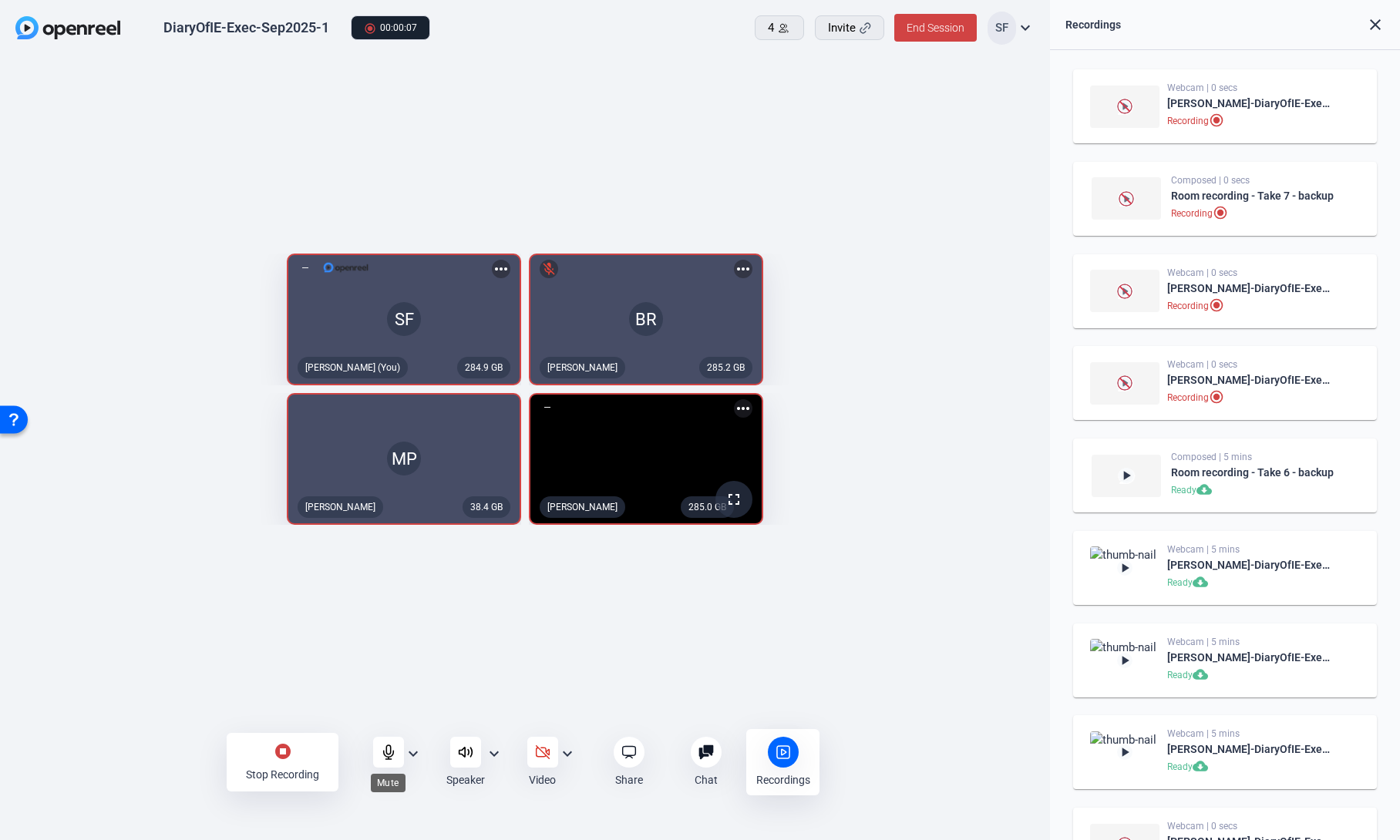
click at [396, 742] on div at bounding box center [388, 752] width 31 height 31
click at [381, 751] on icon at bounding box center [389, 752] width 15 height 15
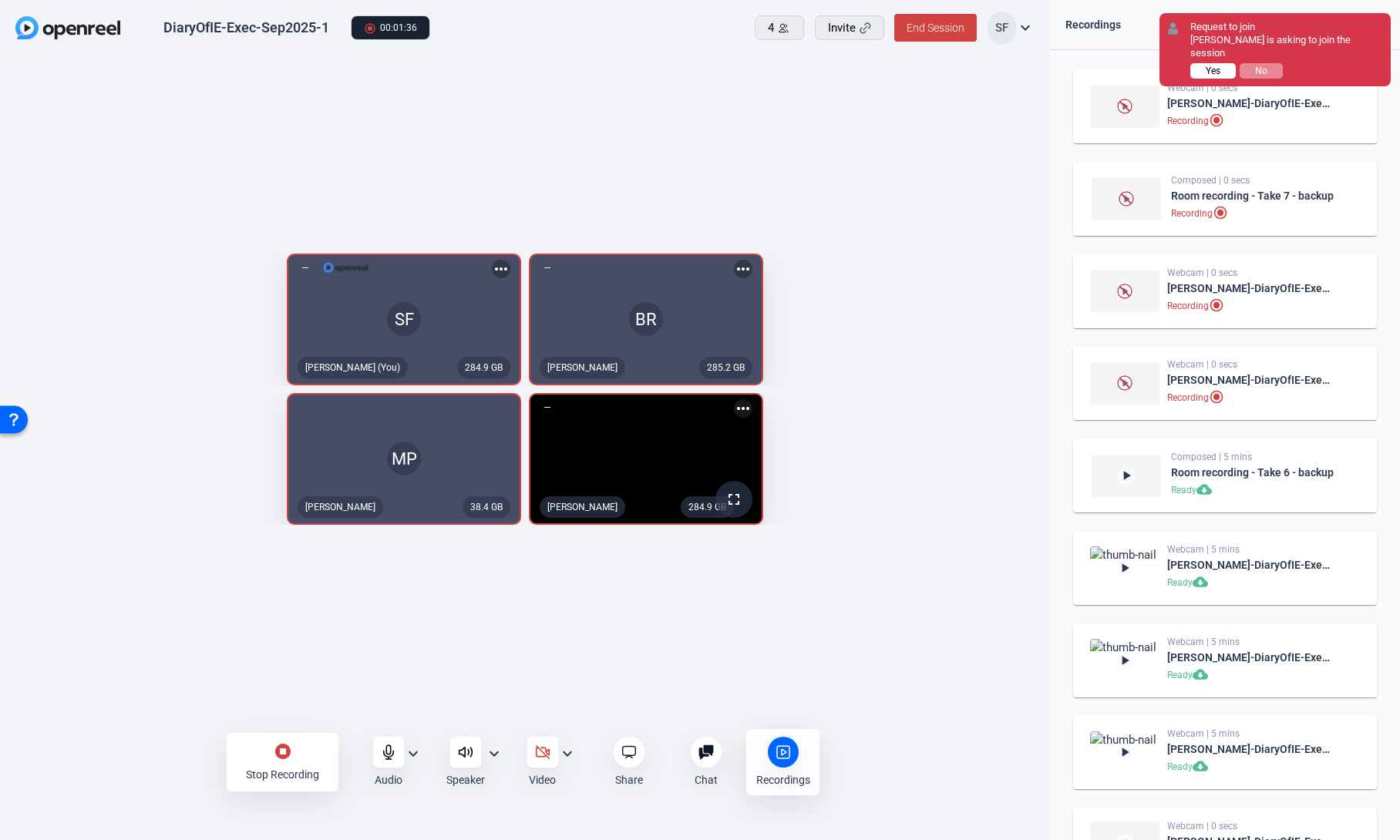
click at [1206, 65] on span "Yes" at bounding box center [1212, 70] width 14 height 11
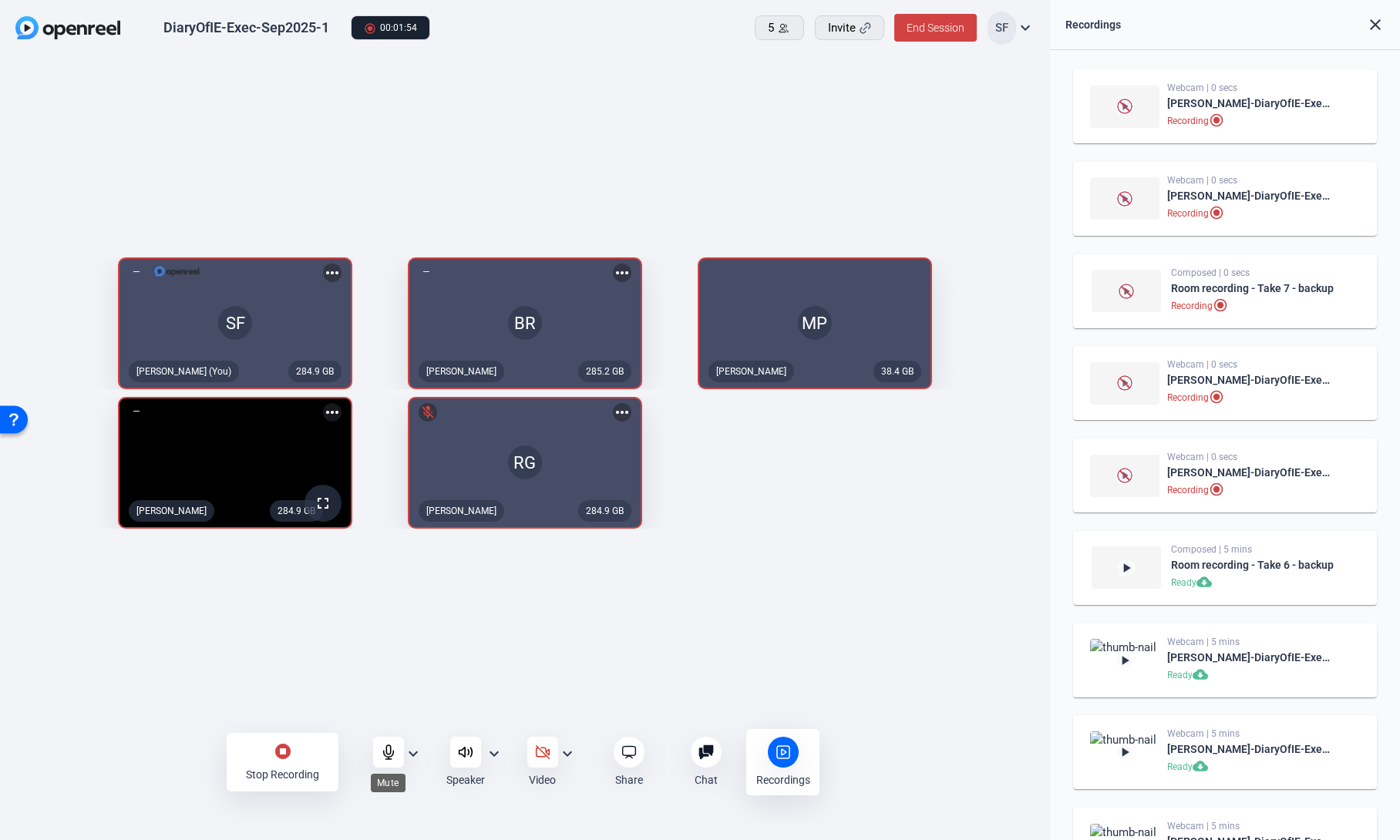
click at [393, 755] on icon at bounding box center [388, 752] width 10 height 13
click at [392, 756] on icon at bounding box center [388, 753] width 13 height 13
click at [282, 749] on mat-icon "stop_circle" at bounding box center [282, 751] width 18 height 18
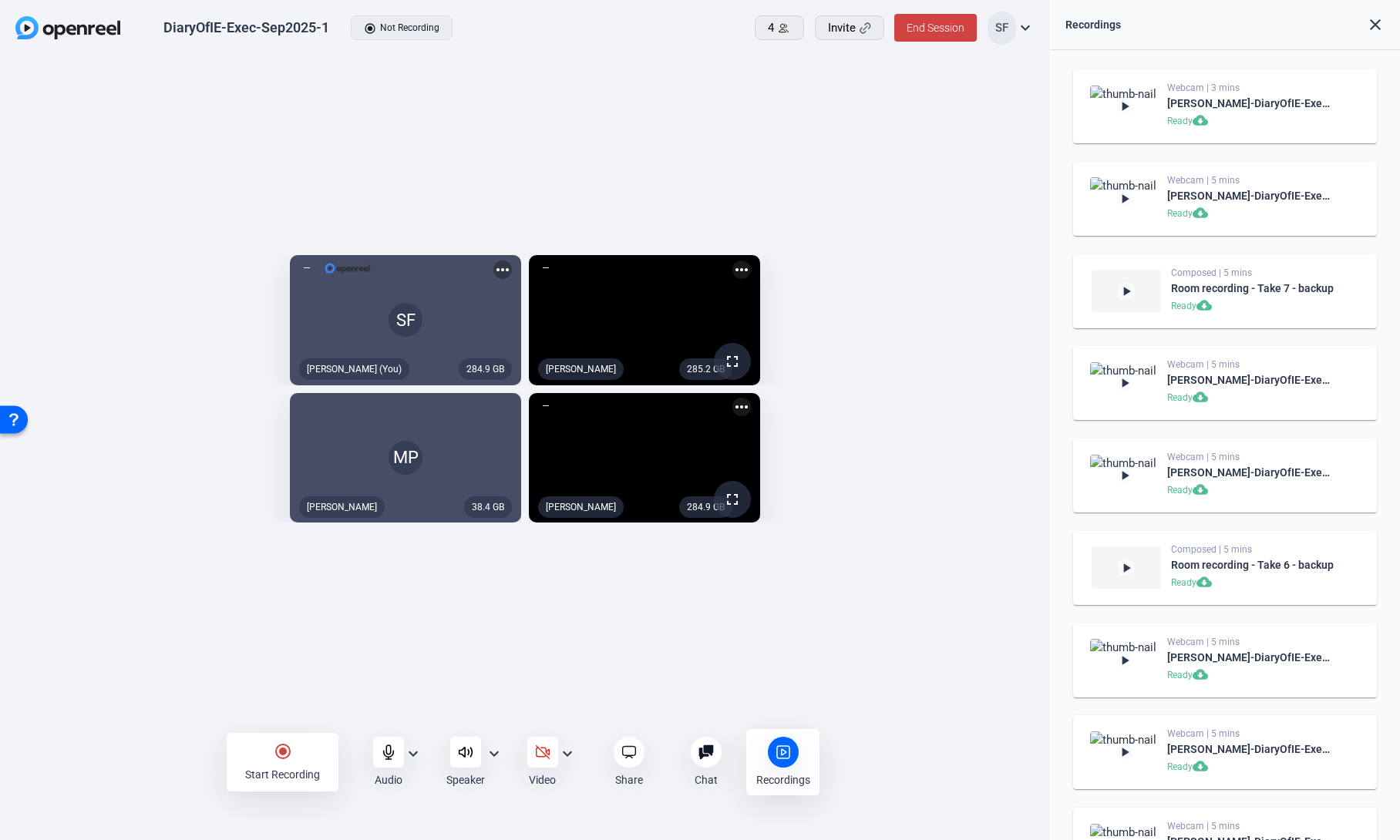
click at [258, 703] on div "284.9 GB SF [PERSON_NAME] (You) more_horiz 285.2 GB fullscreen [PERSON_NAME] mo…" at bounding box center [524, 393] width 1050 height 672
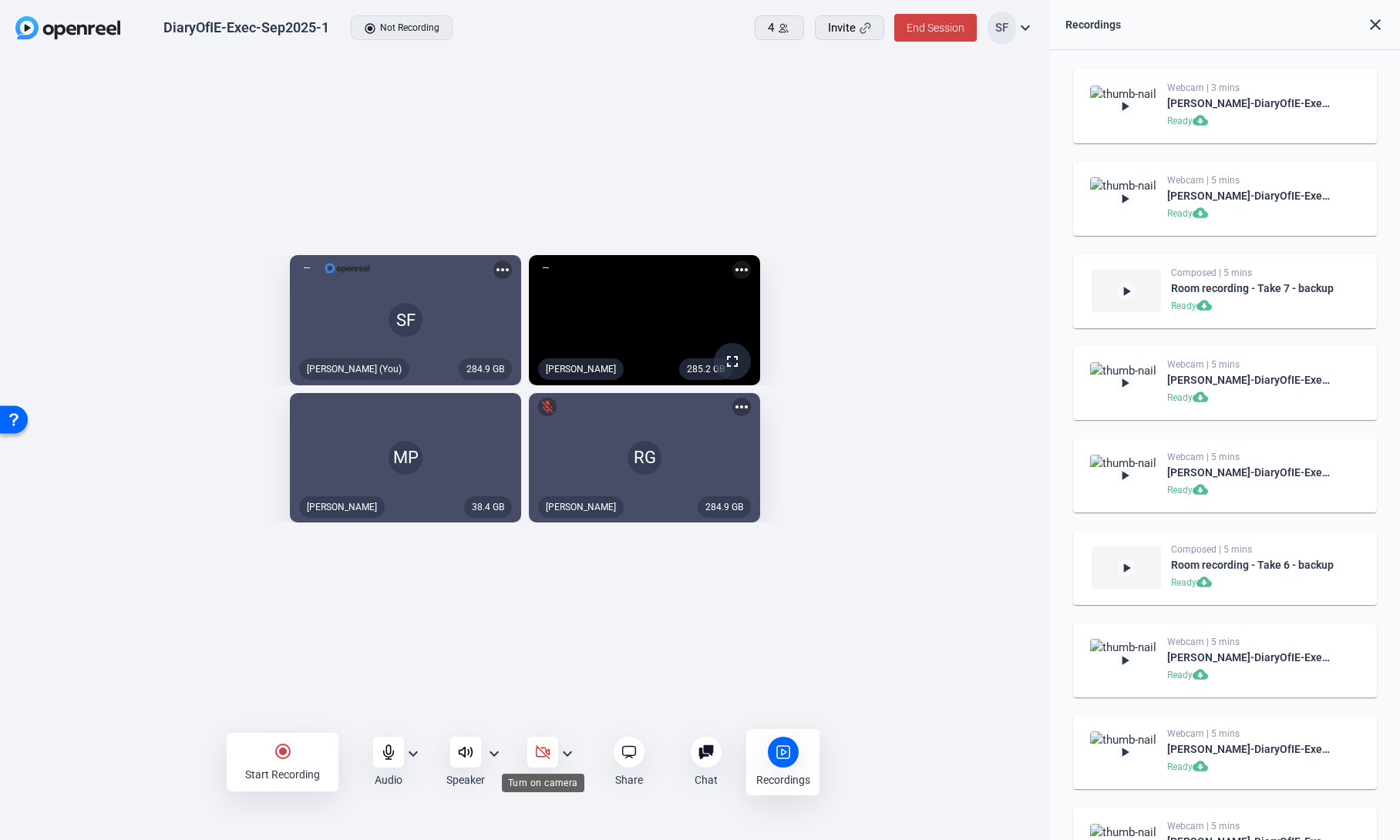
click at [544, 754] on icon at bounding box center [543, 753] width 13 height 13
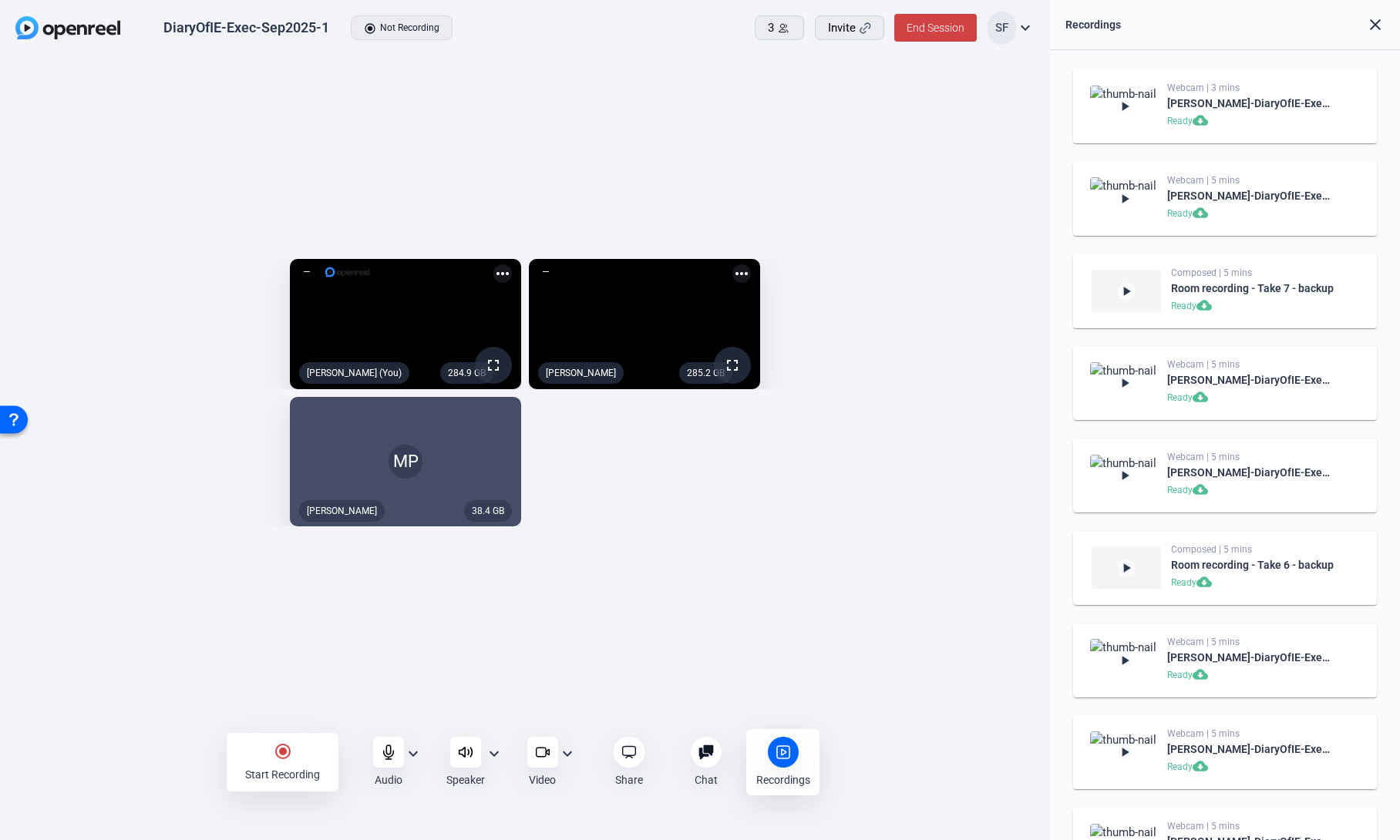
drag, startPoint x: 579, startPoint y: 529, endPoint x: 506, endPoint y: 483, distance: 86.3
click at [580, 529] on div "284.9 GB fullscreen [PERSON_NAME] (You) more_horiz 285.2 GB fullscreen [PERSON_…" at bounding box center [524, 393] width 1019 height 283
click at [494, 421] on div "MP" at bounding box center [405, 462] width 231 height 131
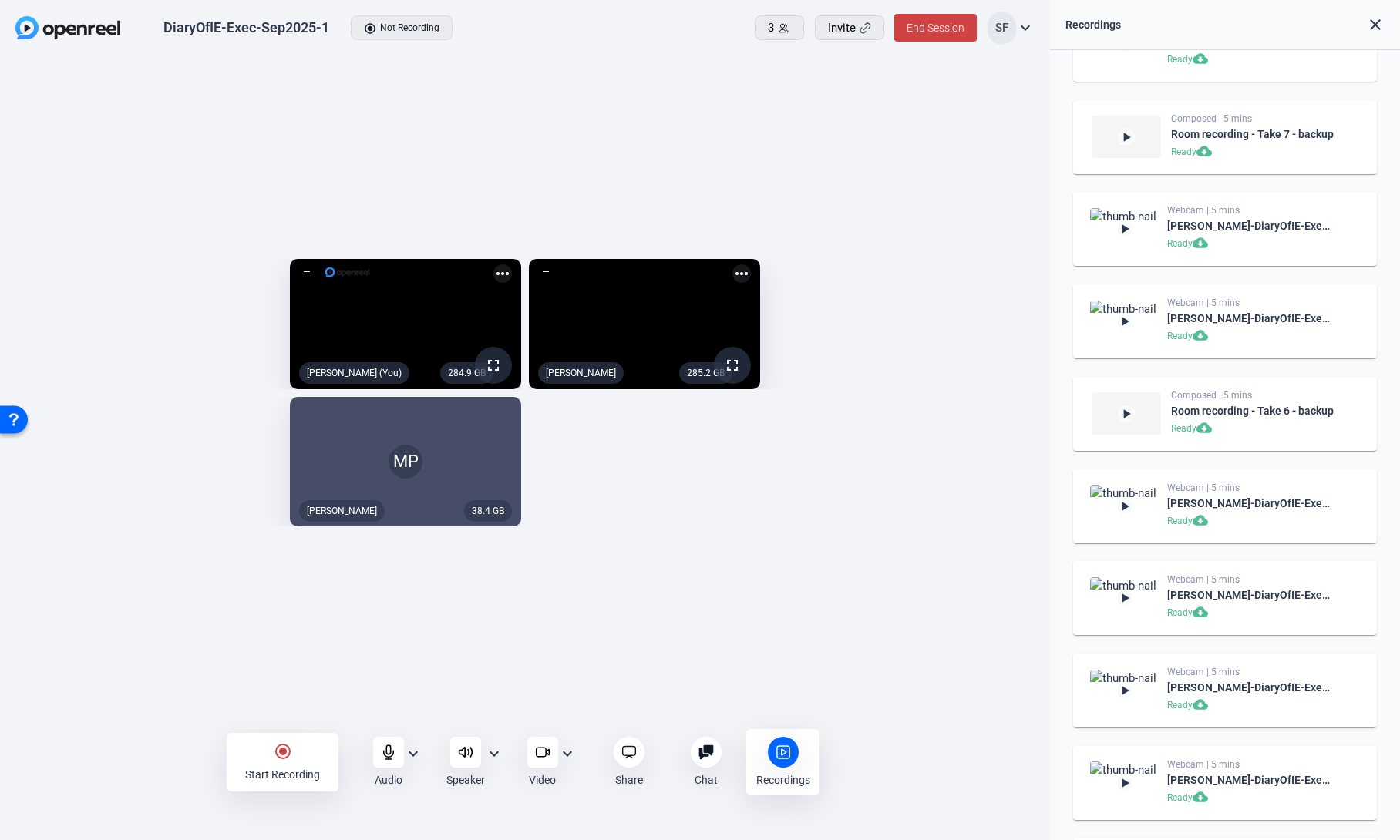
click at [494, 510] on div "MP" at bounding box center [405, 462] width 231 height 131
click at [385, 478] on div "MP" at bounding box center [405, 462] width 231 height 131
click at [314, 524] on div "MP" at bounding box center [405, 462] width 231 height 131
click at [791, 29] on span at bounding box center [780, 28] width 48 height 37
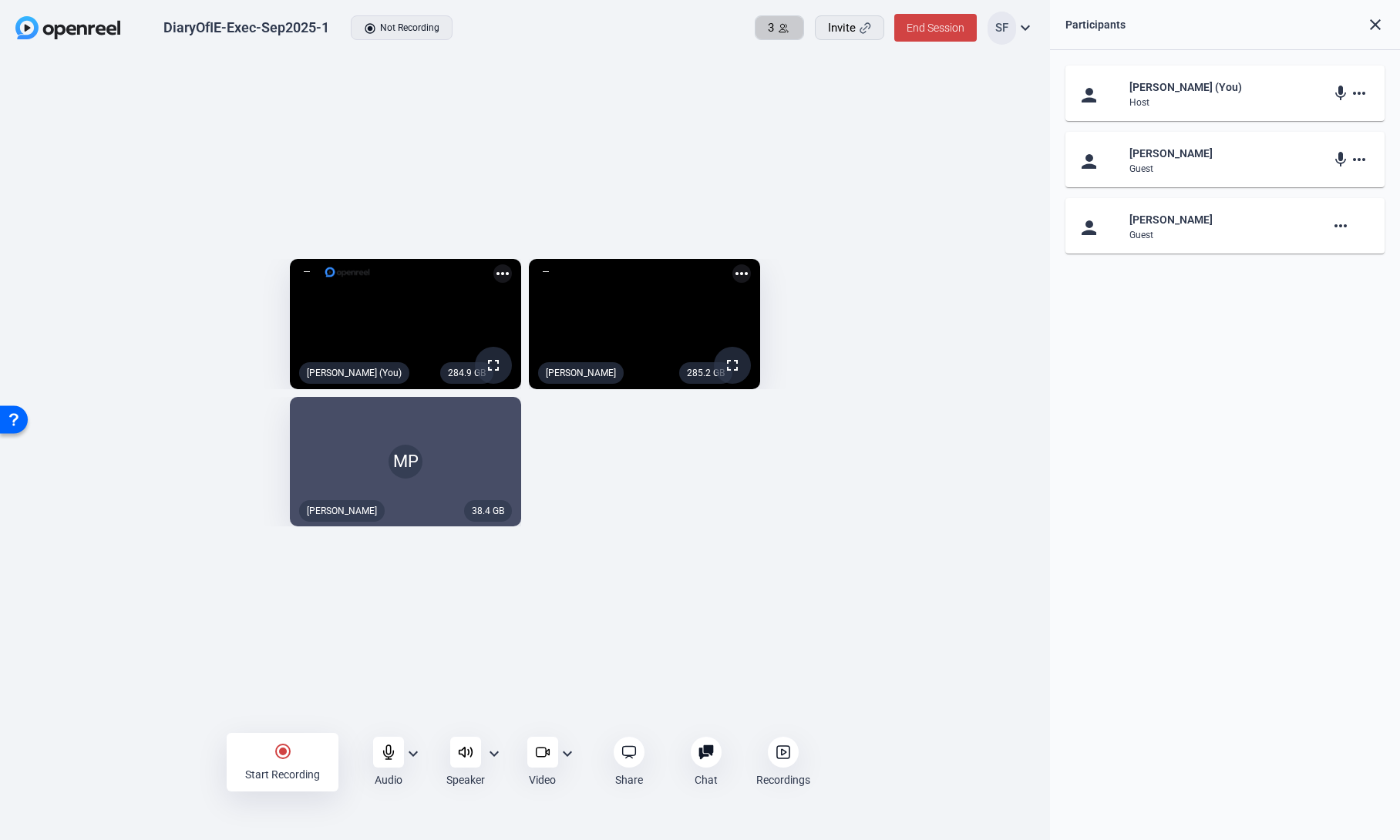
scroll to position [0, 0]
click at [1340, 225] on mat-icon "more_horiz" at bounding box center [1340, 226] width 18 height 18
click at [1255, 333] on div at bounding box center [700, 420] width 1400 height 840
click at [1233, 319] on div "person [PERSON_NAME] (You) Host mic more_horiz person [PERSON_NAME] Guest mic m…" at bounding box center [1224, 444] width 350 height 790
click at [661, 486] on div "284.9 GB fullscreen [PERSON_NAME] (You) more_horiz 285.2 GB fullscreen [PERSON_…" at bounding box center [524, 393] width 1019 height 283
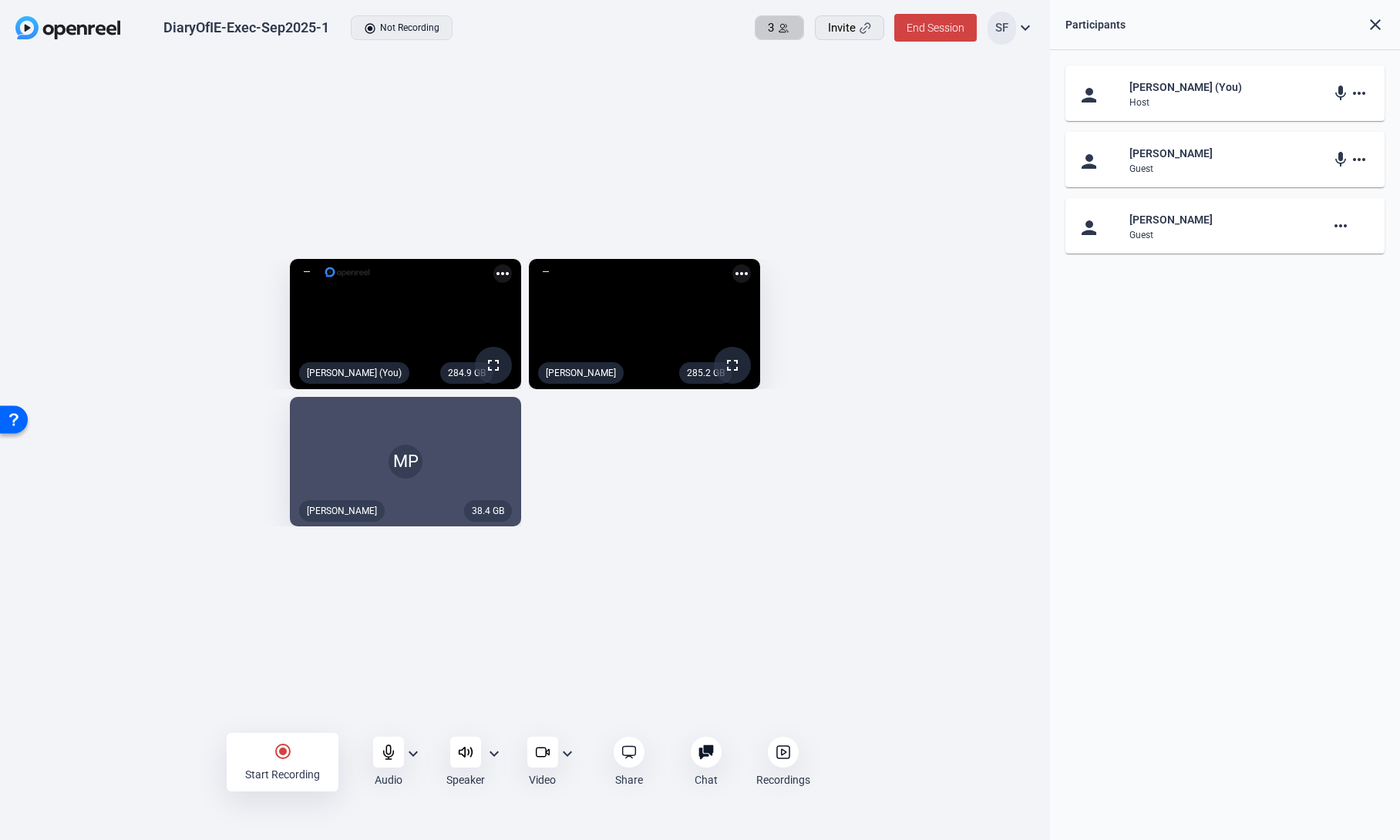
click at [767, 30] on span "3" at bounding box center [770, 28] width 6 height 17
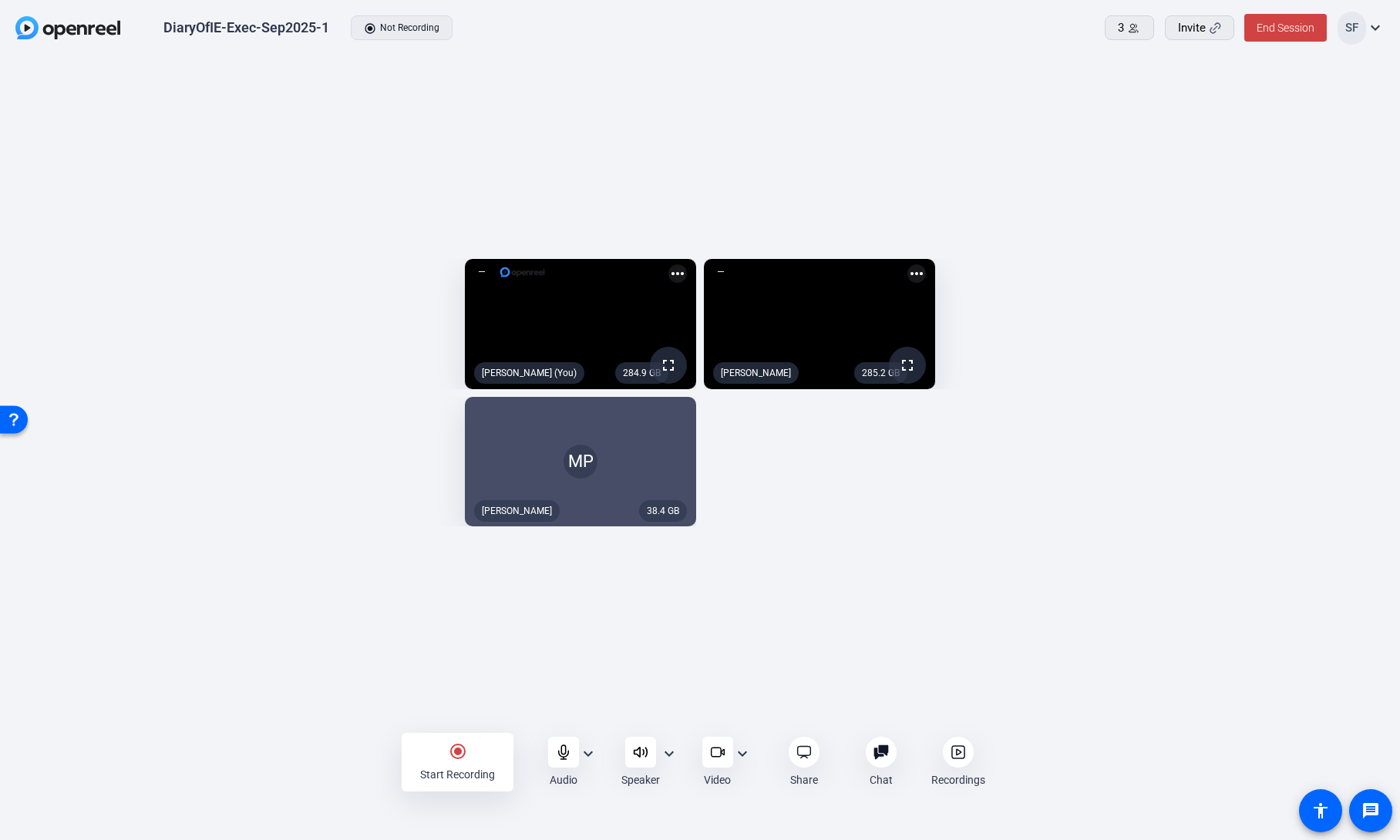
click at [955, 755] on icon at bounding box center [957, 752] width 5 height 6
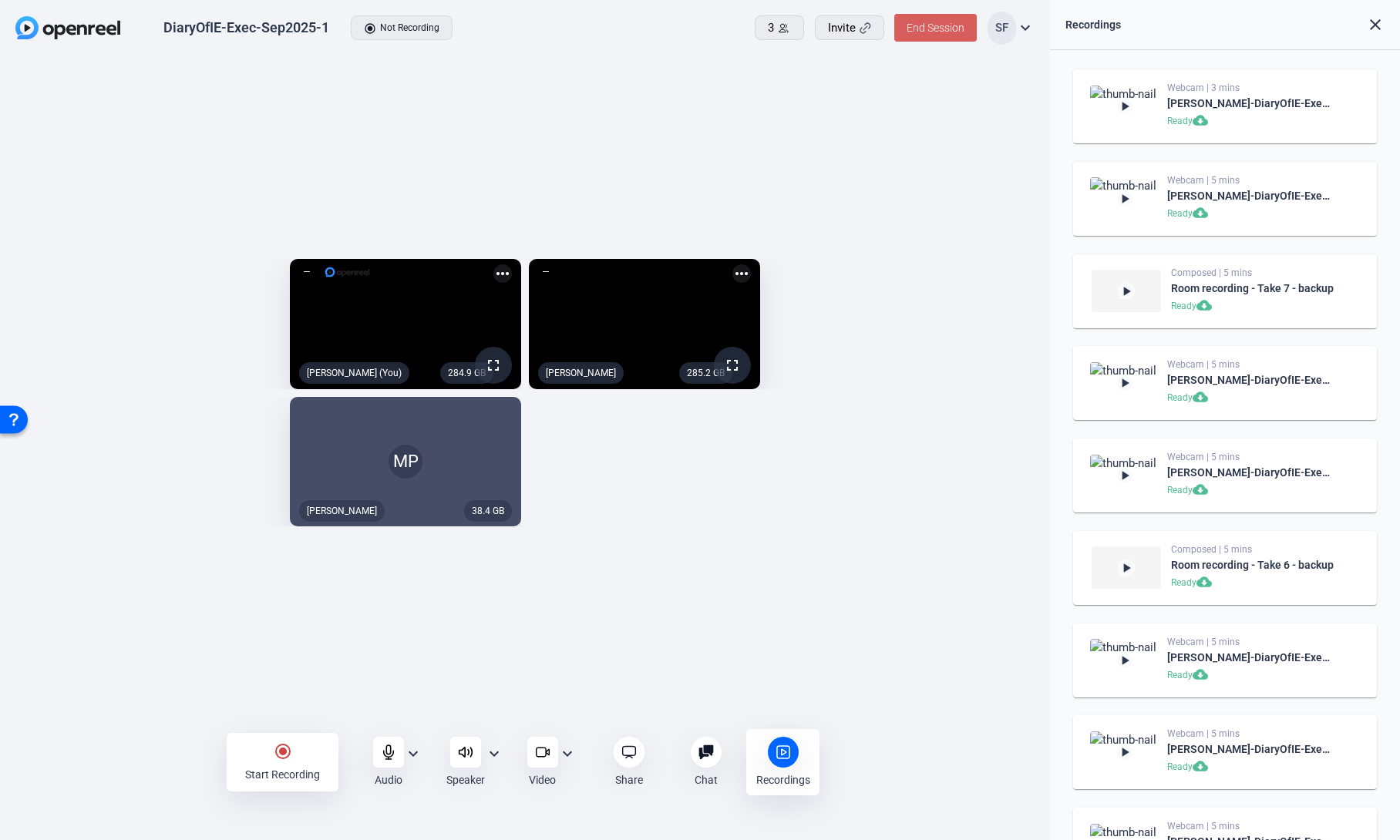
click at [925, 34] on span "End Session" at bounding box center [935, 27] width 58 height 12
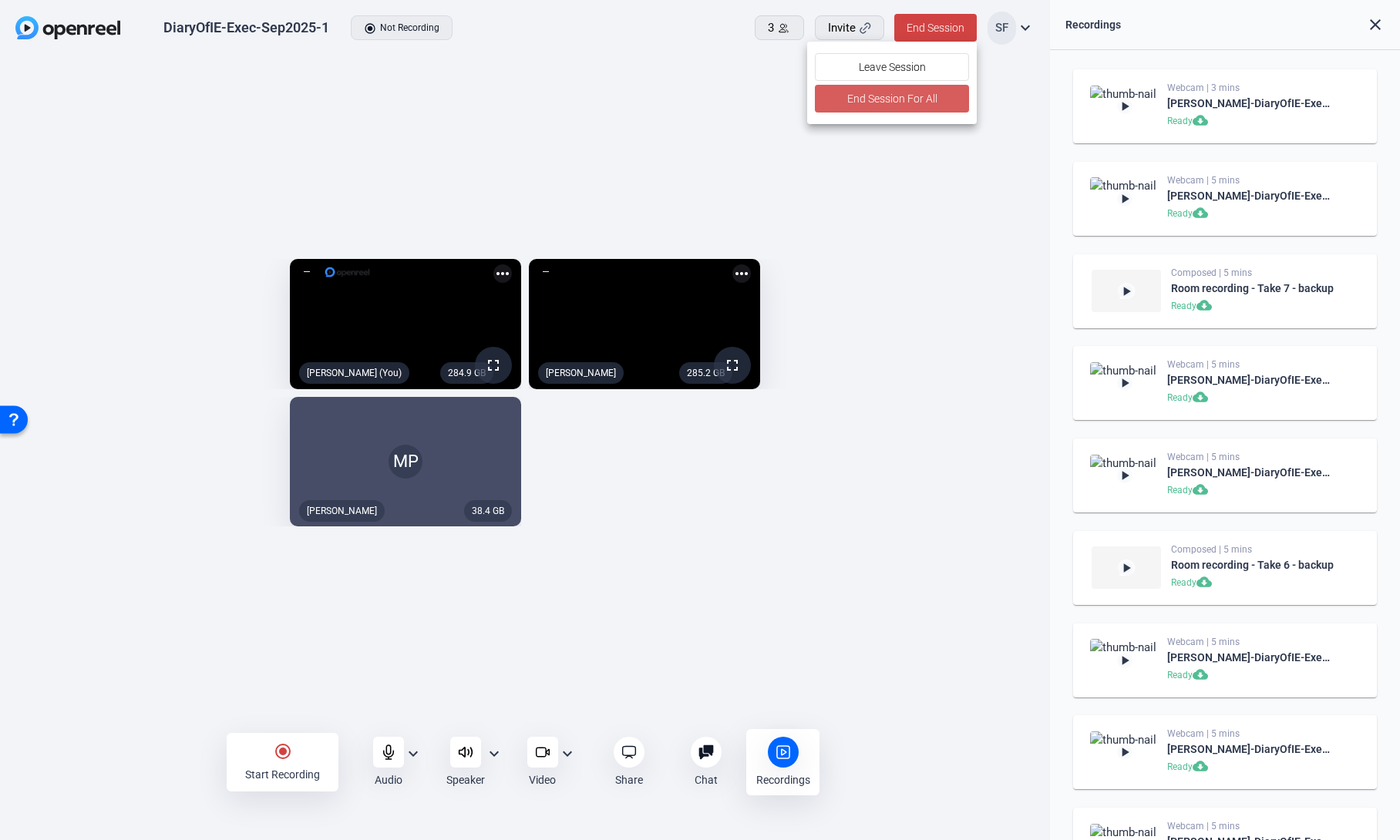
click at [882, 102] on span "End Session For All" at bounding box center [891, 98] width 90 height 18
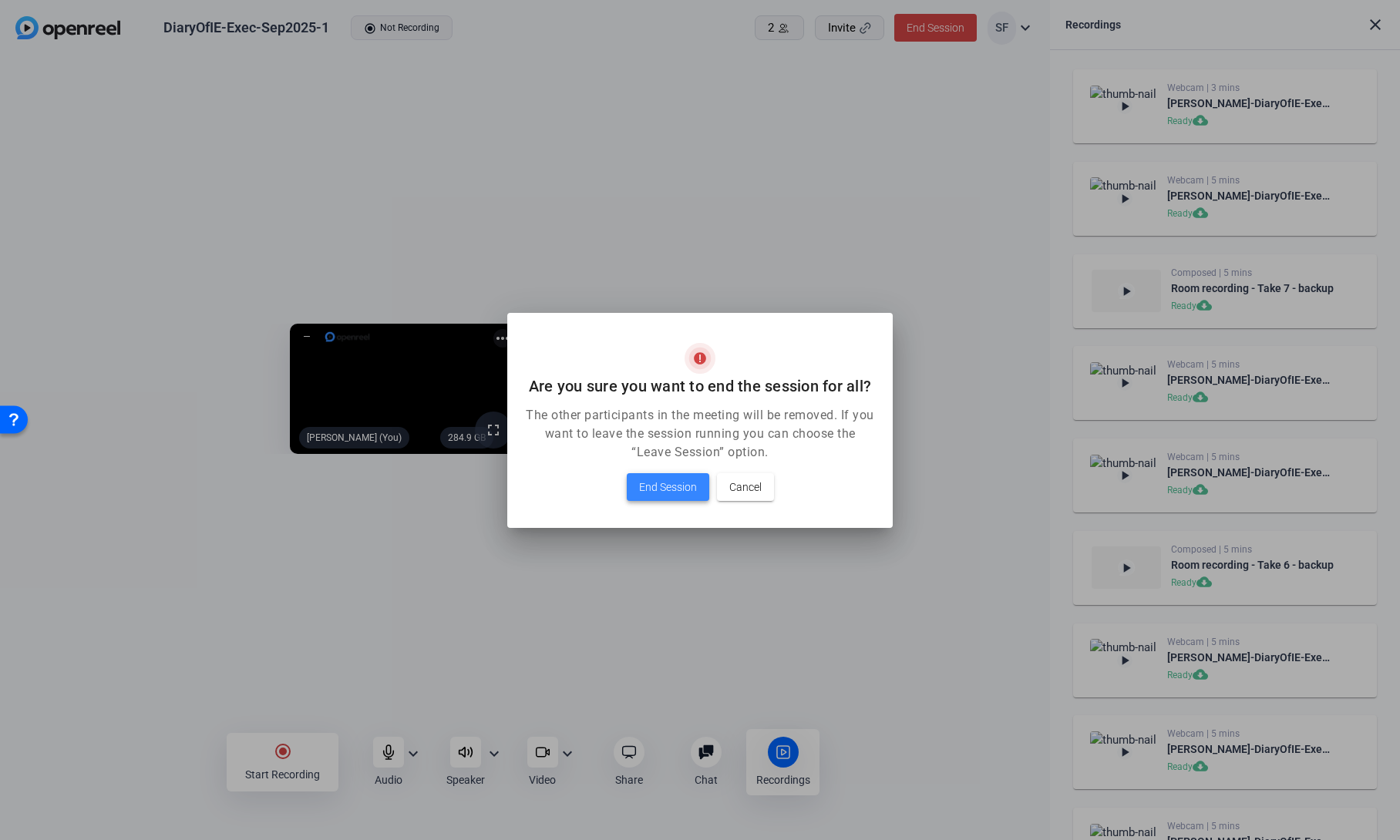
click at [666, 483] on span "End Session" at bounding box center [667, 487] width 58 height 18
